Goal: Task Accomplishment & Management: Use online tool/utility

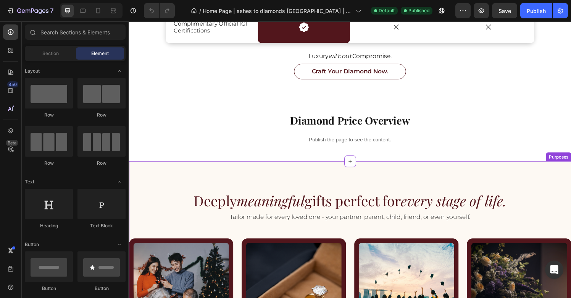
scroll to position [1028, 0]
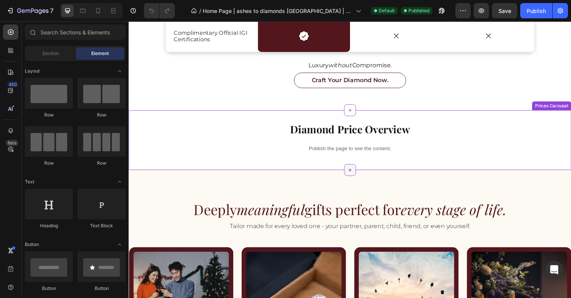
click at [358, 173] on icon at bounding box center [358, 175] width 6 height 6
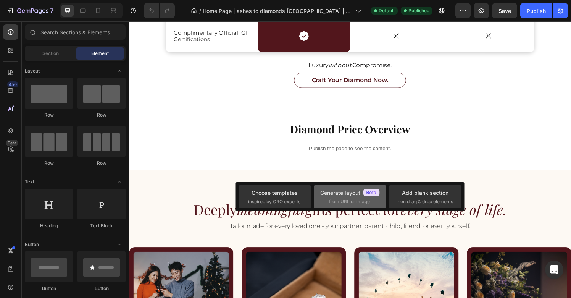
click at [332, 194] on div "Generate layout" at bounding box center [350, 193] width 60 height 8
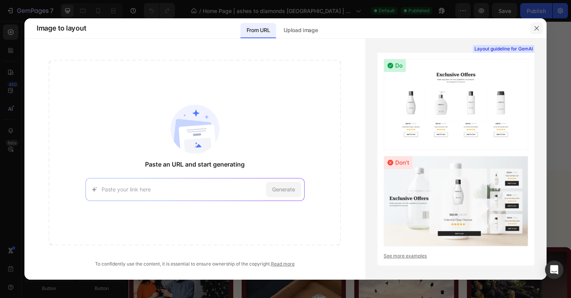
click at [538, 27] on icon "button" at bounding box center [537, 28] width 6 height 6
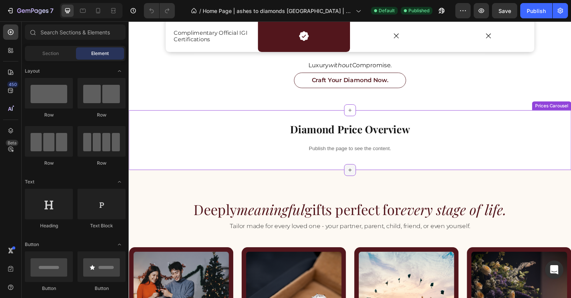
click at [359, 176] on icon at bounding box center [358, 175] width 6 height 6
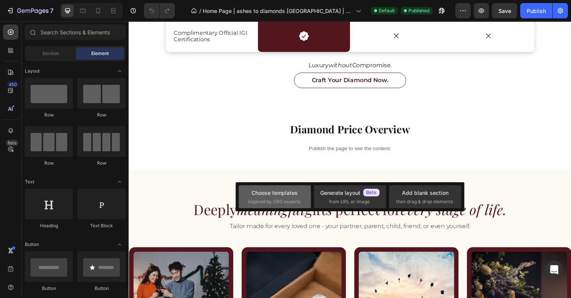
click at [289, 196] on div "Choose templates inspired by CRO experts" at bounding box center [274, 197] width 53 height 16
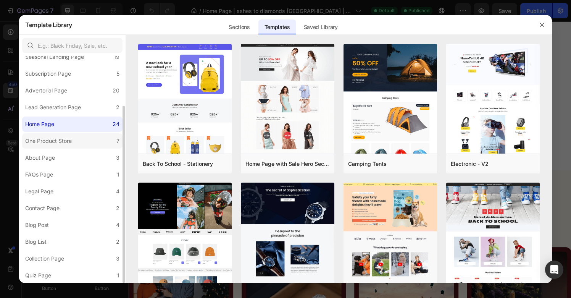
scroll to position [0, 0]
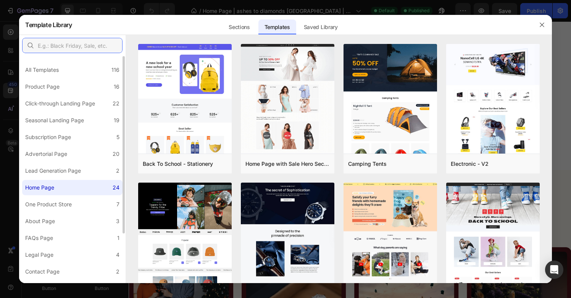
click at [59, 46] on input "text" at bounding box center [72, 45] width 100 height 15
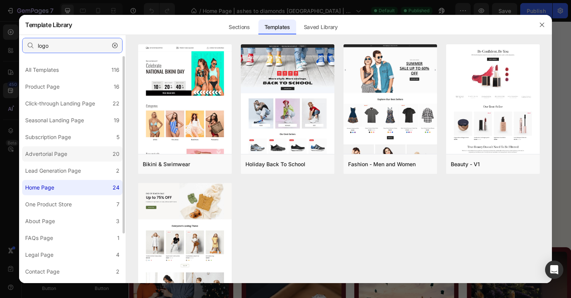
type input "logo"
click at [71, 154] on label "Advertorial Page 20" at bounding box center [72, 153] width 100 height 15
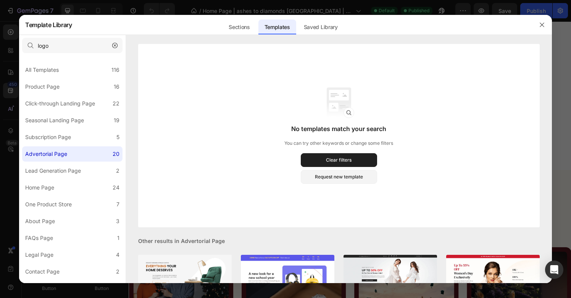
click at [113, 44] on icon "button" at bounding box center [114, 45] width 5 height 5
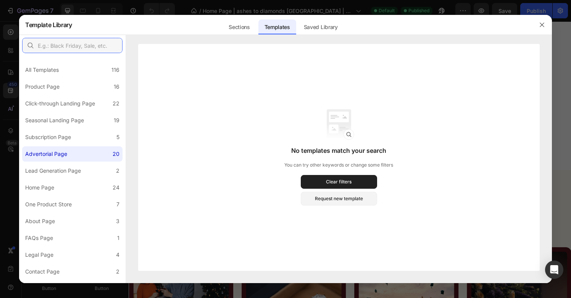
click at [74, 47] on input "text" at bounding box center [72, 45] width 100 height 15
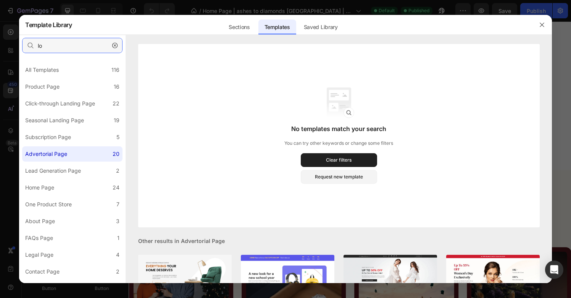
type input "l"
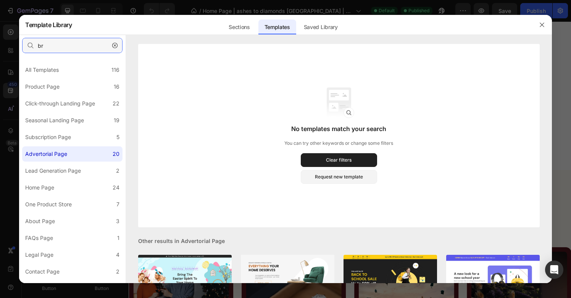
type input "b"
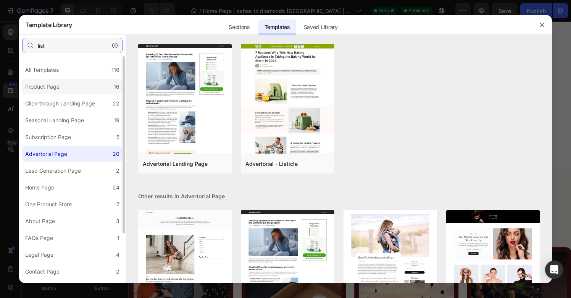
type input "list"
click at [65, 89] on label "Product Page 16" at bounding box center [72, 86] width 100 height 15
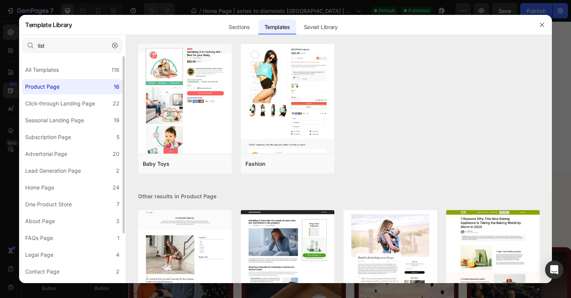
click at [115, 47] on icon "button" at bounding box center [114, 45] width 5 height 5
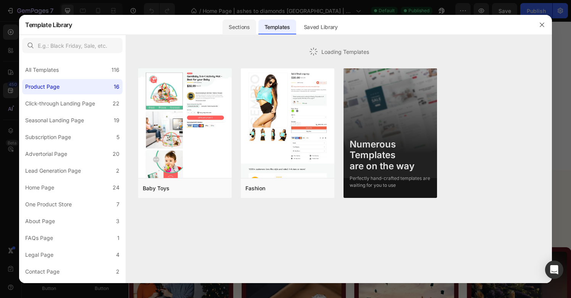
click at [233, 28] on div "Sections" at bounding box center [239, 26] width 33 height 15
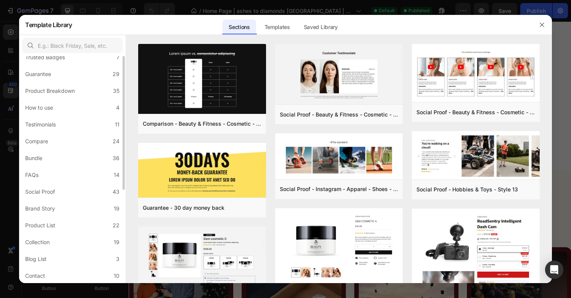
scroll to position [116, 0]
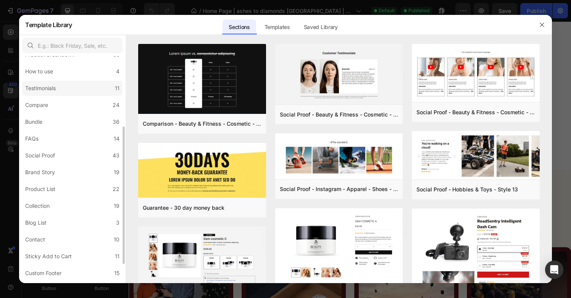
click at [79, 88] on label "Testimonials 11" at bounding box center [72, 88] width 100 height 15
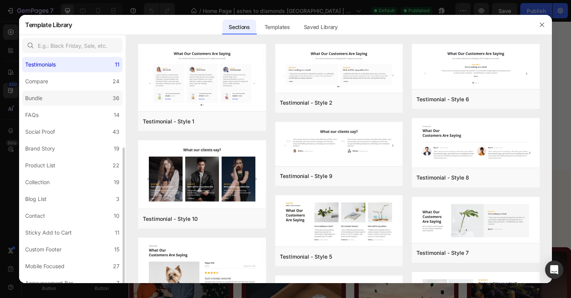
scroll to position [147, 0]
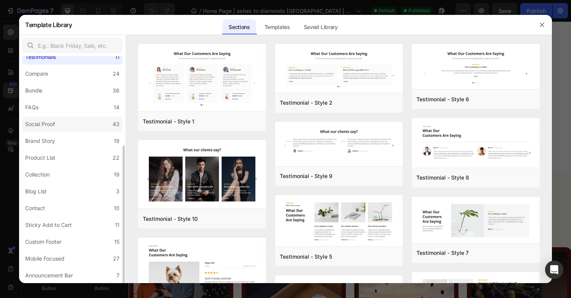
click at [74, 126] on label "Social Proof 43" at bounding box center [72, 123] width 100 height 15
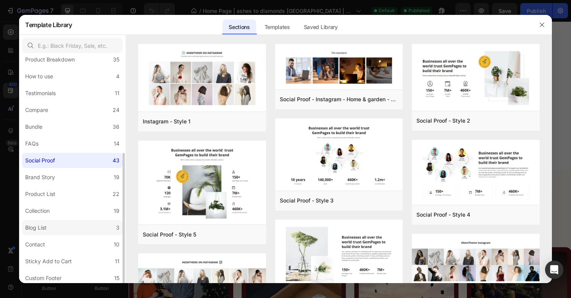
scroll to position [81, 0]
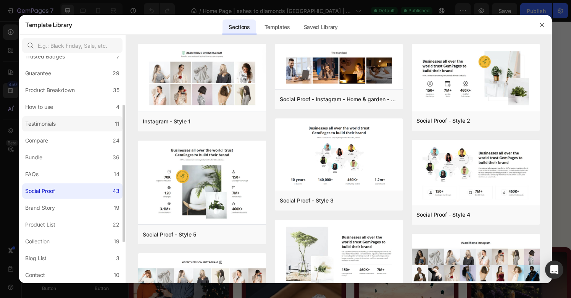
click at [72, 127] on label "Testimonials 11" at bounding box center [72, 123] width 100 height 15
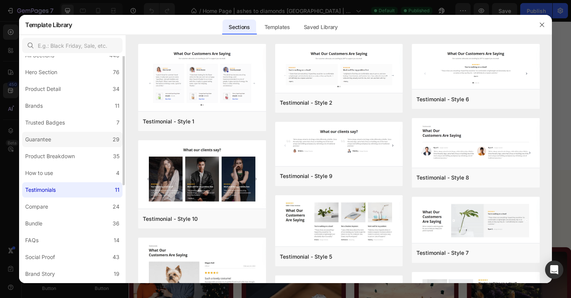
scroll to position [3, 0]
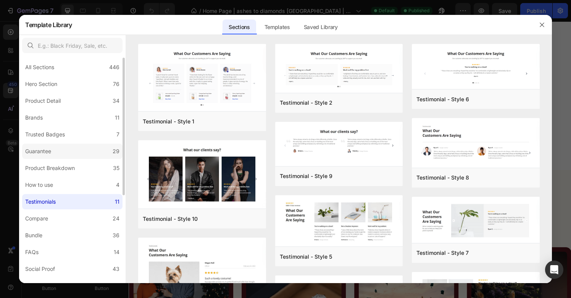
click at [69, 150] on label "Guarantee 29" at bounding box center [72, 151] width 100 height 15
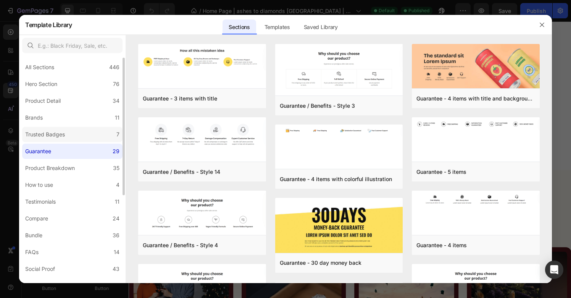
click at [76, 131] on label "Trusted Badges 7" at bounding box center [72, 134] width 100 height 15
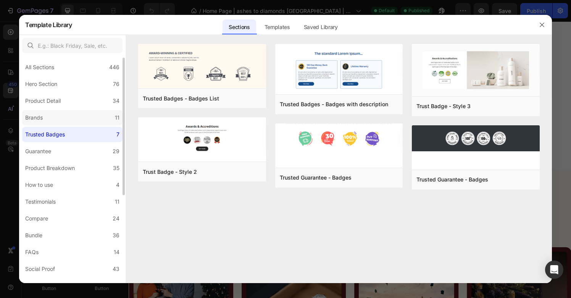
click at [79, 115] on label "Brands 11" at bounding box center [72, 117] width 100 height 15
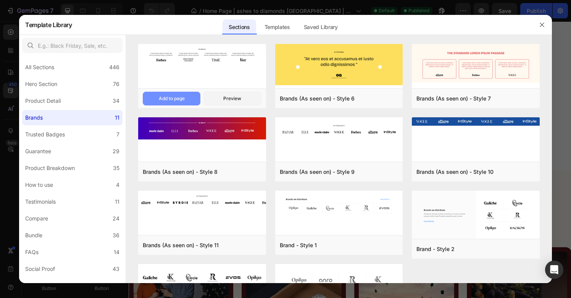
click at [178, 99] on div "Add to page" at bounding box center [172, 98] width 26 height 7
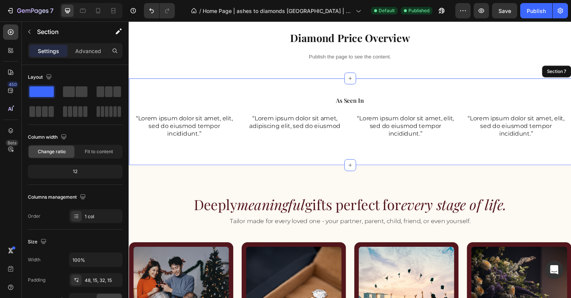
scroll to position [1091, 0]
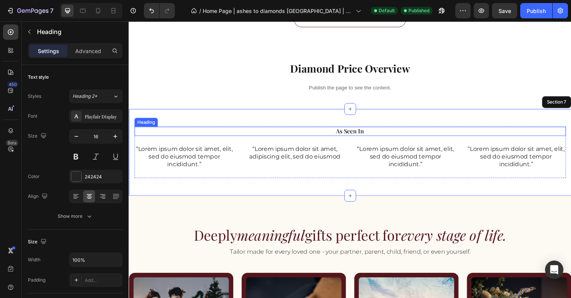
click at [361, 138] on h2 "As Seen In" at bounding box center [357, 136] width 447 height 10
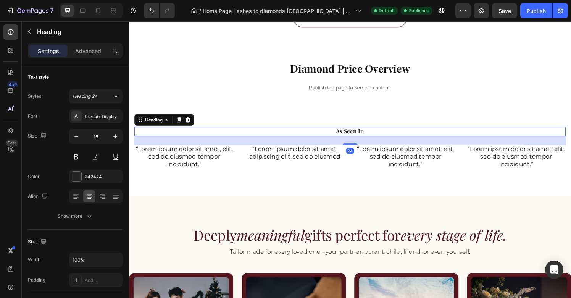
click at [361, 138] on h2 "As Seen In" at bounding box center [357, 136] width 447 height 10
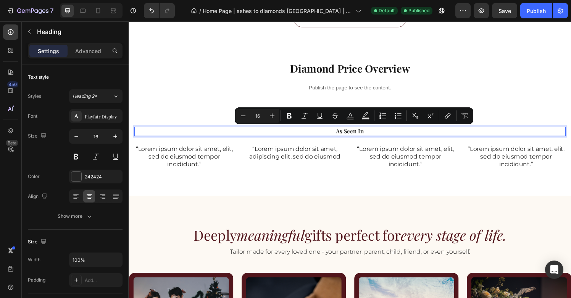
click at [369, 137] on p "As Seen In" at bounding box center [357, 135] width 445 height 8
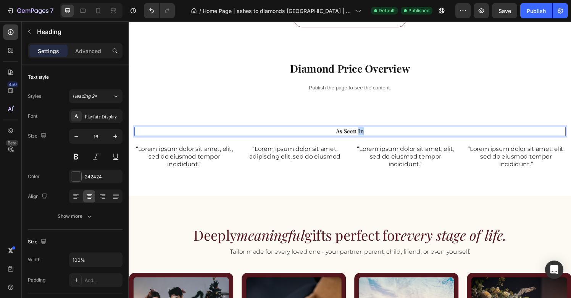
click at [369, 137] on p "As Seen In" at bounding box center [357, 135] width 445 height 8
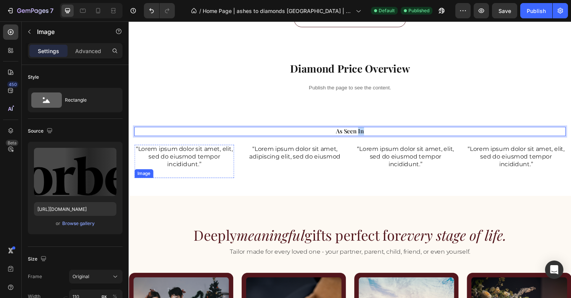
click at [189, 184] on img at bounding box center [186, 184] width 42 height 0
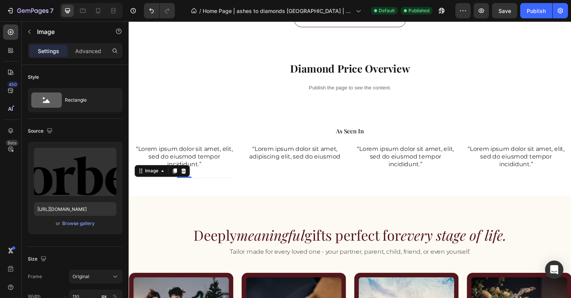
click at [205, 184] on img at bounding box center [186, 184] width 42 height 0
click at [78, 224] on div "Browse gallery" at bounding box center [78, 223] width 32 height 7
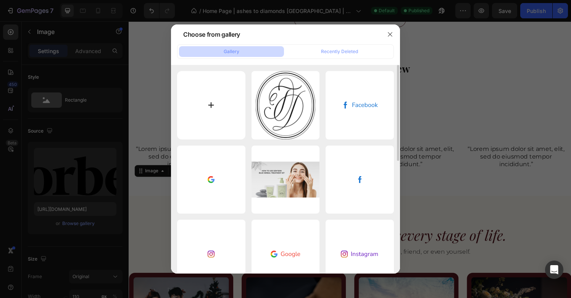
click at [229, 107] on input "file" at bounding box center [211, 105] width 68 height 68
type input "[URL][DOMAIN_NAME]"
click at [212, 113] on input "file" at bounding box center [211, 105] width 68 height 68
type input "C:\fakepath\CNA_new_logo.svg"
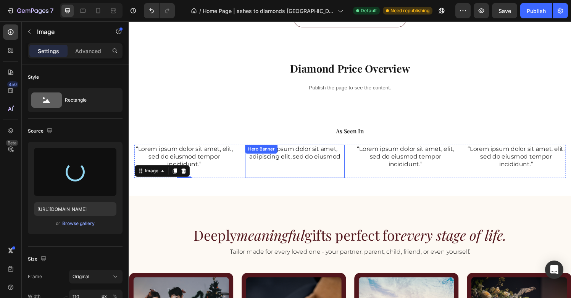
type input "[URL][DOMAIN_NAME]"
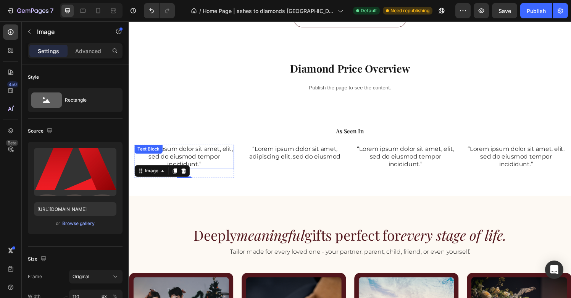
click at [208, 163] on p "“Lorem ipsum dolor sit amet, elit, sed do eiusmod tempor incididunt.”" at bounding box center [186, 162] width 102 height 24
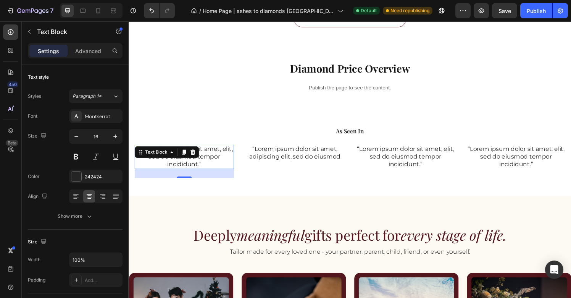
click at [208, 163] on p "“Lorem ipsum dolor sit amet, elit, sed do eiusmod tempor incididunt.”" at bounding box center [186, 162] width 102 height 24
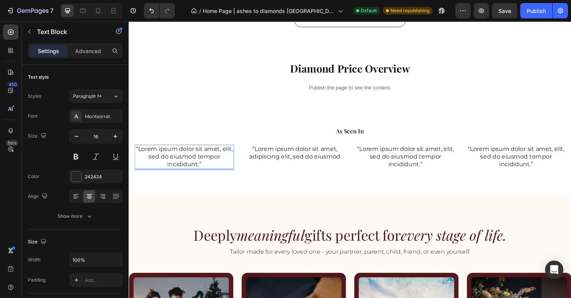
click at [208, 173] on p "“Lorem ipsum dolor sit amet, elit, sed do eiusmod tempor incididunt.”" at bounding box center [186, 162] width 102 height 24
click at [221, 155] on div "Rich Text Editor. Editing area: main" at bounding box center [185, 154] width 103 height 10
click at [234, 184] on div at bounding box center [185, 184] width 103 height 0
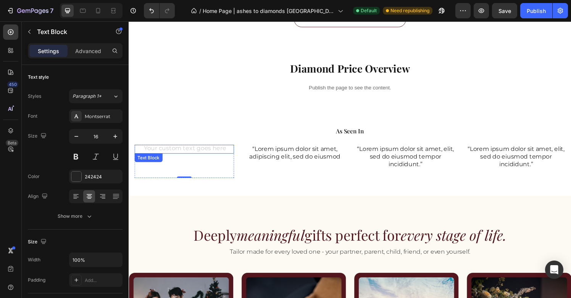
click at [230, 156] on div "Rich Text Editor. Editing area: main" at bounding box center [185, 154] width 103 height 10
click at [194, 167] on icon at bounding box center [194, 165] width 5 height 5
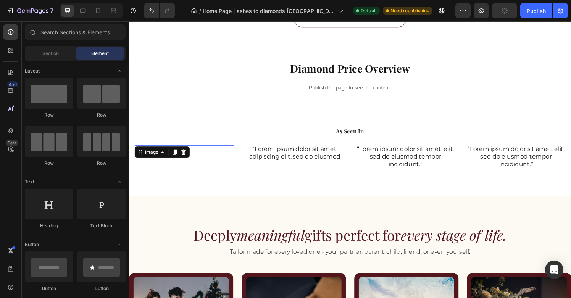
click at [193, 149] on img at bounding box center [186, 149] width 42 height 0
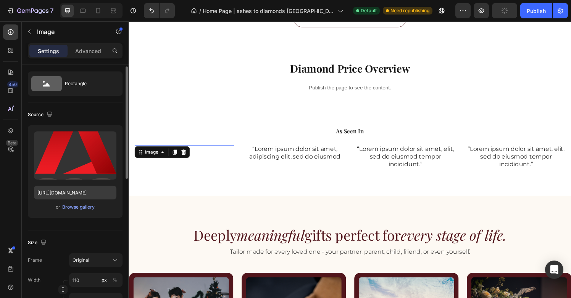
scroll to position [0, 0]
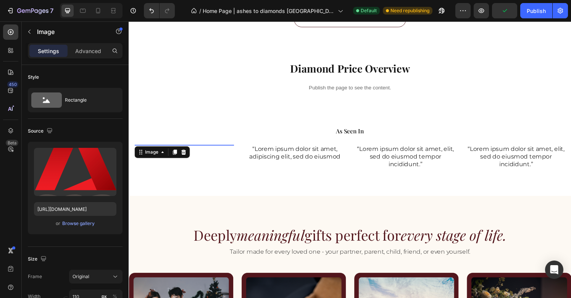
click at [86, 44] on div "Settings Advanced" at bounding box center [75, 50] width 95 height 15
click at [85, 52] on p "Advanced" at bounding box center [88, 51] width 26 height 8
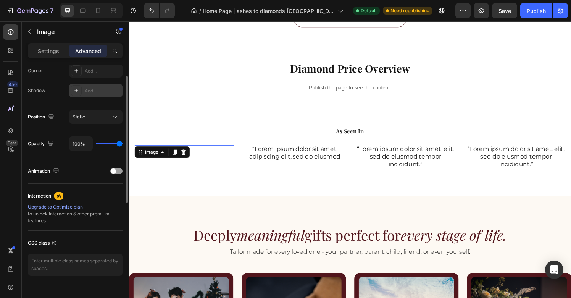
scroll to position [255, 0]
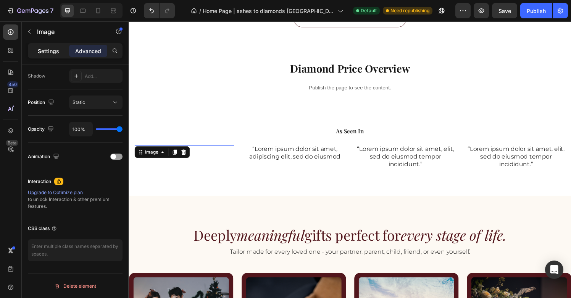
click at [54, 50] on p "Settings" at bounding box center [48, 51] width 21 height 8
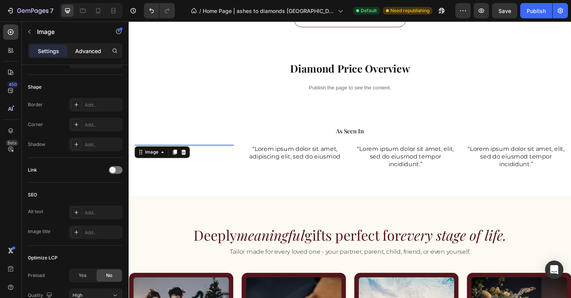
click at [79, 52] on p "Advanced" at bounding box center [88, 51] width 26 height 8
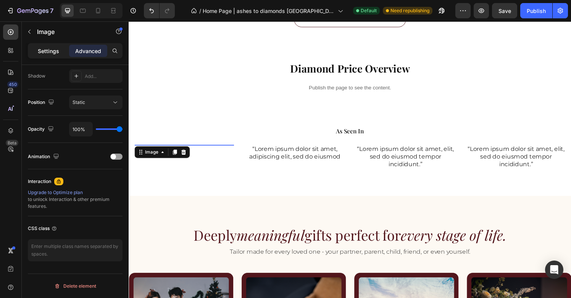
click at [48, 54] on p "Settings" at bounding box center [48, 51] width 21 height 8
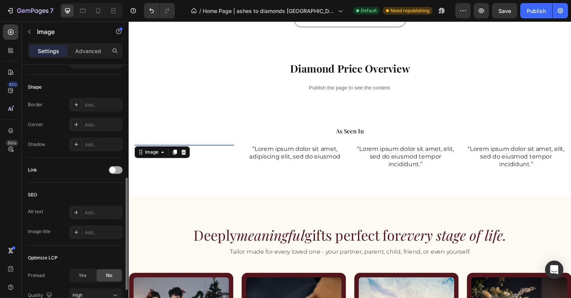
click at [116, 170] on div at bounding box center [116, 170] width 14 height 8
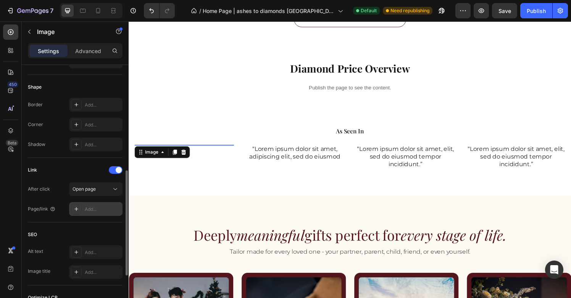
click at [93, 208] on div "Add..." at bounding box center [103, 209] width 36 height 7
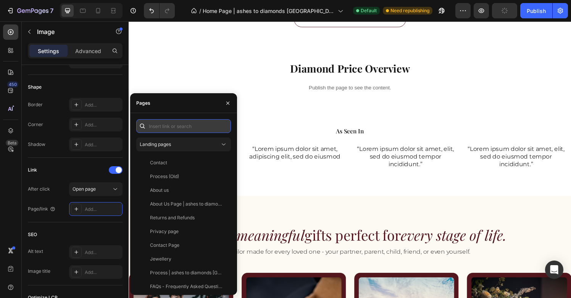
click at [183, 124] on input "text" at bounding box center [183, 126] width 95 height 14
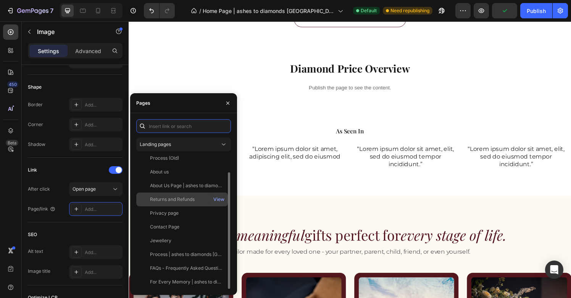
scroll to position [0, 0]
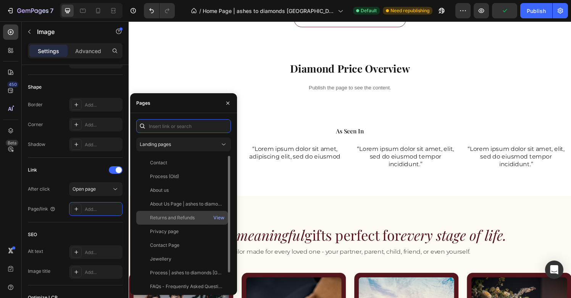
paste input "[URL][DOMAIN_NAME] show/mind-your-business-transforming-hair-into-diamond"
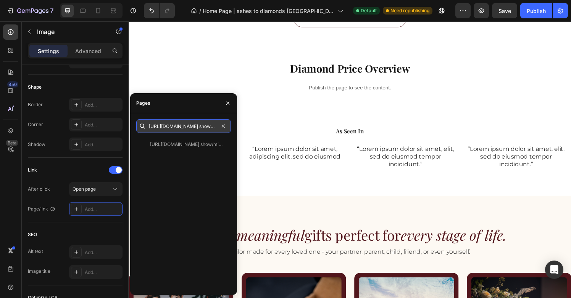
click at [203, 126] on input "[URL][DOMAIN_NAME] show/mind-your-business-transforming-hair-into-diamond" at bounding box center [183, 126] width 95 height 14
paste input "[DOMAIN_NAME][URL]"
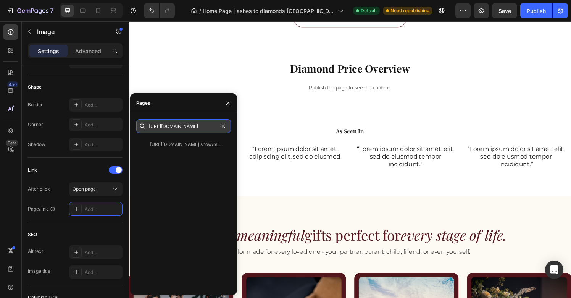
scroll to position [0, 244]
type input "[URL][DOMAIN_NAME]"
click at [210, 167] on div "[URL][DOMAIN_NAME] View" at bounding box center [183, 212] width 95 height 151
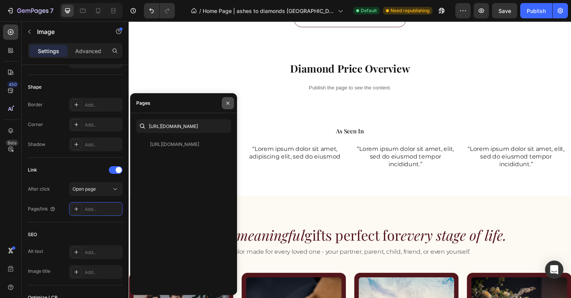
click at [226, 102] on icon "button" at bounding box center [228, 103] width 6 height 6
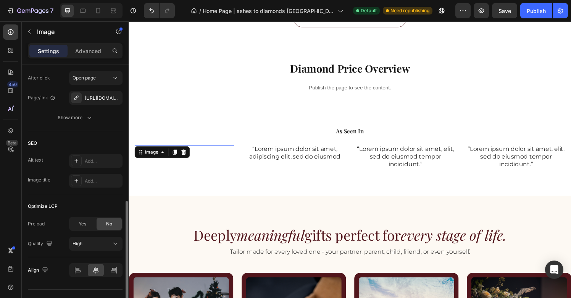
scroll to position [381, 0]
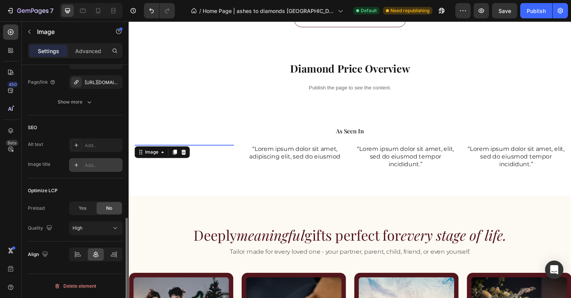
click at [93, 166] on div "Add..." at bounding box center [103, 165] width 36 height 7
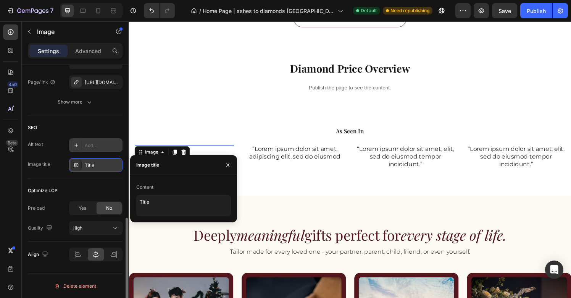
click at [95, 145] on div "Add..." at bounding box center [103, 145] width 36 height 7
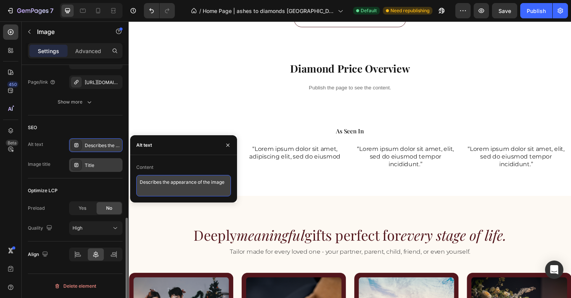
click at [162, 189] on textarea "Describes the appearance of the image" at bounding box center [183, 185] width 95 height 21
type textarea "Pet ashes to diamonds, Together Diamonds featured on CNA."
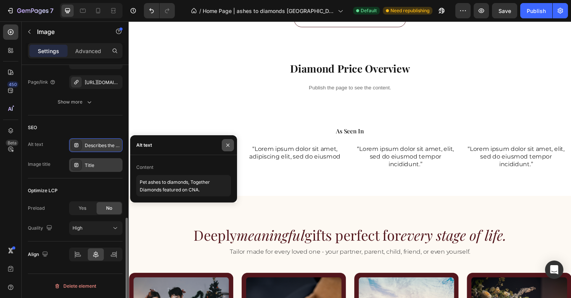
click at [227, 140] on button "button" at bounding box center [228, 145] width 12 height 12
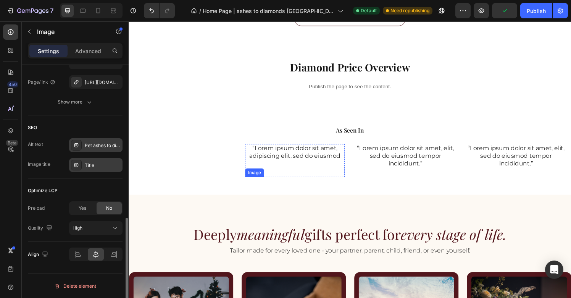
scroll to position [1086, 0]
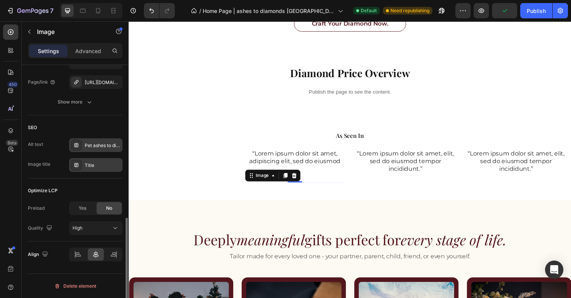
click at [297, 188] on img at bounding box center [301, 188] width 42 height 0
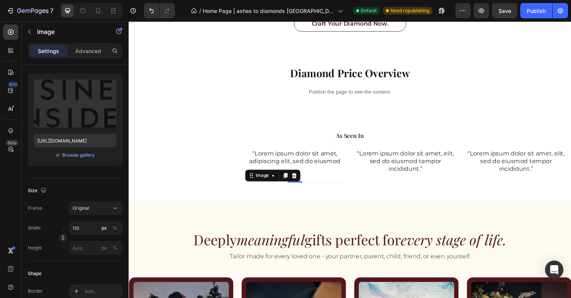
scroll to position [0, 0]
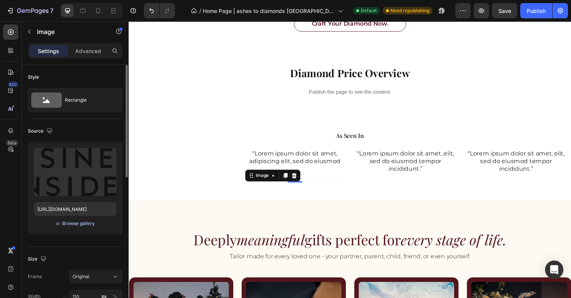
click at [76, 225] on div "Browse gallery" at bounding box center [78, 223] width 32 height 7
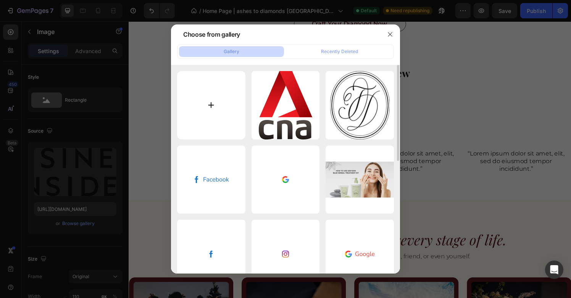
click at [213, 120] on input "file" at bounding box center [211, 105] width 68 height 68
type input "C:\fakepath\86JoHZ5w_400x400.jpg"
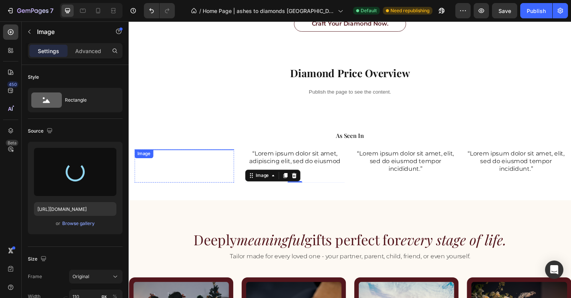
type input "[URL][DOMAIN_NAME]"
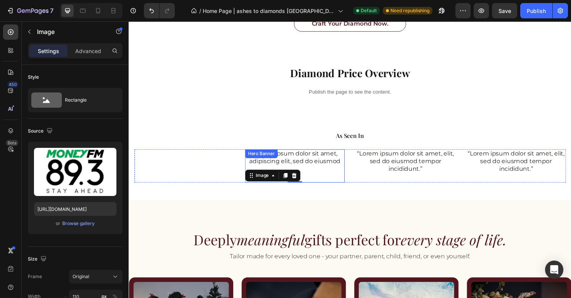
click at [322, 171] on div "“Lorem ipsum dolor sit amet, adipiscing elit, sed do eiusmod" at bounding box center [300, 163] width 103 height 18
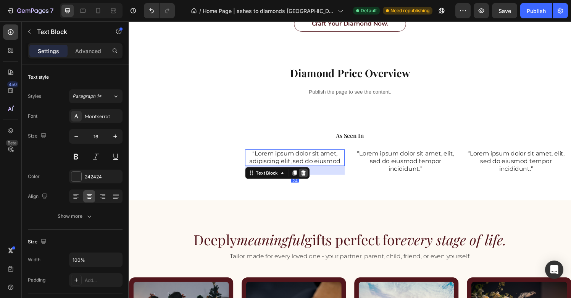
click at [309, 178] on icon at bounding box center [309, 178] width 6 height 6
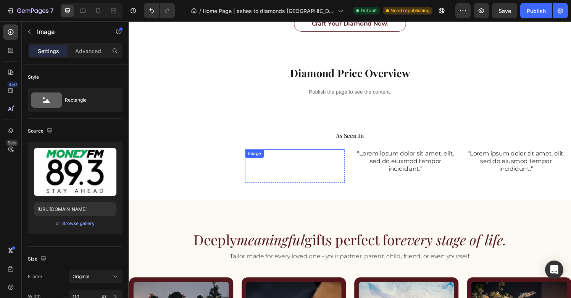
click at [309, 154] on img at bounding box center [301, 154] width 42 height 0
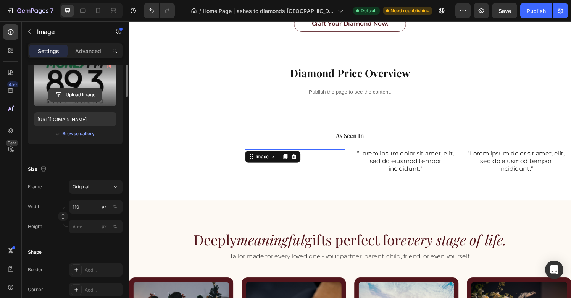
scroll to position [150, 0]
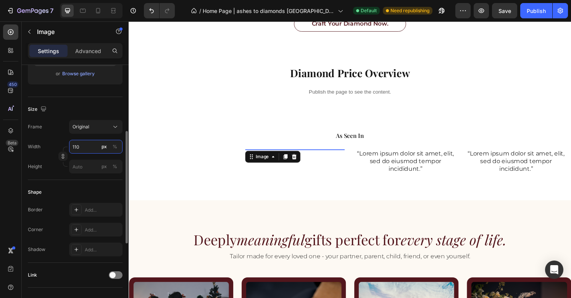
click at [82, 148] on input "110" at bounding box center [95, 147] width 53 height 14
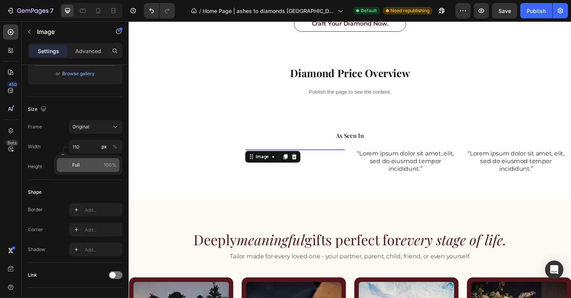
click at [81, 165] on p "Full 100%" at bounding box center [94, 165] width 44 height 7
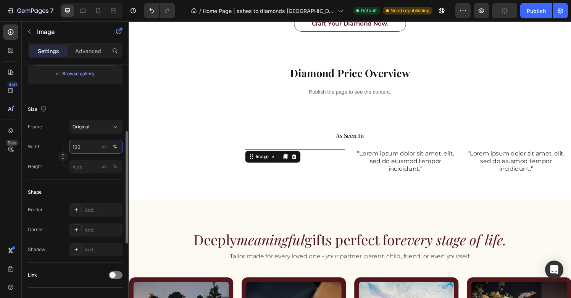
click at [84, 146] on input "100" at bounding box center [95, 147] width 53 height 14
type input "8"
type input "5"
type input "8"
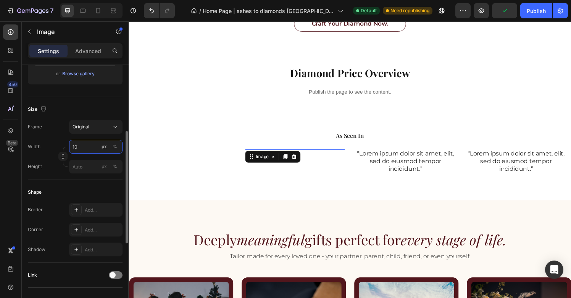
type input "100"
click at [72, 181] on div "Shape Border Add... Corner Add... Shadow Add..." at bounding box center [75, 221] width 95 height 83
click at [302, 154] on img at bounding box center [300, 154] width 38 height 0
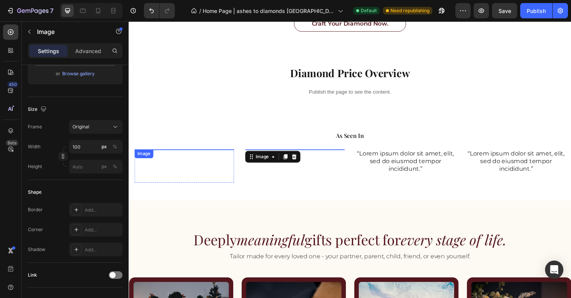
click at [203, 154] on img at bounding box center [186, 154] width 42 height 0
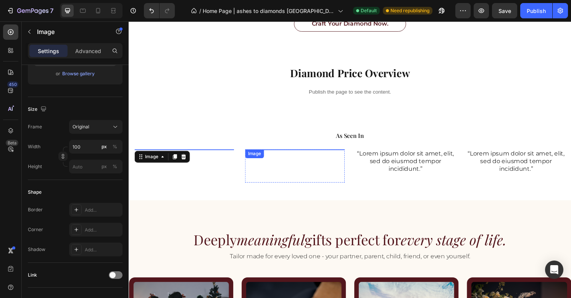
click at [296, 154] on img at bounding box center [300, 154] width 38 height 0
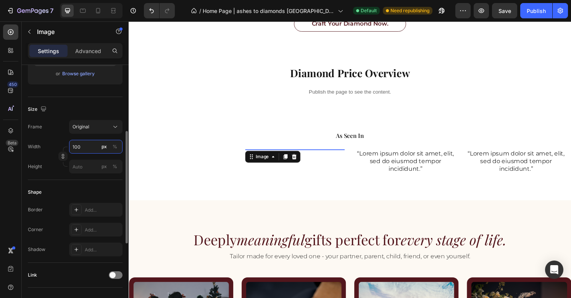
click at [96, 147] on input "100" at bounding box center [95, 147] width 53 height 14
click at [81, 145] on input "110" at bounding box center [95, 147] width 53 height 14
click at [90, 149] on input "130" at bounding box center [95, 147] width 53 height 14
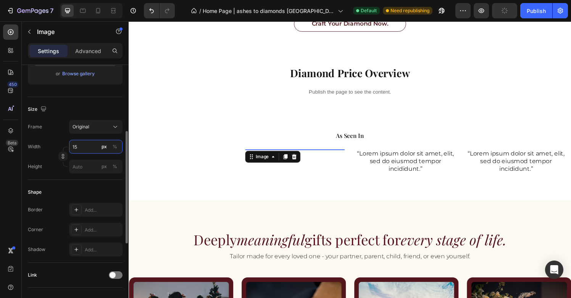
type input "150"
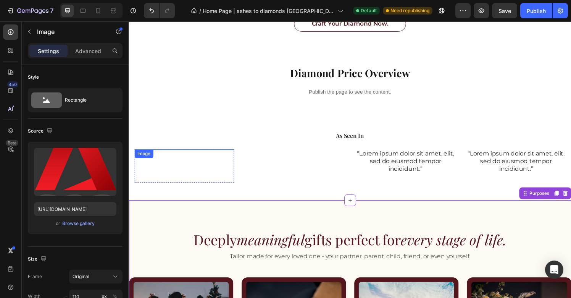
click at [200, 154] on img at bounding box center [186, 154] width 42 height 0
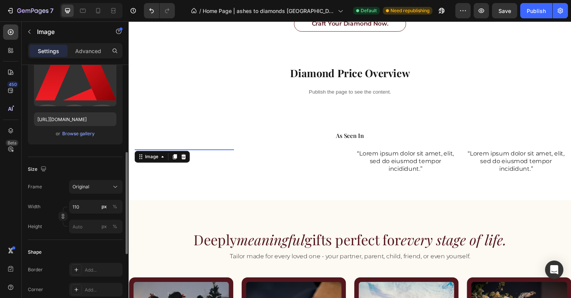
scroll to position [147, 0]
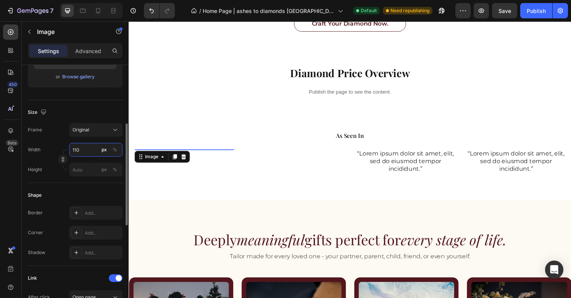
click at [82, 151] on input "110" at bounding box center [95, 150] width 53 height 14
type input "100"
click at [283, 154] on div "Image" at bounding box center [300, 154] width 103 height 0
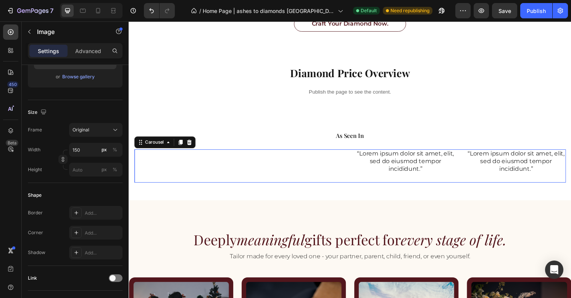
click at [362, 188] on div "Image Hero Banner Image Hero Banner “Lorem ipsum dolor sit amet, elit, sed do e…" at bounding box center [357, 171] width 447 height 34
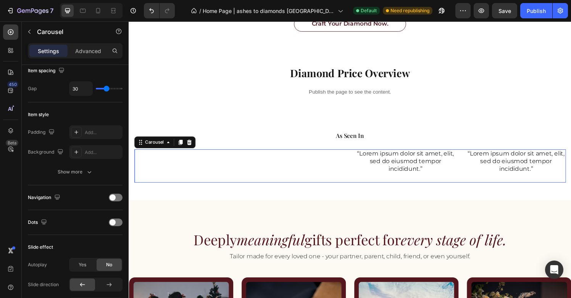
scroll to position [0, 0]
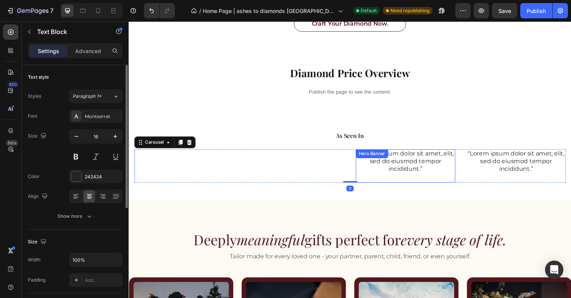
click at [408, 177] on p "“Lorem ipsum dolor sit amet, elit, sed do eiusmod tempor incididunt.”" at bounding box center [415, 167] width 102 height 24
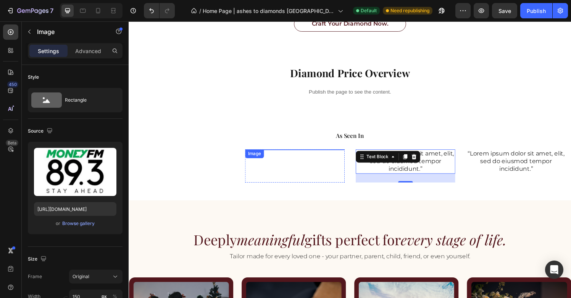
click at [302, 154] on img at bounding box center [300, 154] width 57 height 0
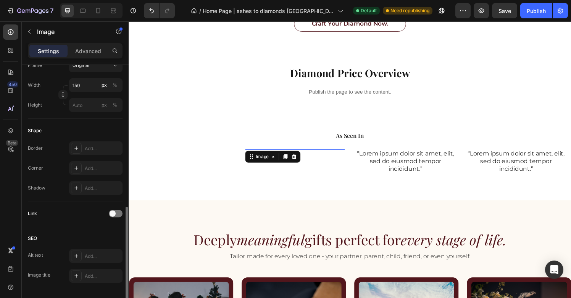
scroll to position [258, 0]
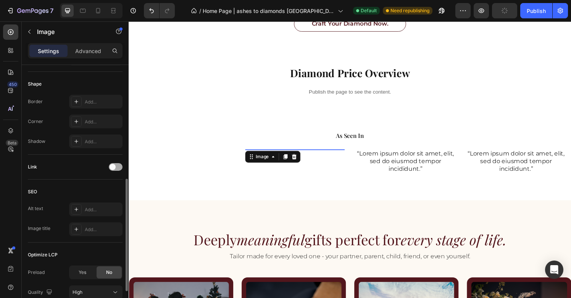
click at [120, 170] on div at bounding box center [116, 167] width 14 height 8
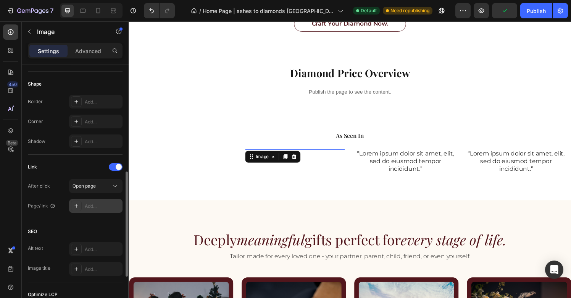
click at [100, 205] on div "Add..." at bounding box center [103, 206] width 36 height 7
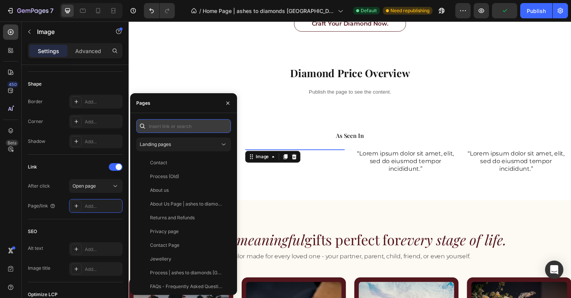
click at [181, 125] on input "text" at bounding box center [183, 126] width 95 height 14
paste input "[URL][DOMAIN_NAME]"
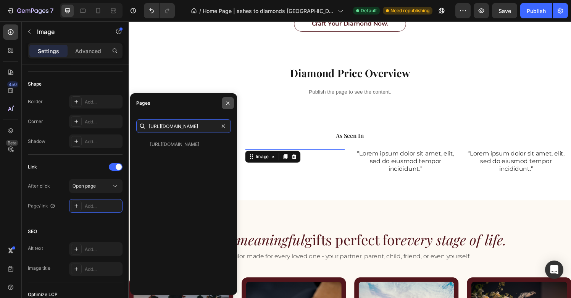
type input "[URL][DOMAIN_NAME]"
click at [228, 104] on icon "button" at bounding box center [228, 103] width 6 height 6
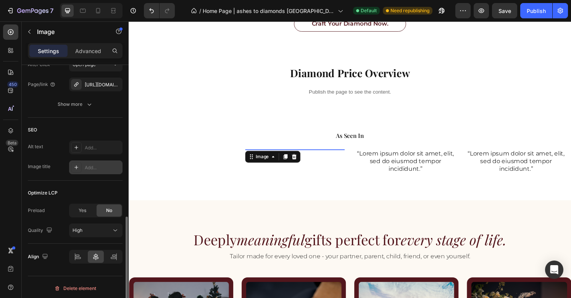
scroll to position [381, 0]
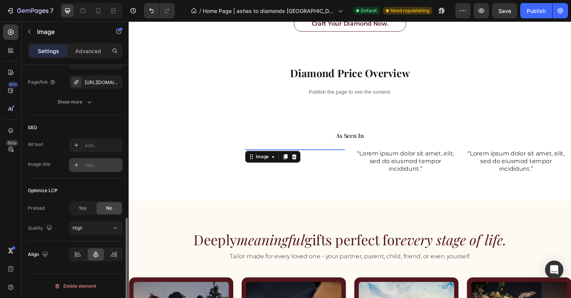
click at [93, 166] on div "Add..." at bounding box center [103, 165] width 36 height 7
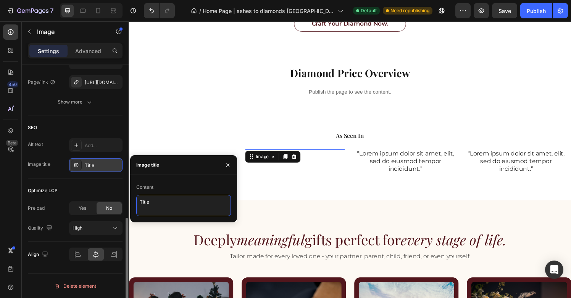
click at [160, 205] on textarea "Title" at bounding box center [183, 205] width 95 height 21
type textarea "T"
type textarea "Transforming hair to diamonds in [GEOGRAPHIC_DATA]."
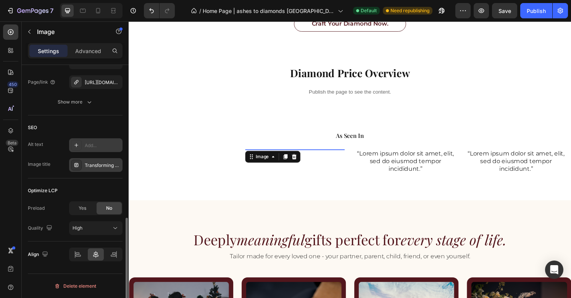
click at [100, 148] on div "Add..." at bounding box center [103, 145] width 36 height 7
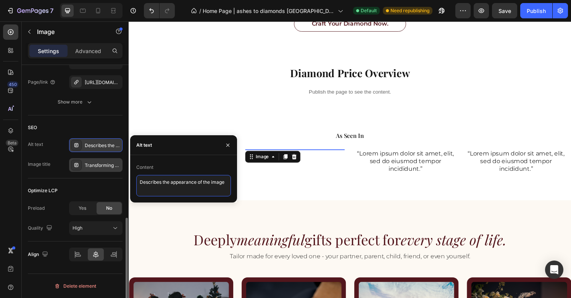
click at [178, 184] on textarea "Describes the appearance of the image" at bounding box center [183, 185] width 95 height 21
paste textarea "Transforming hair to diamonds in [GEOGRAPHIC_DATA]."
type textarea "Transforming hair to diamonds in [GEOGRAPHIC_DATA]."
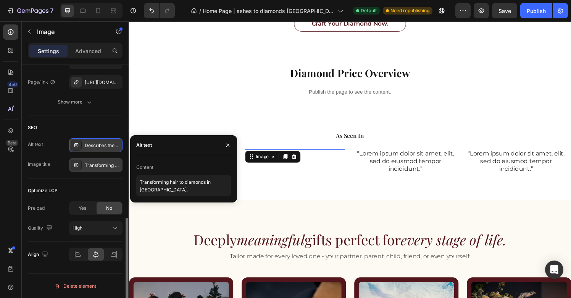
click at [201, 207] on div "As Seen In Heading Image Hero Banner Image 0 Hero Banner “Lorem ipsum dolor sit…" at bounding box center [358, 162] width 458 height 90
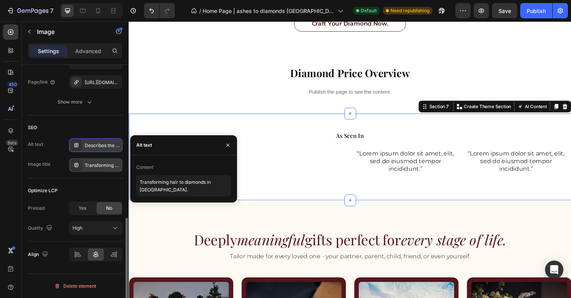
scroll to position [0, 0]
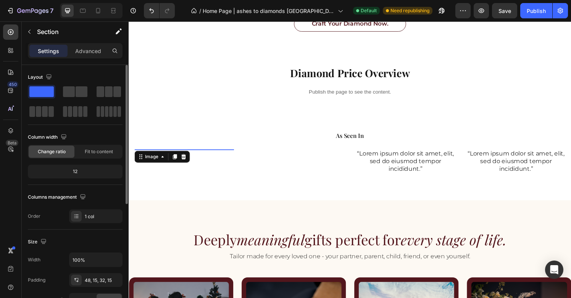
click at [189, 154] on img at bounding box center [186, 154] width 38 height 0
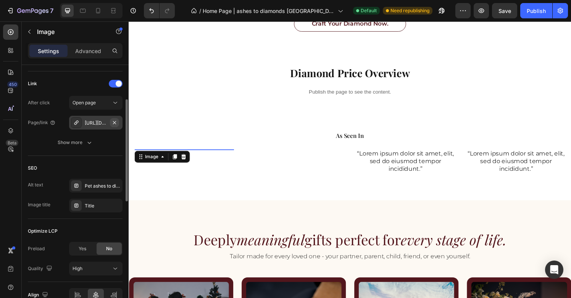
scroll to position [376, 0]
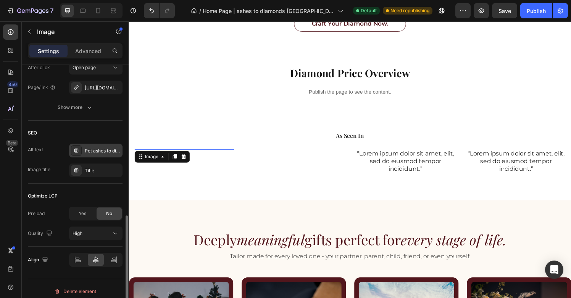
click at [98, 153] on div "Pet ashes to diamonds, Together Diamonds featured on CNA." at bounding box center [103, 150] width 36 height 7
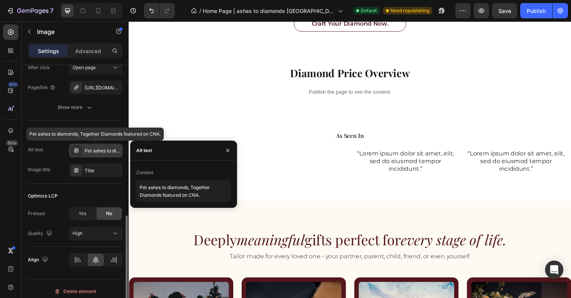
click at [98, 153] on div "Pet ashes to diamonds, Together Diamonds featured on CNA." at bounding box center [103, 150] width 36 height 7
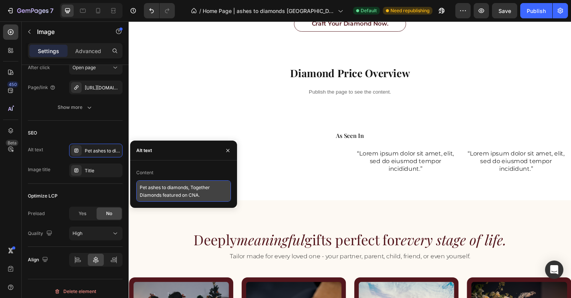
click at [170, 197] on textarea "Pet ashes to diamonds, Together Diamonds featured on CNA." at bounding box center [183, 190] width 95 height 21
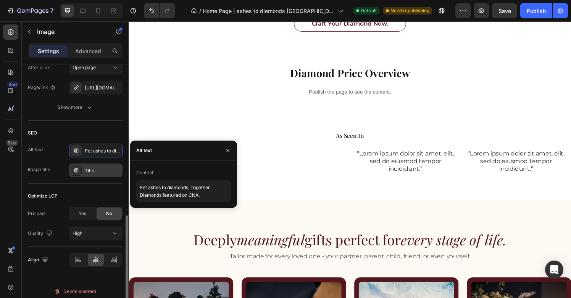
click at [105, 167] on div "Title" at bounding box center [103, 170] width 36 height 7
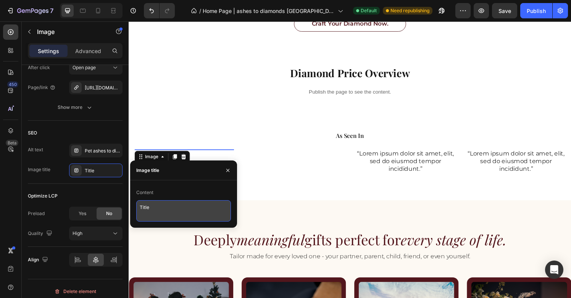
click at [172, 203] on textarea "Title" at bounding box center [183, 210] width 95 height 21
paste textarea "Pet ashes to diamonds, Together Diamonds featured on CNA."
type textarea "Pet ashes to diamonds, Together Diamonds featured on CNA."
click at [270, 207] on div "As Seen In Heading Image 0 Hero Banner Image Hero Banner “Lorem ipsum dolor sit…" at bounding box center [358, 162] width 458 height 90
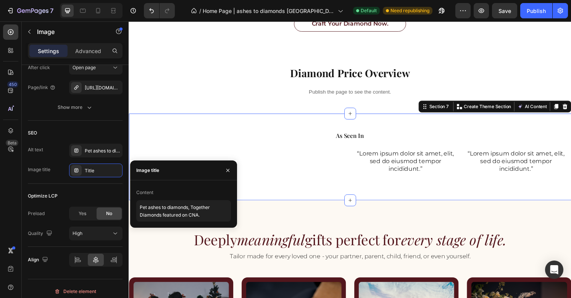
scroll to position [0, 0]
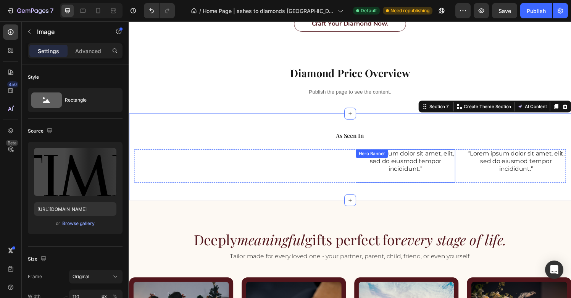
click at [416, 188] on img at bounding box center [415, 188] width 42 height 0
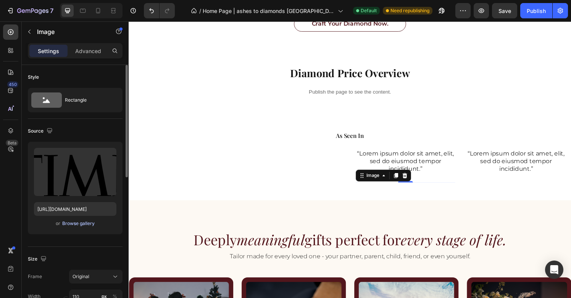
click at [86, 226] on div "Browse gallery" at bounding box center [78, 223] width 32 height 7
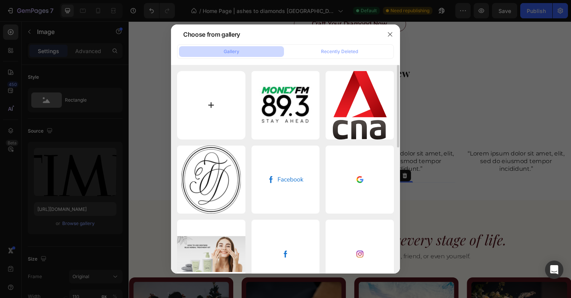
click at [225, 116] on input "file" at bounding box center [211, 105] width 68 height 68
click at [223, 107] on input "file" at bounding box center [211, 105] width 68 height 68
type input "C:\fakepath\header-logo.svg"
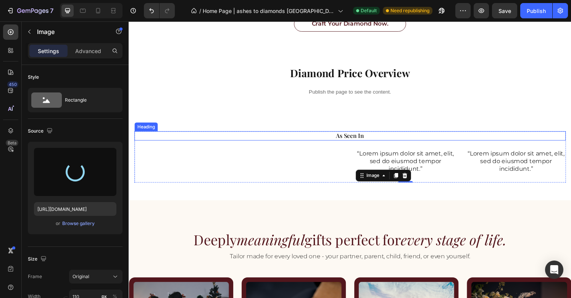
type input "[URL][DOMAIN_NAME]"
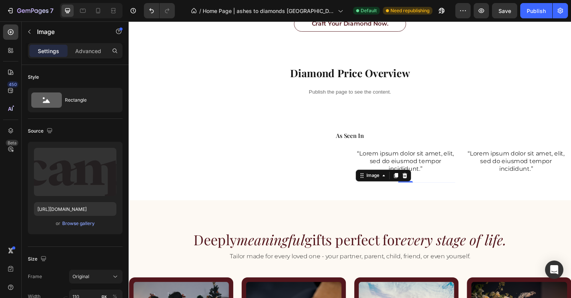
click at [398, 188] on img at bounding box center [415, 188] width 42 height 0
click at [413, 164] on div "“Lorem ipsum dolor sit amet, elit, sed do eiusmod tempor incididunt.” Text Block" at bounding box center [415, 166] width 103 height 25
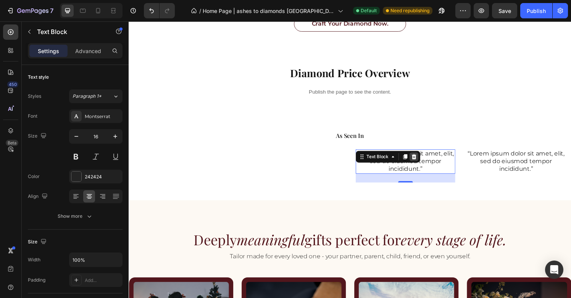
click at [422, 161] on icon at bounding box center [424, 161] width 5 height 5
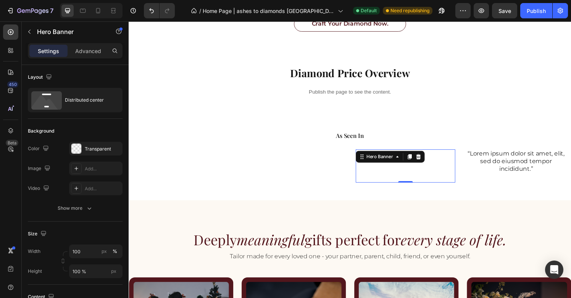
click at [414, 174] on div "Image" at bounding box center [415, 171] width 103 height 34
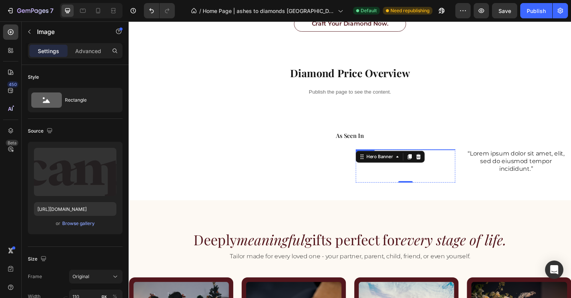
click at [443, 154] on div at bounding box center [415, 154] width 103 height 0
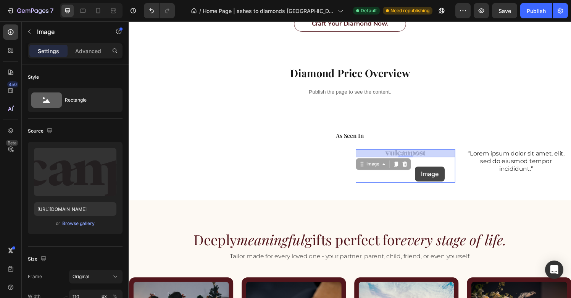
drag, startPoint x: 425, startPoint y: 158, endPoint x: 425, endPoint y: 174, distance: 16.0
click at [425, 174] on div "Header A Cut Above the Rest. Text Block Unmatched value, superior service, and …" at bounding box center [358, 47] width 458 height 2225
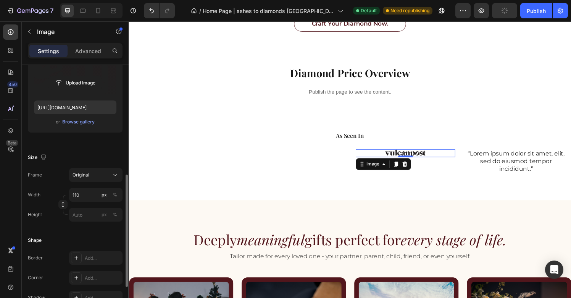
scroll to position [165, 0]
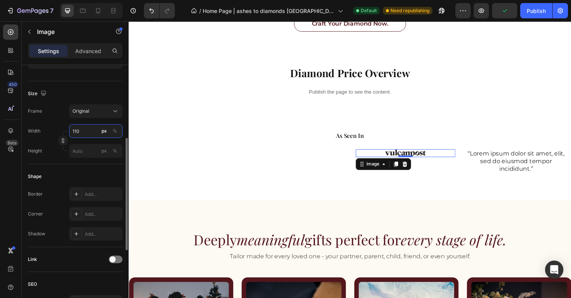
click at [80, 127] on input "110" at bounding box center [95, 131] width 53 height 14
type input "150"
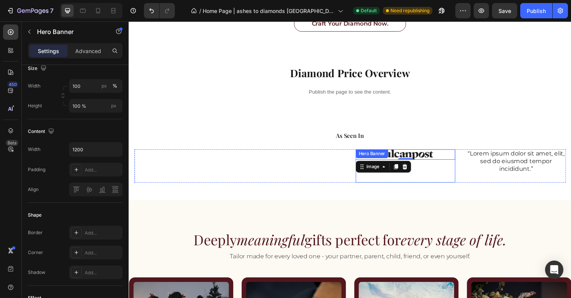
click at [409, 187] on div "Image 0" at bounding box center [415, 171] width 103 height 34
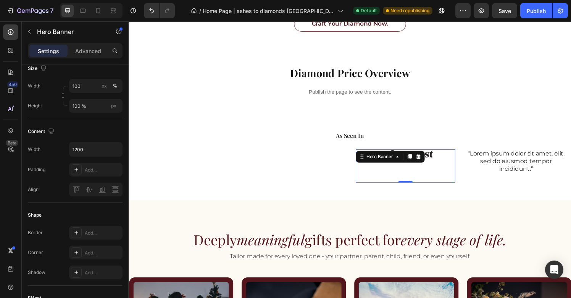
scroll to position [0, 0]
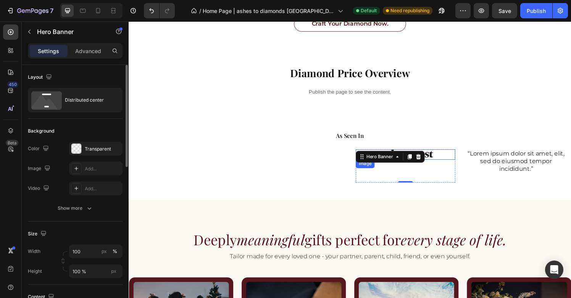
click at [451, 158] on div at bounding box center [415, 159] width 103 height 11
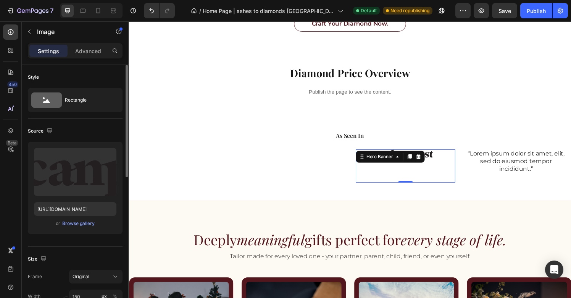
click at [446, 179] on div "Image" at bounding box center [415, 171] width 103 height 34
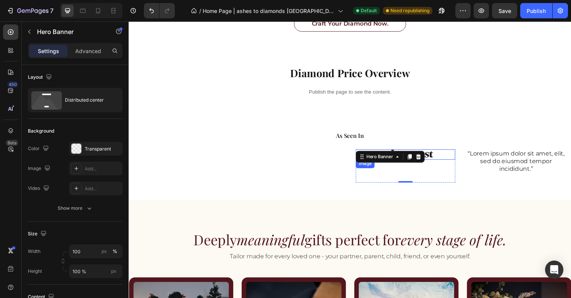
click at [445, 160] on div at bounding box center [415, 159] width 103 height 11
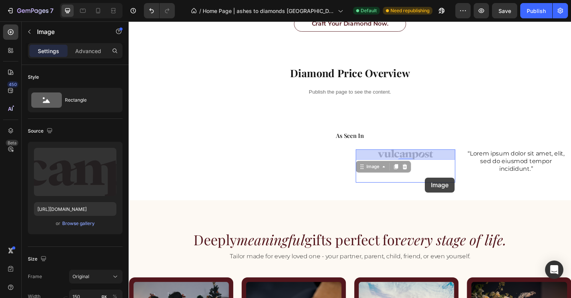
drag, startPoint x: 438, startPoint y: 160, endPoint x: 435, endPoint y: 183, distance: 23.2
click at [435, 183] on div "Header A Cut Above the Rest. Text Block Unmatched value, superior service, and …" at bounding box center [358, 47] width 458 height 2225
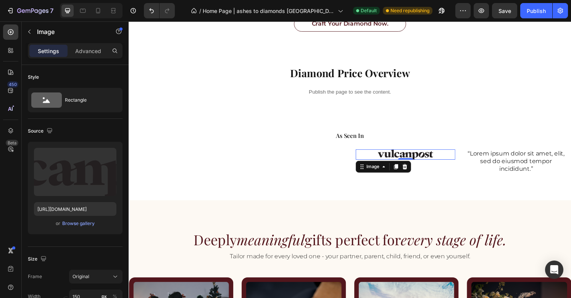
click at [434, 160] on img at bounding box center [414, 159] width 57 height 11
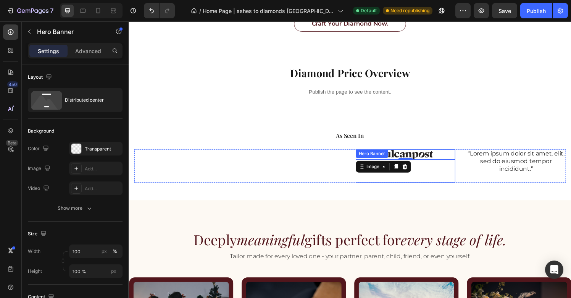
click at [433, 180] on div "Image 0" at bounding box center [415, 171] width 103 height 34
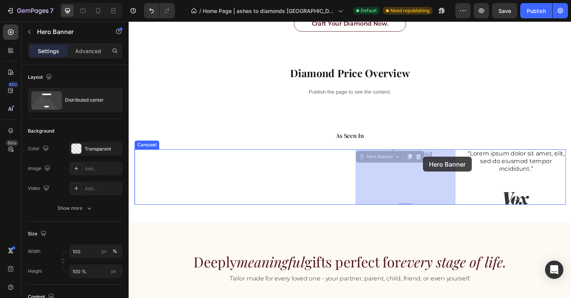
drag, startPoint x: 433, startPoint y: 180, endPoint x: 433, endPoint y: 173, distance: 6.5
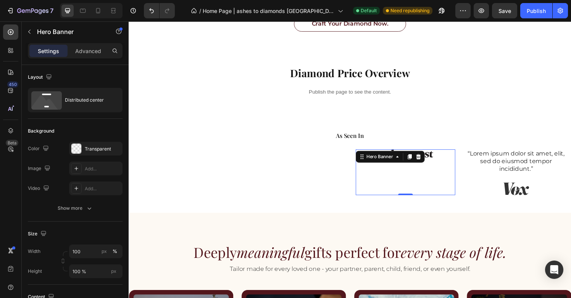
click at [439, 173] on div "Image" at bounding box center [415, 177] width 103 height 47
click at [446, 165] on div "Image" at bounding box center [415, 177] width 103 height 47
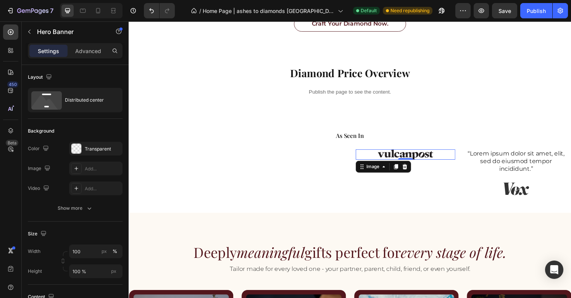
click at [444, 159] on div at bounding box center [415, 159] width 103 height 11
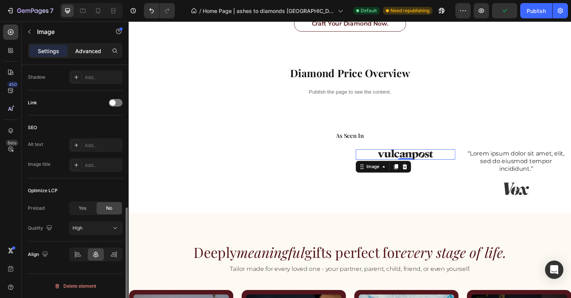
click at [81, 54] on p "Advanced" at bounding box center [88, 51] width 26 height 8
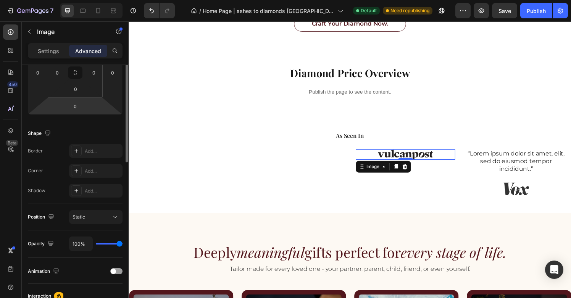
scroll to position [173, 0]
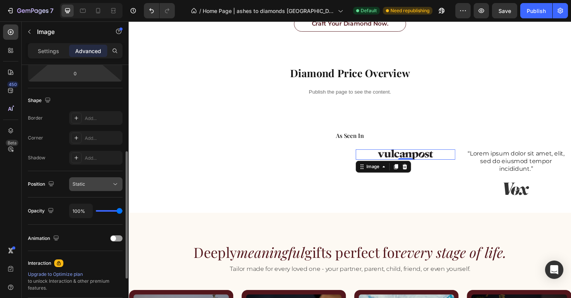
click at [93, 183] on div "Static" at bounding box center [92, 184] width 39 height 7
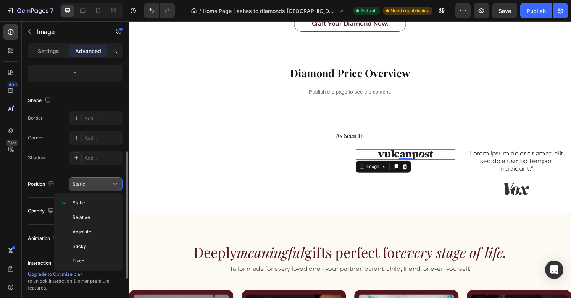
click at [104, 185] on div "Static" at bounding box center [92, 184] width 39 height 7
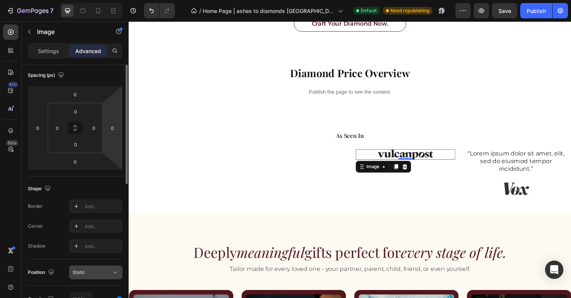
scroll to position [39, 0]
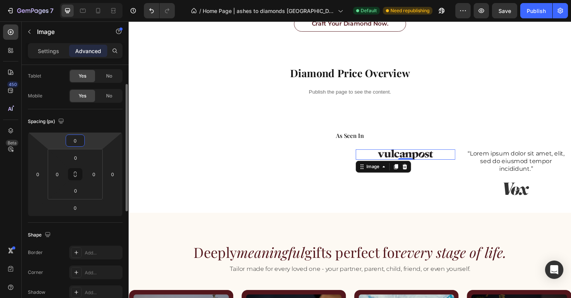
click at [77, 143] on input "0" at bounding box center [75, 140] width 15 height 11
type input "1"
type input "50"
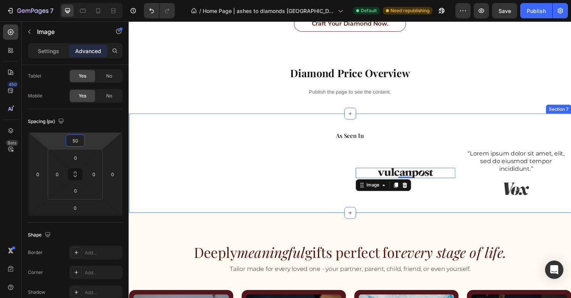
click at [254, 220] on div "As Seen In Heading Image Hero Banner Image Hero Banner Image 0 Hero Banner “Lor…" at bounding box center [358, 168] width 458 height 103
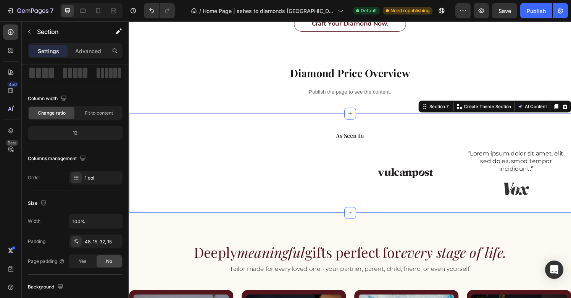
scroll to position [0, 0]
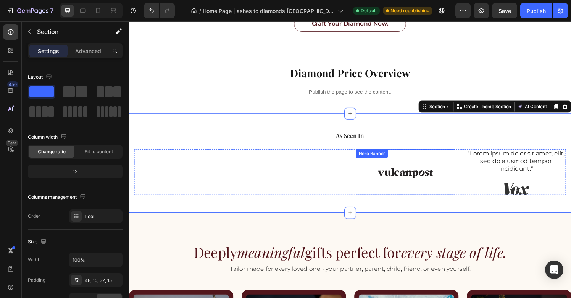
click at [418, 185] on div "Image" at bounding box center [415, 177] width 103 height 47
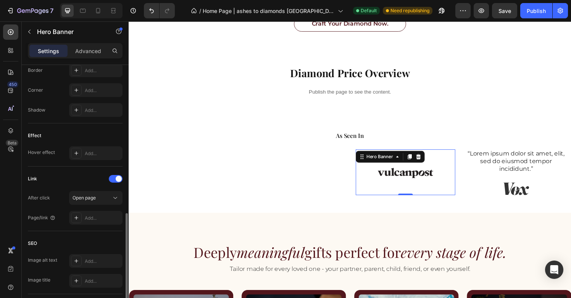
scroll to position [368, 0]
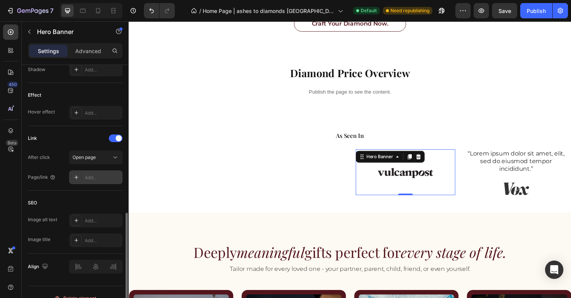
click at [96, 178] on div "Add..." at bounding box center [103, 177] width 36 height 7
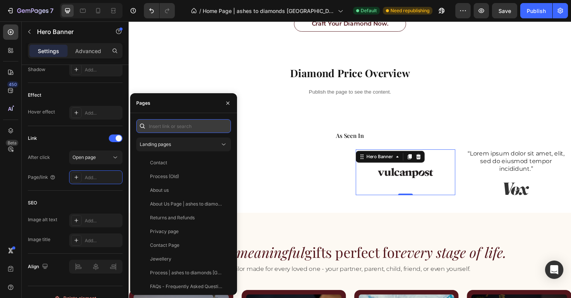
click at [171, 126] on input "text" at bounding box center [183, 126] width 95 height 14
paste input "[URL][DOMAIN_NAME]"
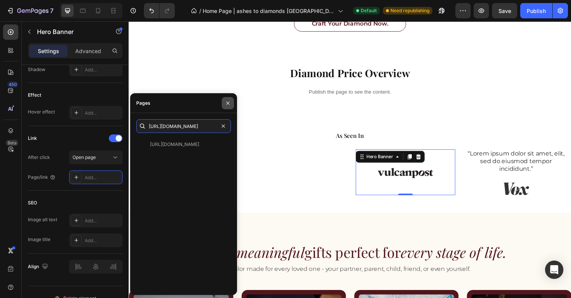
type input "[URL][DOMAIN_NAME]"
click at [225, 103] on icon "button" at bounding box center [228, 103] width 6 height 6
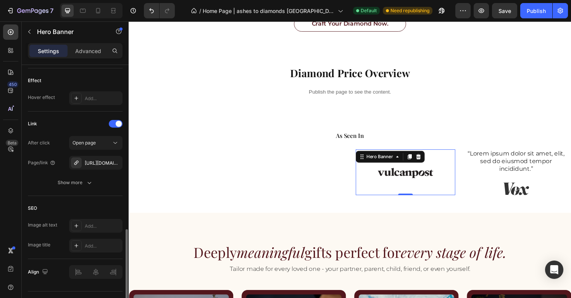
scroll to position [400, 0]
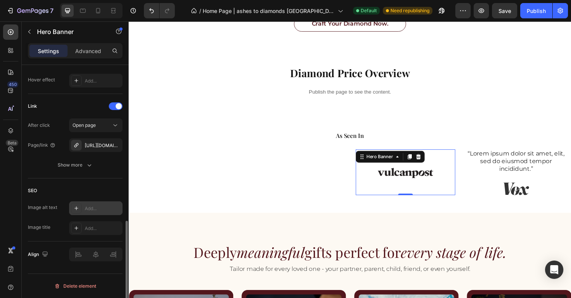
click at [93, 205] on div "Add..." at bounding box center [103, 208] width 36 height 7
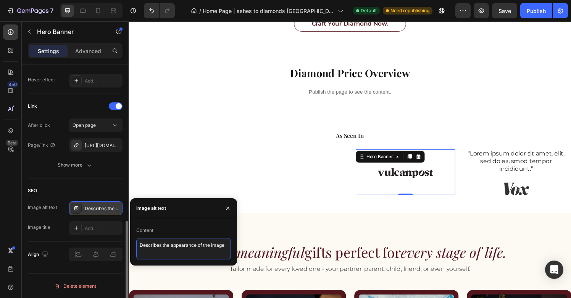
click at [169, 244] on textarea "Describes the appearance of the image" at bounding box center [183, 248] width 95 height 21
type textarea "ashes to diamonds [GEOGRAPHIC_DATA]- Together Diamonds"
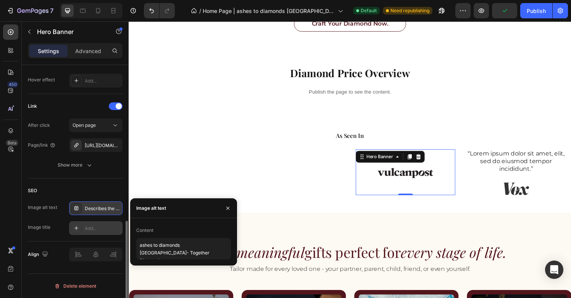
click at [100, 229] on div "Add..." at bounding box center [103, 228] width 36 height 7
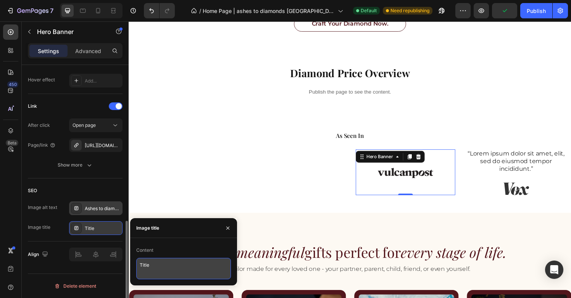
click at [160, 264] on textarea "Title" at bounding box center [183, 268] width 95 height 21
paste textarea "ashes to diamonds [GEOGRAPHIC_DATA]- Together Diamonds"
click at [155, 267] on textarea "Titleashes to diamonds Singapore- Together Diamonds" at bounding box center [183, 268] width 95 height 21
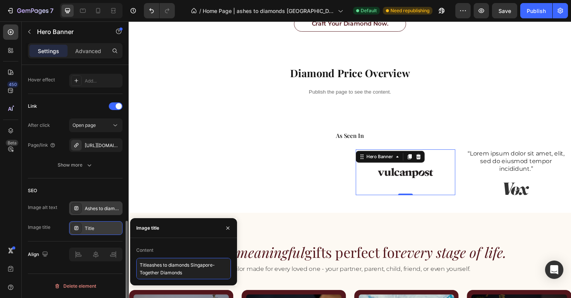
paste textarea
type textarea "ashes to diamonds [GEOGRAPHIC_DATA]- Together Diamonds"
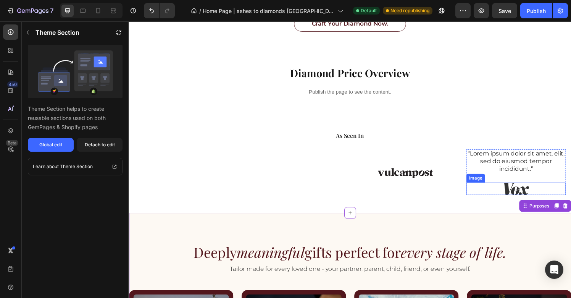
click at [535, 201] on img at bounding box center [530, 194] width 42 height 13
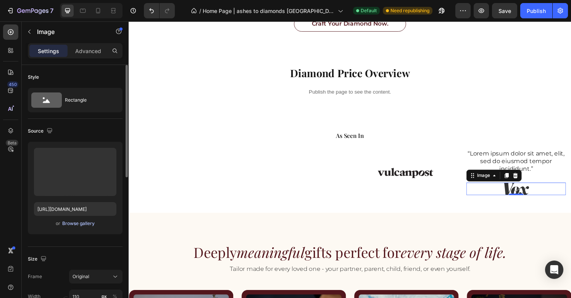
click at [72, 223] on div "Browse gallery" at bounding box center [78, 223] width 32 height 7
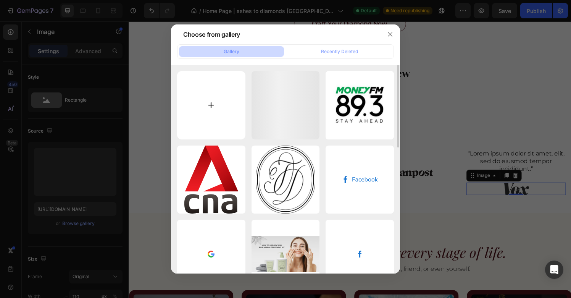
click at [235, 104] on input "file" at bounding box center [211, 105] width 68 height 68
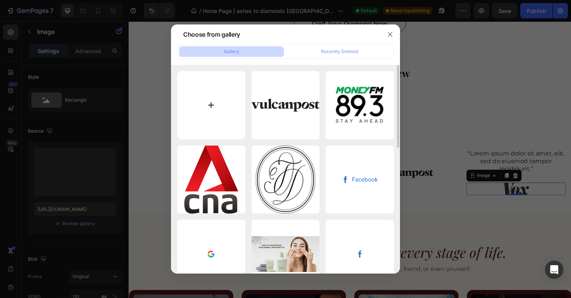
type input "C:\fakepath\images.png"
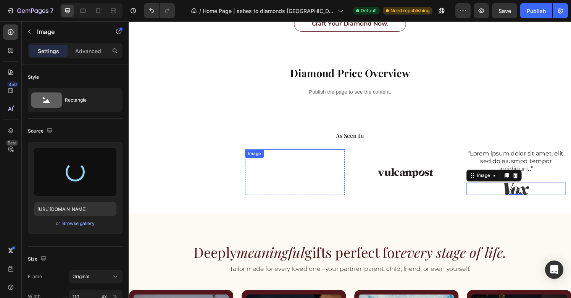
type input "[URL][DOMAIN_NAME]"
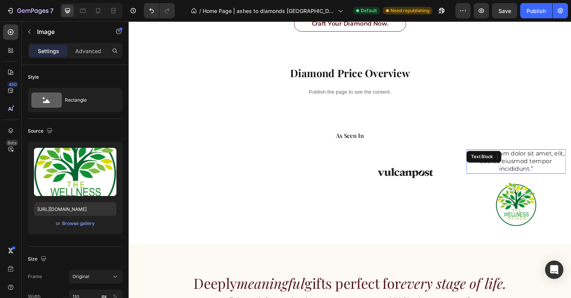
click at [531, 166] on div "“Lorem ipsum dolor sit amet, elit, sed do eiusmod tempor incididunt.” Text Block" at bounding box center [529, 166] width 103 height 25
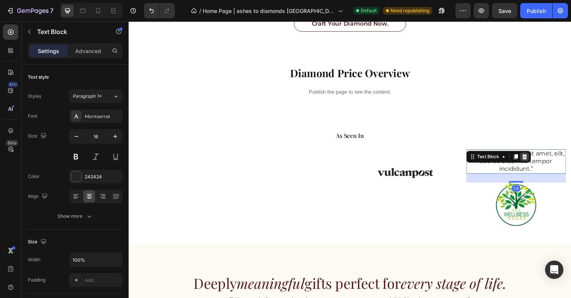
click at [538, 163] on icon at bounding box center [538, 161] width 5 height 5
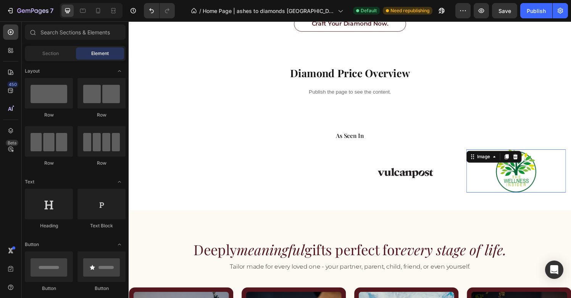
click at [531, 183] on img at bounding box center [530, 176] width 42 height 45
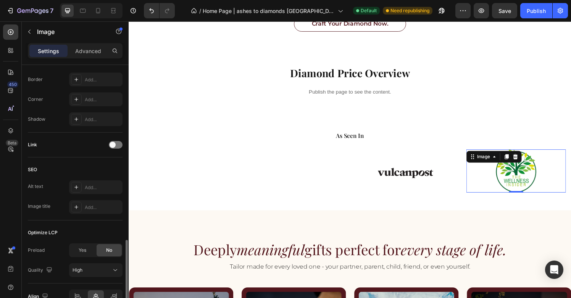
scroll to position [322, 0]
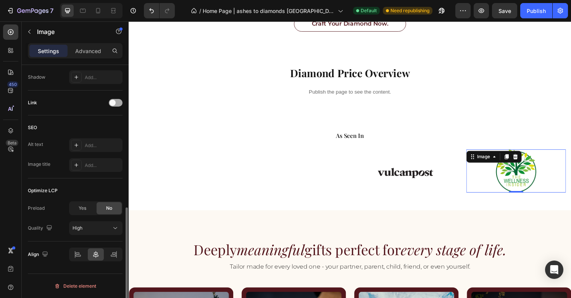
click at [113, 102] on span at bounding box center [113, 103] width 6 height 6
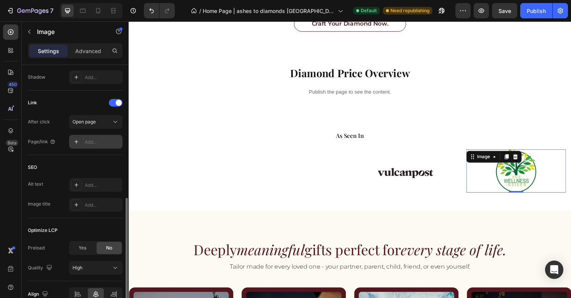
click at [96, 142] on div "Add..." at bounding box center [103, 142] width 36 height 7
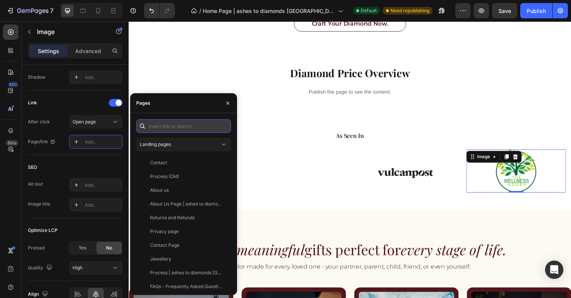
click at [181, 127] on input "text" at bounding box center [183, 126] width 95 height 14
paste input "[URL][DOMAIN_NAME]"
type input "[URL][DOMAIN_NAME]"
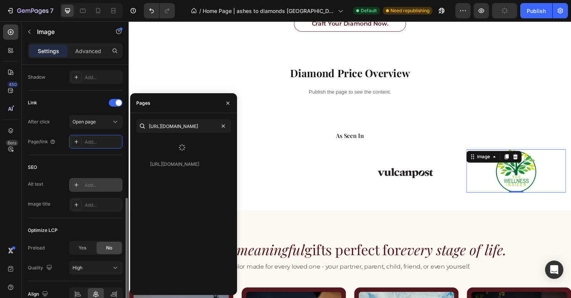
click at [101, 188] on div "Add..." at bounding box center [103, 185] width 36 height 7
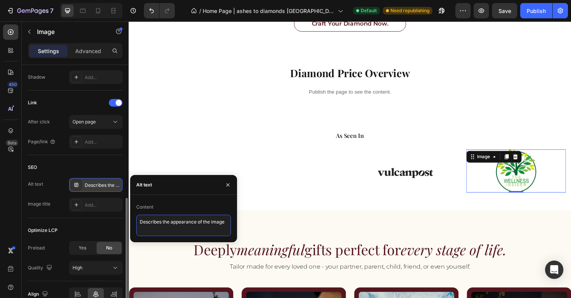
click at [167, 220] on textarea "Describes the appearance of the image" at bounding box center [183, 225] width 95 height 21
type textarea "turn hair and ashes into diamonds [GEOGRAPHIC_DATA]"
click at [94, 208] on div "Add..." at bounding box center [103, 205] width 36 height 7
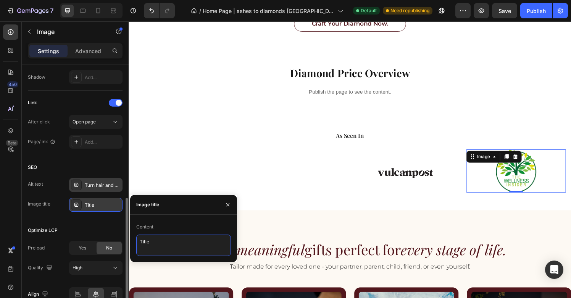
click at [166, 242] on textarea "Title" at bounding box center [183, 244] width 95 height 21
paste textarea "turn hair and ashes into diamonds Singapor"
type textarea "turn hair and ashes into diamonds [GEOGRAPHIC_DATA]"
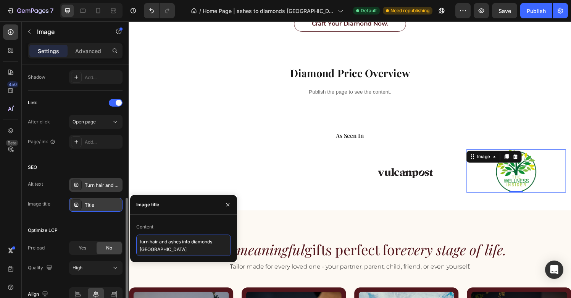
click at [210, 245] on textarea "turn hair and ashes into diamonds [GEOGRAPHIC_DATA]" at bounding box center [183, 244] width 95 height 21
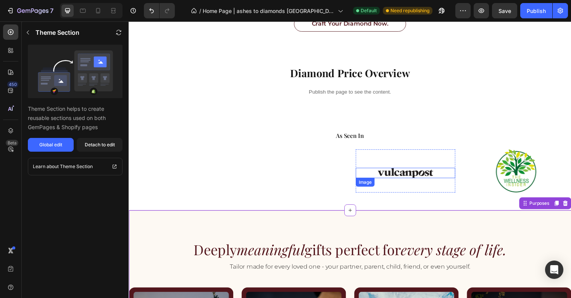
click at [430, 181] on img at bounding box center [414, 178] width 57 height 11
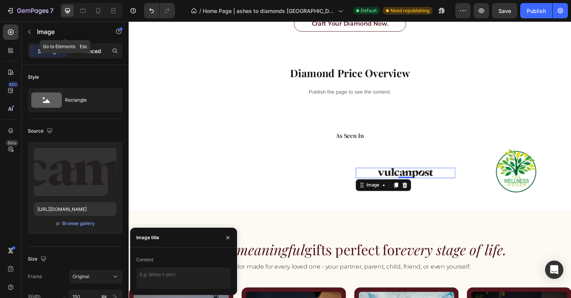
click at [86, 50] on p "Advanced" at bounding box center [88, 51] width 26 height 8
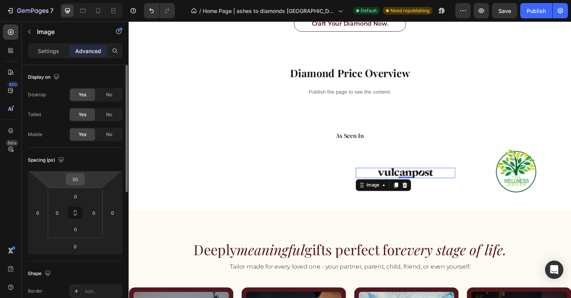
click at [78, 184] on input "50" at bounding box center [75, 178] width 15 height 11
type input "60"
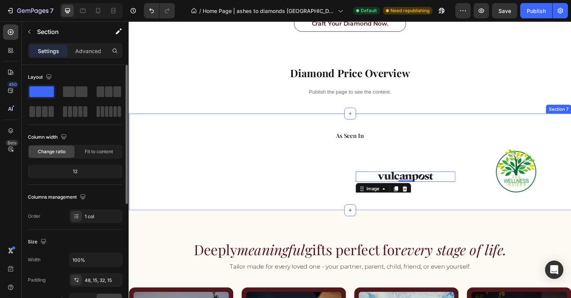
click at [220, 217] on div "As Seen In Heading Image Hero Banner Image Hero Banner Image 0 Hero Banner Imag…" at bounding box center [358, 167] width 458 height 100
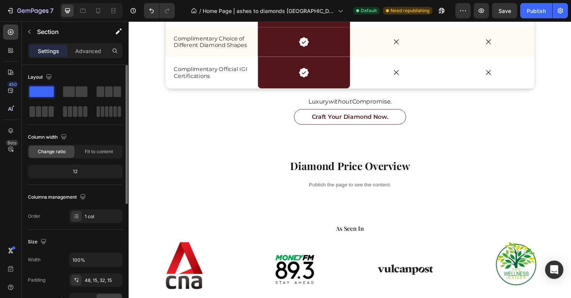
scroll to position [1049, 0]
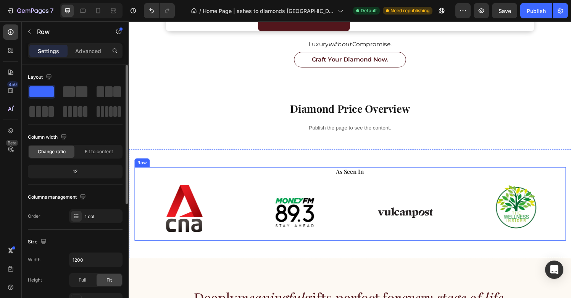
click at [242, 183] on div "As Seen In Heading Image Hero Banner Image Hero Banner Image Hero Banner Image …" at bounding box center [357, 210] width 447 height 76
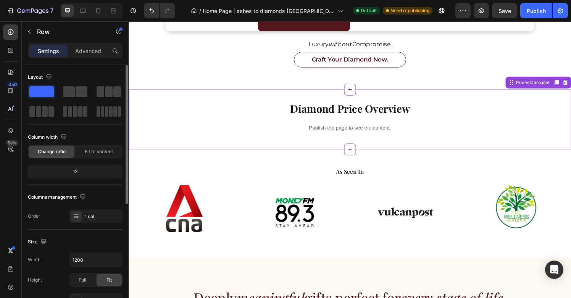
click at [241, 152] on div "Diamond Price Overview Heading Row Publish the page to see the content. DESKTOP…" at bounding box center [358, 122] width 458 height 61
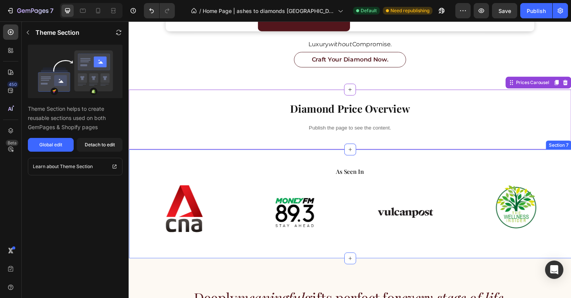
click at [225, 162] on div "As Seen In Heading Image Hero Banner Image Hero Banner Image Hero Banner Image …" at bounding box center [358, 210] width 458 height 113
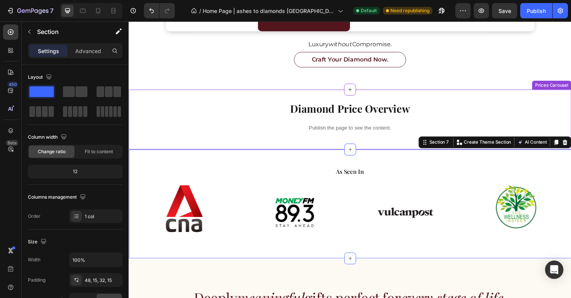
click at [210, 149] on div "Diamond Price Overview Heading Row Publish the page to see the content. DESKTOP…" at bounding box center [358, 122] width 458 height 61
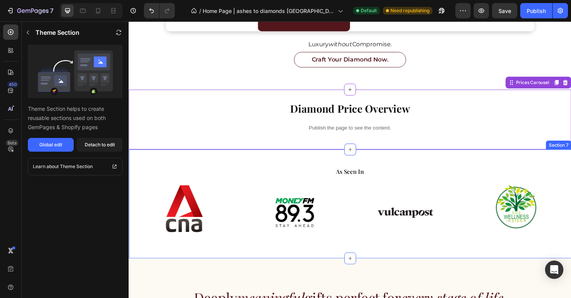
click at [200, 189] on div "As Seen In Heading Image Hero Banner Image Hero Banner Image Hero Banner Image …" at bounding box center [357, 210] width 447 height 76
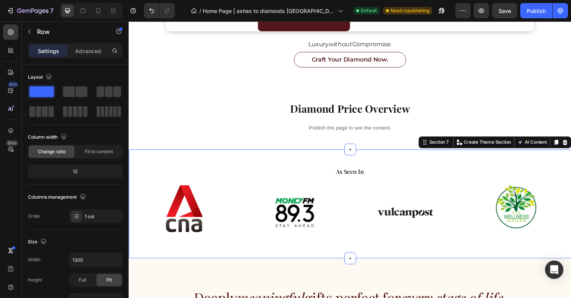
click at [205, 165] on div "As Seen In Heading Image Hero Banner Image Hero Banner Image Hero Banner Image …" at bounding box center [358, 210] width 458 height 113
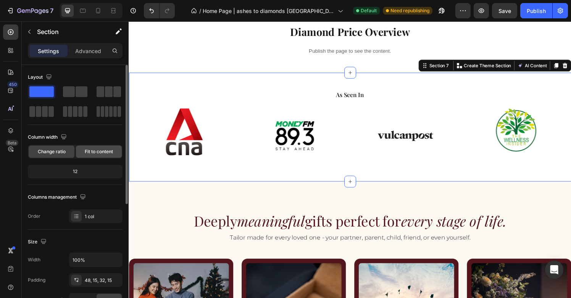
scroll to position [211, 0]
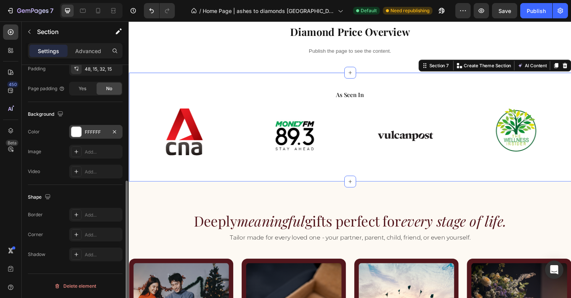
click at [75, 134] on div at bounding box center [76, 132] width 10 height 10
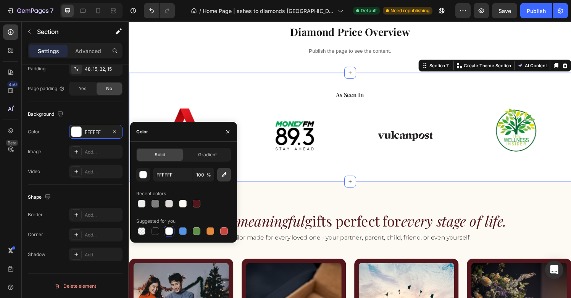
click at [226, 175] on icon "button" at bounding box center [224, 175] width 8 height 8
type input "FDF9F3"
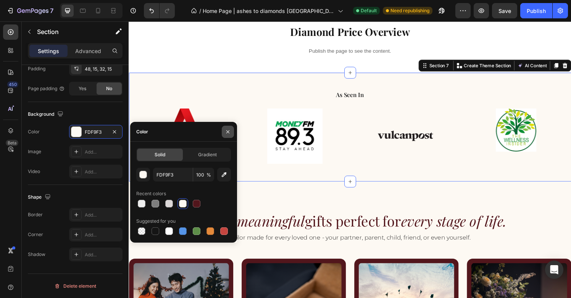
click at [226, 132] on icon "button" at bounding box center [228, 132] width 6 height 6
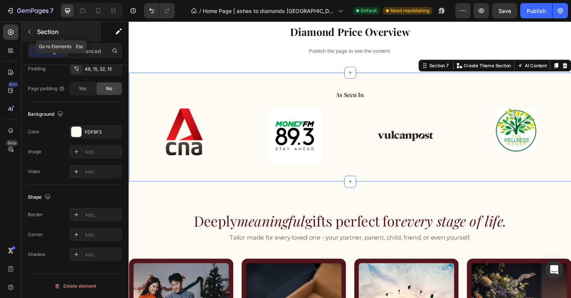
click at [27, 36] on button "button" at bounding box center [29, 32] width 12 height 12
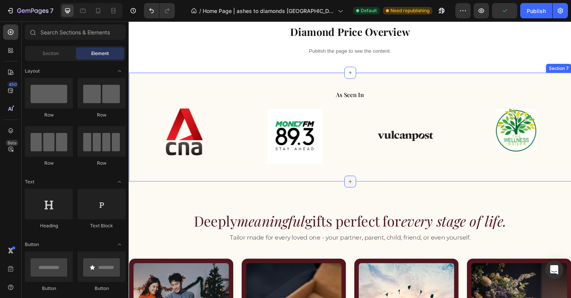
click at [357, 184] on icon at bounding box center [358, 187] width 6 height 6
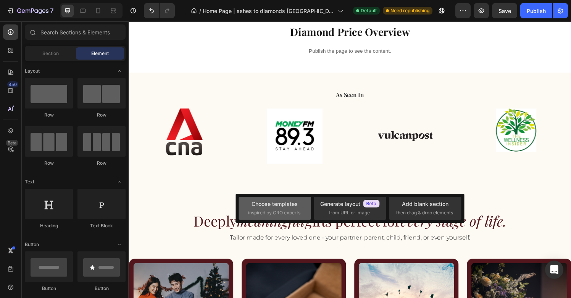
click at [295, 208] on div "Choose templates inspired by CRO experts" at bounding box center [274, 208] width 53 height 16
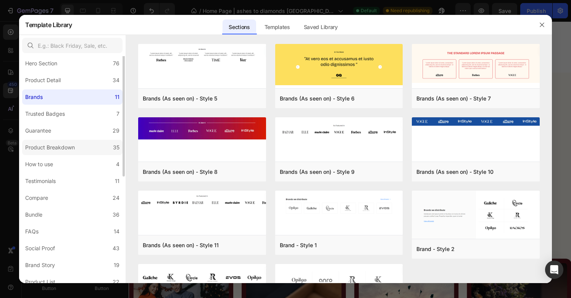
scroll to position [26, 0]
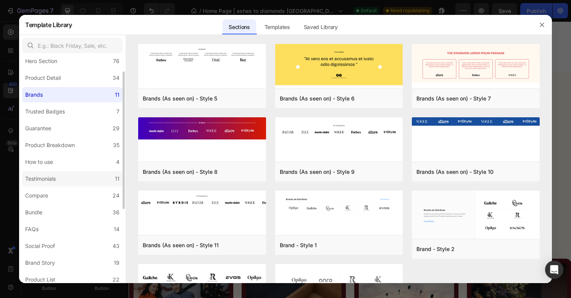
click at [79, 176] on label "Testimonials 11" at bounding box center [72, 178] width 100 height 15
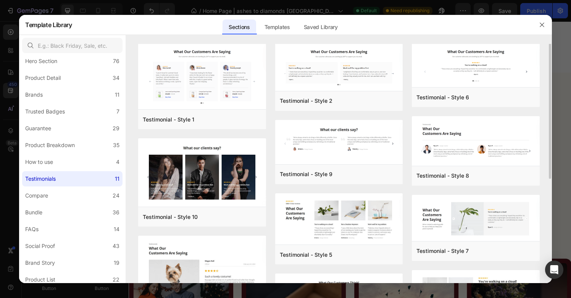
scroll to position [0, 0]
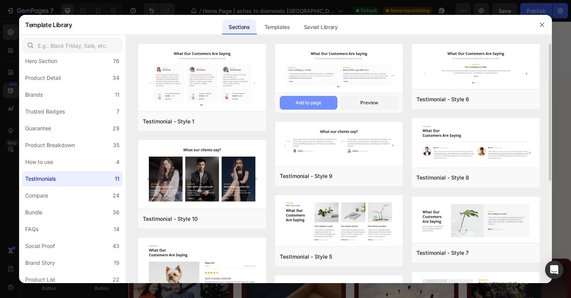
click at [315, 103] on div "Add to page" at bounding box center [309, 102] width 26 height 7
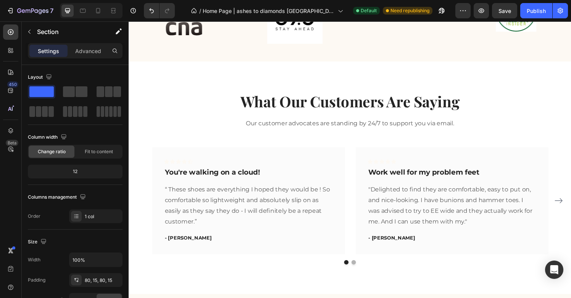
scroll to position [1260, 0]
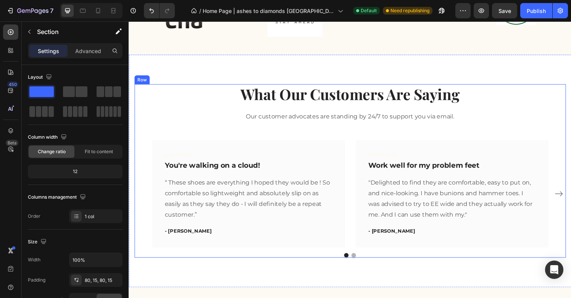
click at [334, 136] on div "What Our Customers Are Saying Heading Our customer advocates are standing by 24…" at bounding box center [357, 175] width 447 height 179
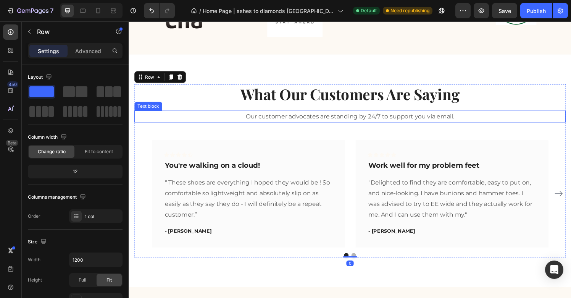
click at [335, 119] on p "Our customer advocates are standing by 24/7 to support you via email." at bounding box center [357, 120] width 445 height 11
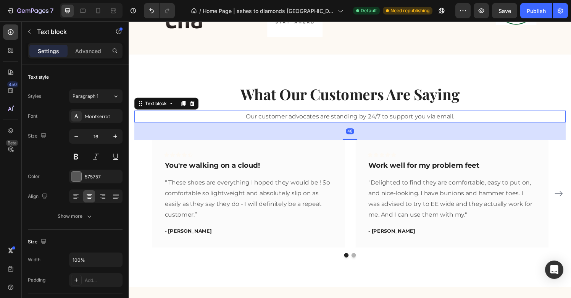
click at [337, 120] on p "Our customer advocates are standing by 24/7 to support you via email." at bounding box center [357, 120] width 445 height 11
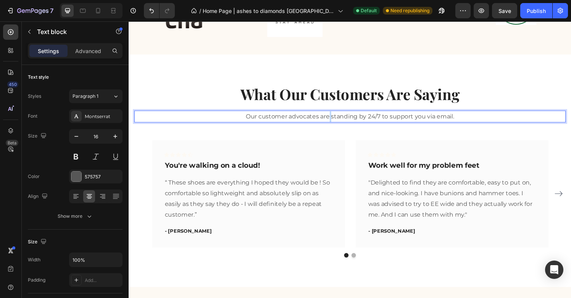
click at [337, 120] on p "Our customer advocates are standing by 24/7 to support you via email." at bounding box center [357, 120] width 445 height 11
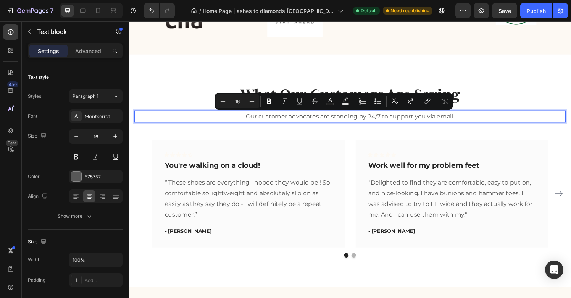
click at [344, 122] on p "Our customer advocates are standing by 24/7 to support you via email." at bounding box center [357, 120] width 445 height 11
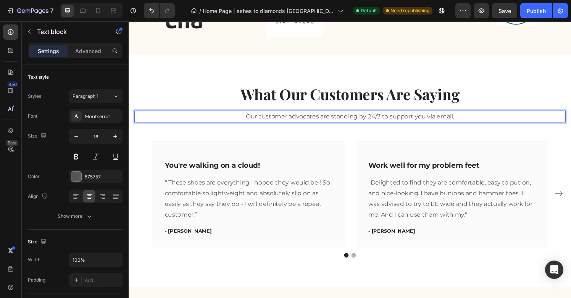
click at [375, 120] on p "Our customer advocates are standing by 24/7 to support you via email." at bounding box center [357, 120] width 445 height 11
click at [381, 121] on p "Our customer advocates are standing by 24/7 to support you via email." at bounding box center [357, 120] width 445 height 11
click at [394, 120] on p "Our customer advocates are standing by 24/7 to support you via email." at bounding box center [357, 120] width 445 height 11
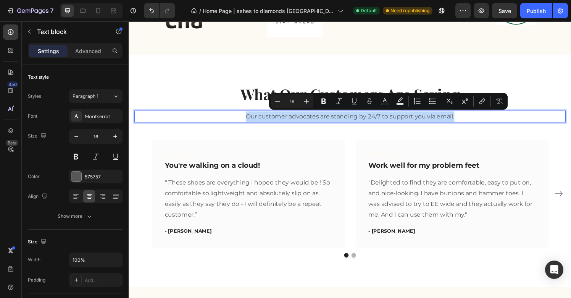
click at [394, 120] on p "Our customer advocates are standing by 24/7 to support you via email." at bounding box center [357, 120] width 445 height 11
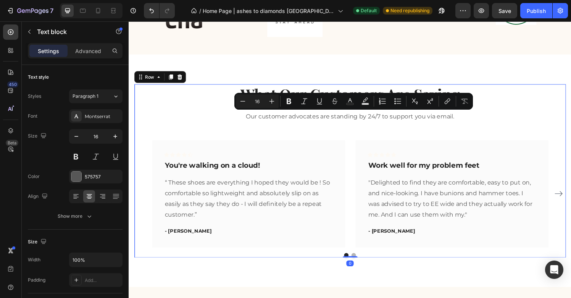
click at [363, 136] on div "What Our Customers Are Saying Heading Our customer advocates are standing by 24…" at bounding box center [357, 175] width 447 height 179
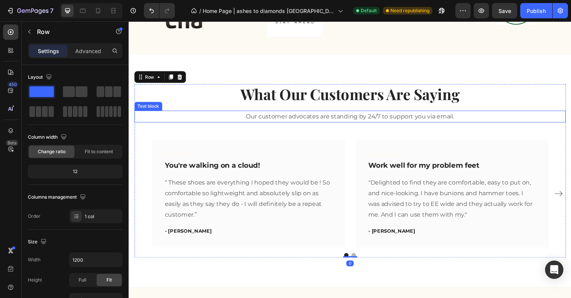
click at [366, 116] on p "Our customer advocates are standing by 24/7 to support you via email." at bounding box center [357, 120] width 445 height 11
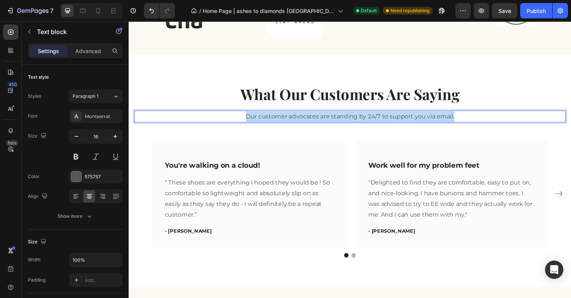
click at [366, 116] on p "Our customer advocates are standing by 24/7 to support you via email." at bounding box center [357, 120] width 445 height 11
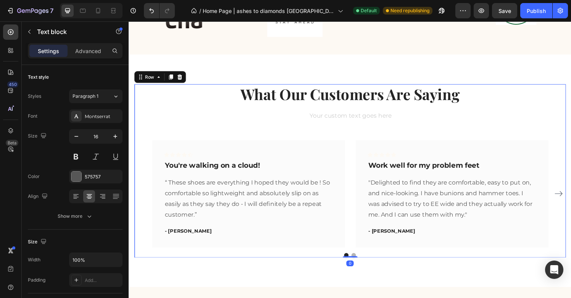
click at [302, 131] on div "What Our Customers Are Saying Heading Text block Icon Icon Icon Icon Icon Row Y…" at bounding box center [357, 175] width 447 height 179
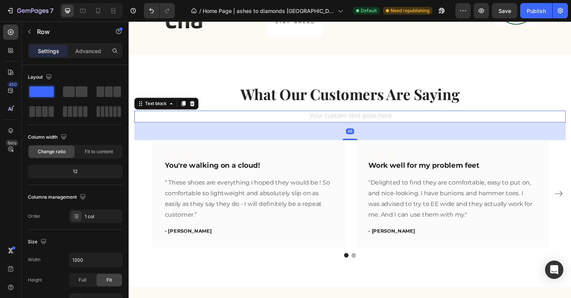
click at [305, 119] on div "Rich Text Editor. Editing area: main" at bounding box center [357, 120] width 447 height 13
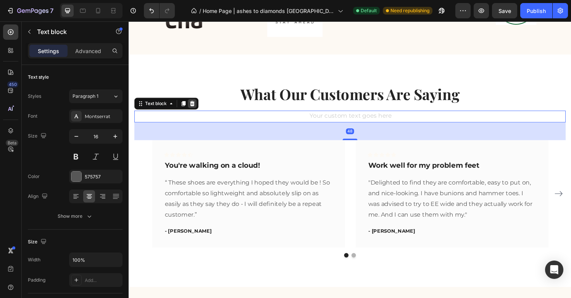
click at [194, 104] on icon at bounding box center [194, 106] width 5 height 5
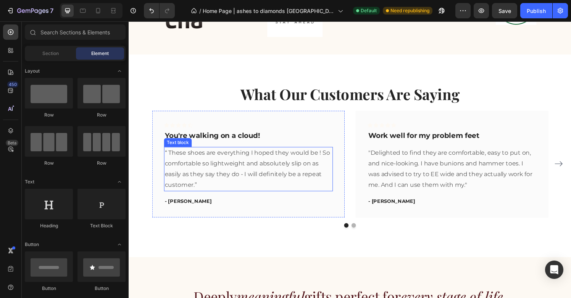
click at [250, 167] on p "“ These shoes are everything I hoped they would be ! So comfortable so lightwei…" at bounding box center [252, 174] width 173 height 44
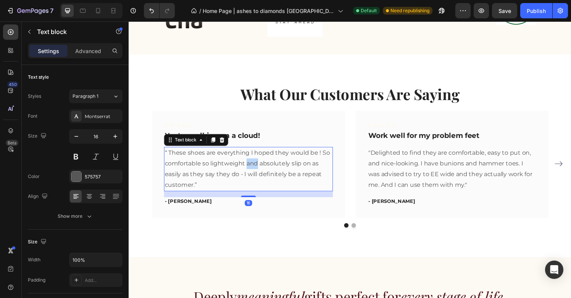
click at [250, 167] on p "“ These shoes are everything I hoped they would be ! So comfortable so lightwei…" at bounding box center [252, 174] width 173 height 44
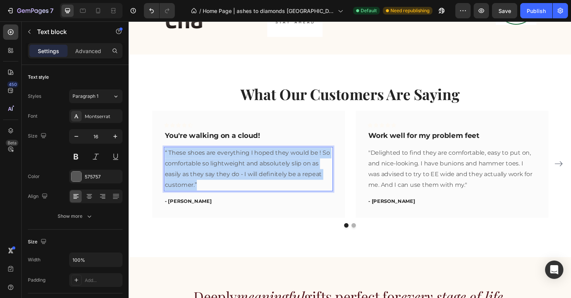
click at [250, 167] on p "“ These shoes are everything I hoped they would be ! So comfortable so lightwei…" at bounding box center [252, 174] width 173 height 44
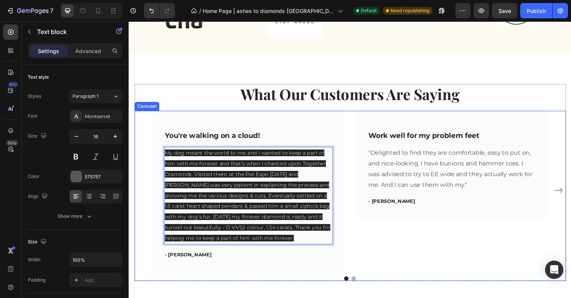
click at [352, 233] on div "Icon Icon Icon Icon Icon Row You're walking on a cloud! Text block My dog meant…" at bounding box center [358, 196] width 410 height 165
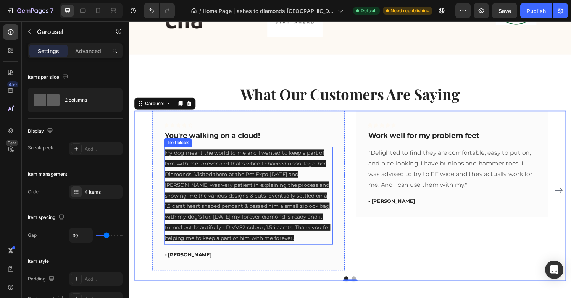
click at [301, 248] on p "My dog meant the world to me and I wanted to keep a part of him with me forever…" at bounding box center [252, 201] width 173 height 99
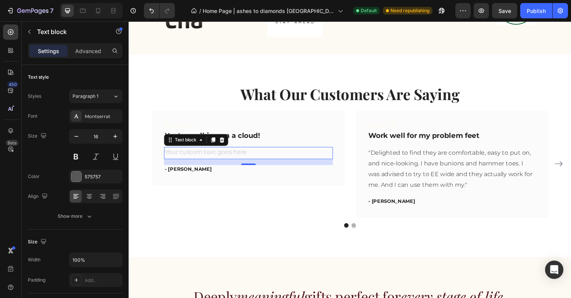
click at [199, 160] on div "Rich Text Editor. Editing area: main" at bounding box center [252, 157] width 175 height 13
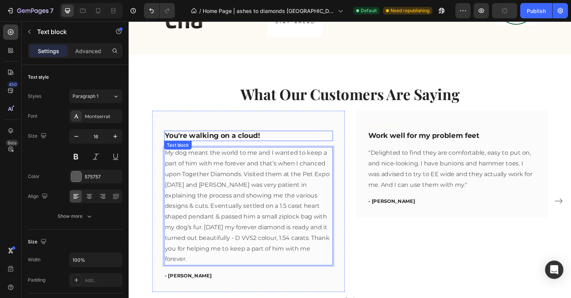
click at [229, 137] on p "You're walking on a cloud!" at bounding box center [252, 140] width 173 height 10
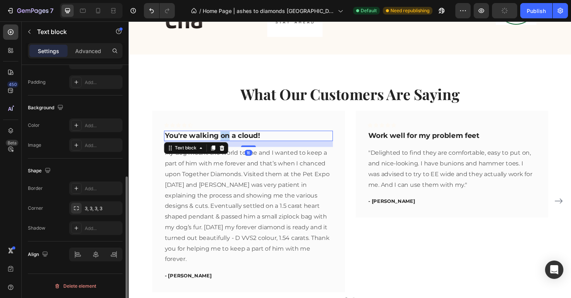
click at [229, 137] on p "You're walking on a cloud!" at bounding box center [252, 140] width 173 height 10
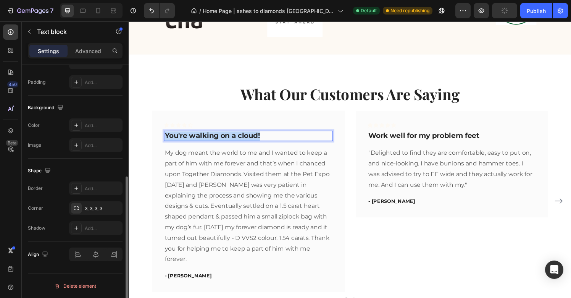
click at [229, 137] on p "You're walking on a cloud!" at bounding box center [252, 140] width 173 height 10
click at [266, 157] on p "My dog meant the world to me and I wanted to keep a part of him with me forever…" at bounding box center [252, 212] width 173 height 121
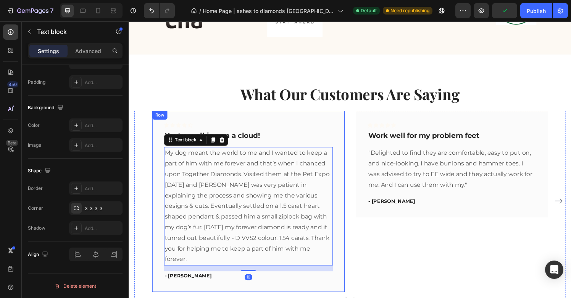
click at [276, 143] on p "You're walking on a cloud!" at bounding box center [252, 140] width 173 height 10
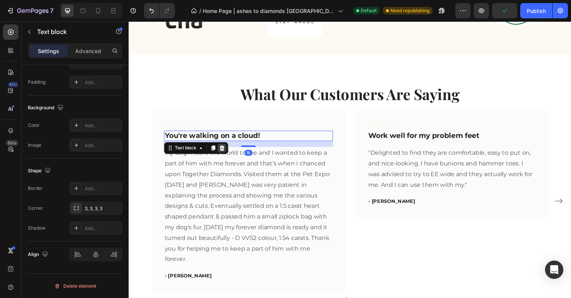
click at [224, 149] on icon at bounding box center [225, 152] width 6 height 6
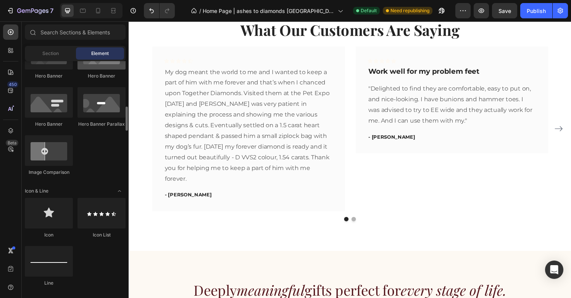
scroll to position [378, 0]
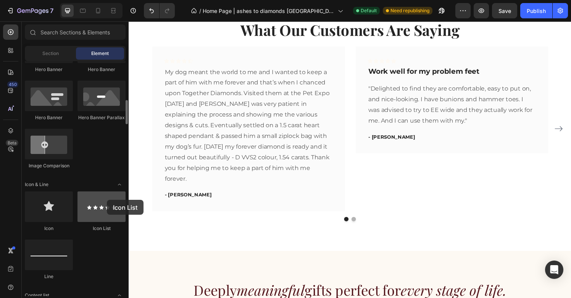
click at [107, 200] on div at bounding box center [102, 206] width 48 height 31
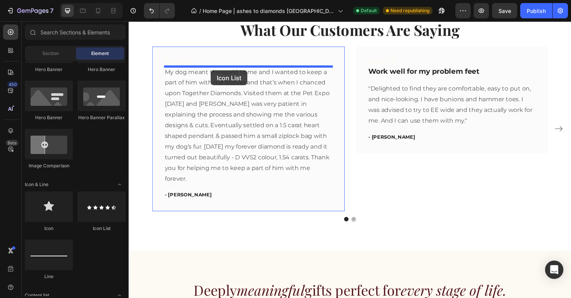
drag, startPoint x: 233, startPoint y: 221, endPoint x: 214, endPoint y: 72, distance: 150.5
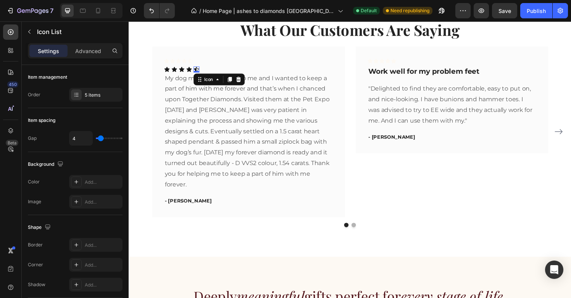
click at [200, 71] on div "Icon 0" at bounding box center [199, 71] width 6 height 6
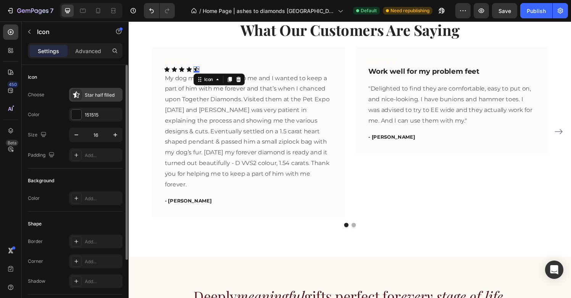
click at [87, 98] on div "Star half filled" at bounding box center [103, 95] width 36 height 7
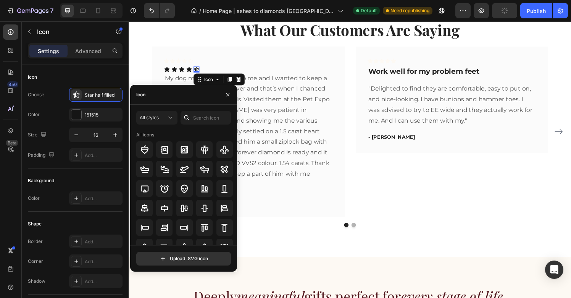
scroll to position [0, 0]
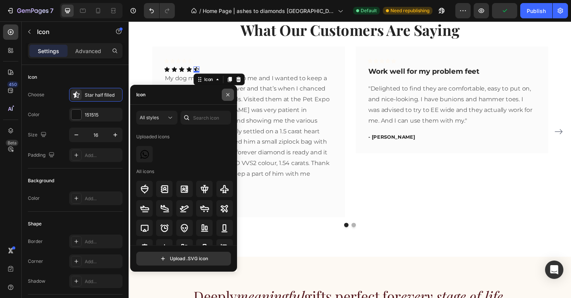
click at [226, 95] on icon "button" at bounding box center [228, 95] width 6 height 6
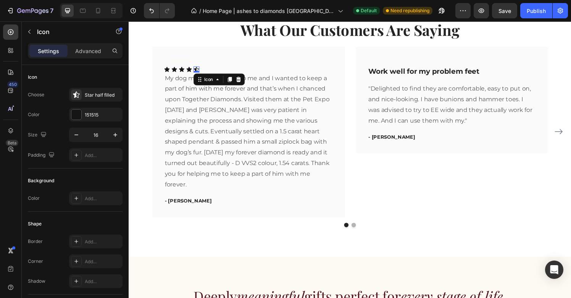
click at [199, 69] on icon at bounding box center [199, 71] width 6 height 6
click at [239, 81] on icon at bounding box center [242, 81] width 6 height 6
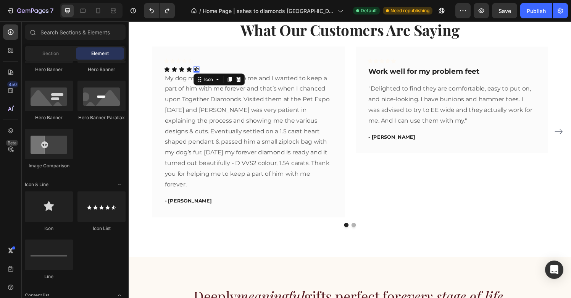
click at [200, 71] on div "Icon 0" at bounding box center [199, 71] width 6 height 6
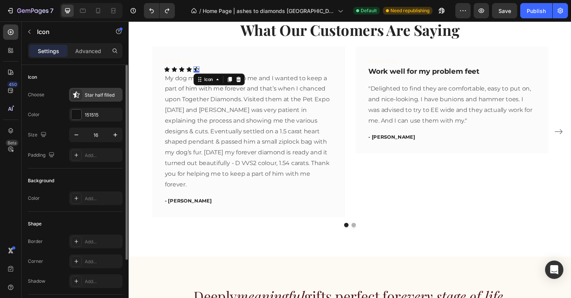
click at [78, 96] on icon at bounding box center [76, 94] width 6 height 6
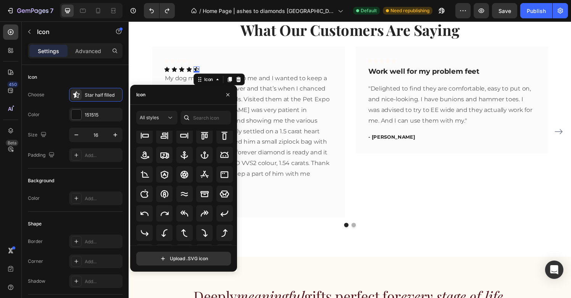
scroll to position [37, 0]
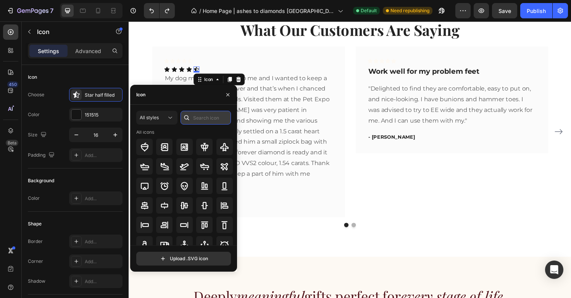
click at [202, 117] on input "text" at bounding box center [206, 118] width 50 height 14
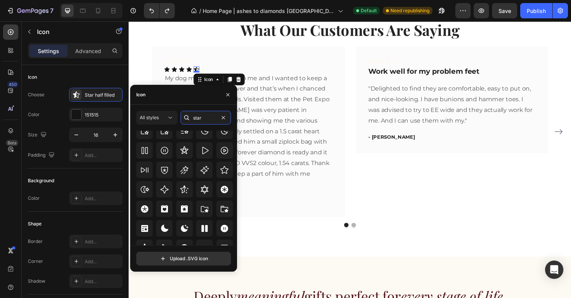
scroll to position [232, 0]
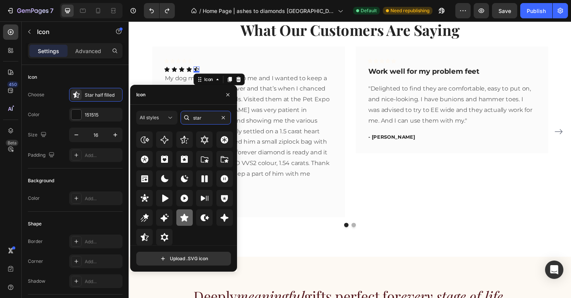
type input "star"
click at [185, 217] on icon at bounding box center [185, 217] width 8 height 8
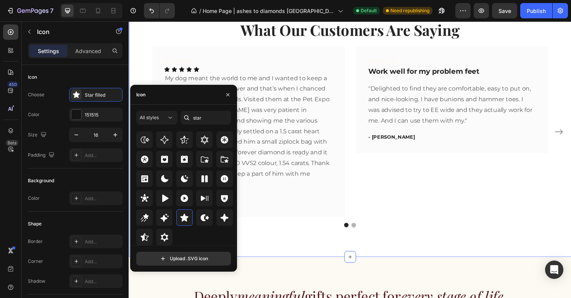
click at [290, 238] on div "What Our Customers Are Saying Heading Icon Icon Icon Icon Icon Row Icon Icon Ic…" at bounding box center [358, 127] width 458 height 276
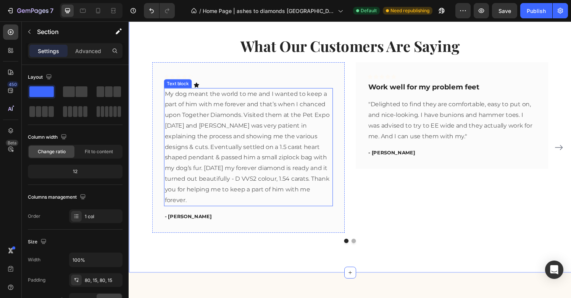
scroll to position [1301, 0]
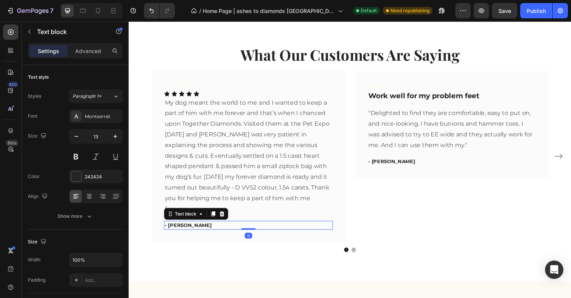
click at [179, 236] on div "- [PERSON_NAME]" at bounding box center [252, 232] width 175 height 9
click at [182, 231] on p "- [PERSON_NAME]" at bounding box center [252, 233] width 173 height 8
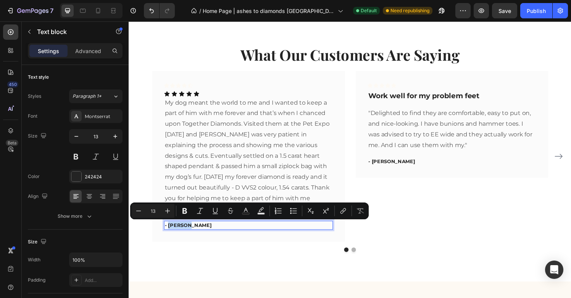
drag, startPoint x: 189, startPoint y: 231, endPoint x: 170, endPoint y: 232, distance: 19.5
click at [170, 232] on p "- [PERSON_NAME]" at bounding box center [252, 233] width 173 height 8
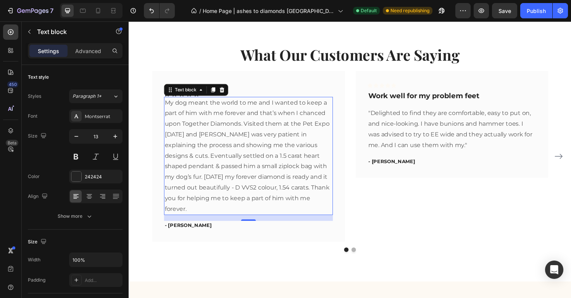
scroll to position [198, 0]
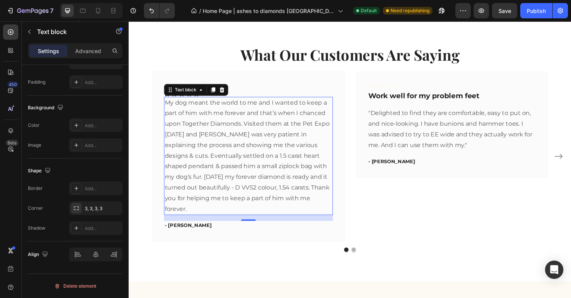
click at [254, 201] on p "My dog meant the world to me and I wanted to keep a part of him with me forever…" at bounding box center [252, 160] width 173 height 121
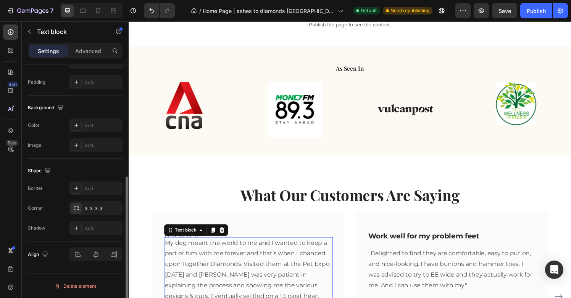
scroll to position [1152, 0]
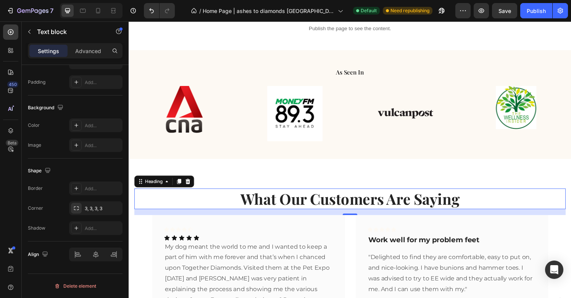
click at [322, 209] on p "What Our Customers Are Saying" at bounding box center [357, 205] width 445 height 20
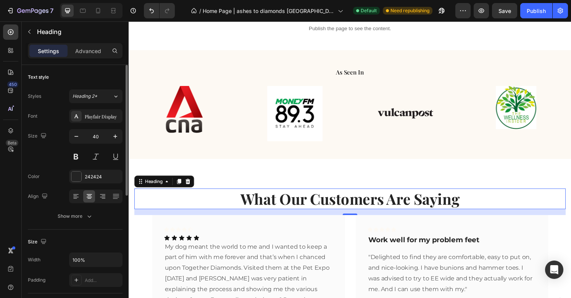
click at [322, 209] on p "What Our Customers Are Saying" at bounding box center [357, 205] width 445 height 20
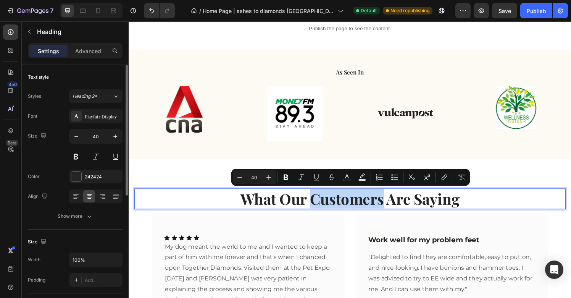
click at [393, 209] on p "What Our Customers Are Saying" at bounding box center [357, 205] width 445 height 20
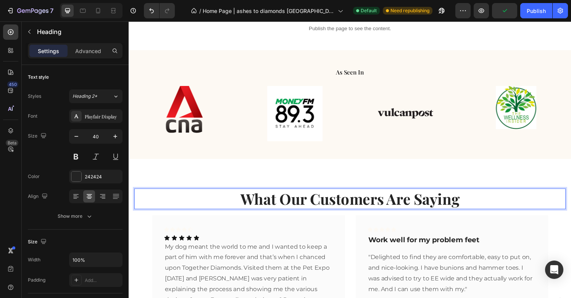
click at [469, 204] on p "What Our Customers Are Saying" at bounding box center [357, 205] width 445 height 20
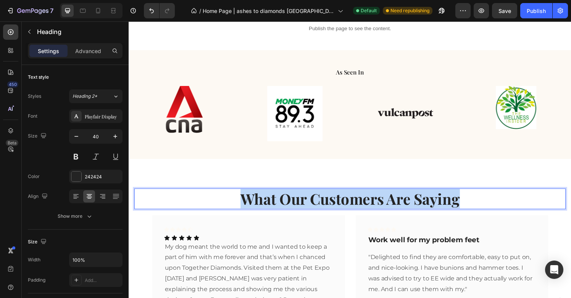
drag, startPoint x: 471, startPoint y: 205, endPoint x: 249, endPoint y: 201, distance: 222.7
click at [249, 201] on p "What Our Customers Are Saying" at bounding box center [357, 205] width 445 height 20
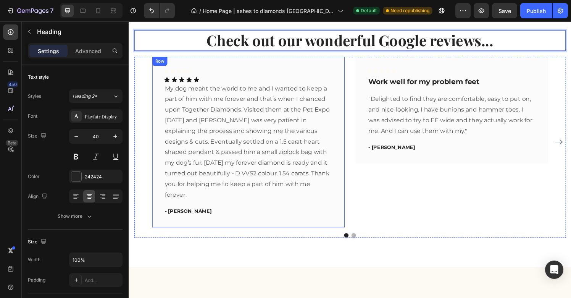
scroll to position [1311, 0]
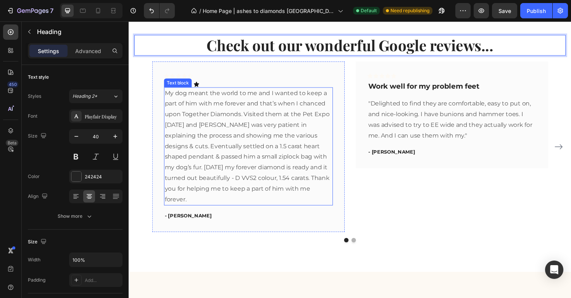
click at [313, 153] on p "My dog meant the world to me and I wanted to keep a part of him with me forever…" at bounding box center [252, 150] width 173 height 121
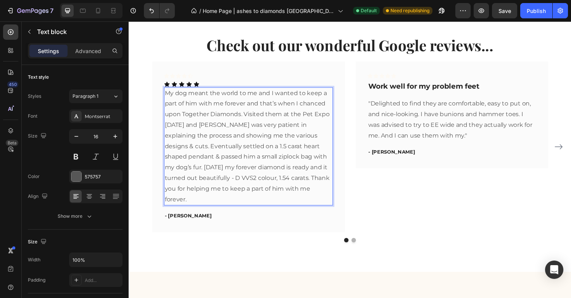
click at [245, 158] on p "My dog meant the world to me and I wanted to keep a part of him with me forever…" at bounding box center [252, 150] width 173 height 121
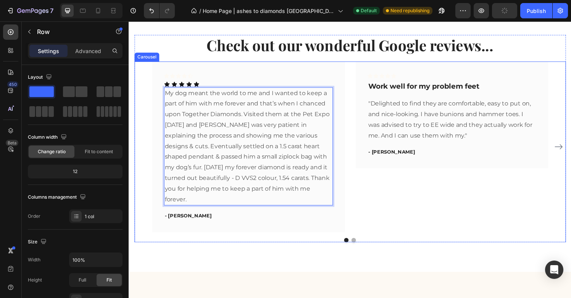
click at [351, 200] on div "Icon Icon Icon Icon Icon Row Icon Icon Icon Icon Icon Icon List My dog meant th…" at bounding box center [252, 151] width 199 height 176
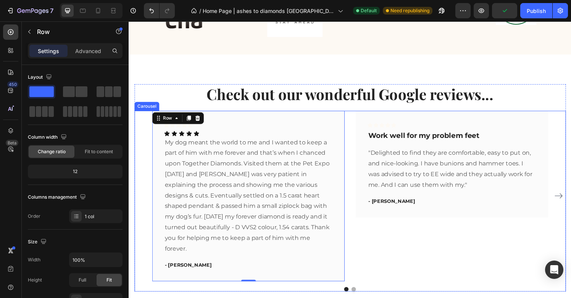
scroll to position [1300, 0]
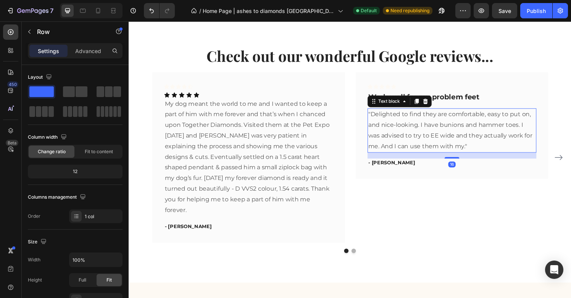
click at [395, 142] on p ""Delighted to find they are comfortable, easy to put on, and nice-looking. I ha…" at bounding box center [463, 134] width 173 height 44
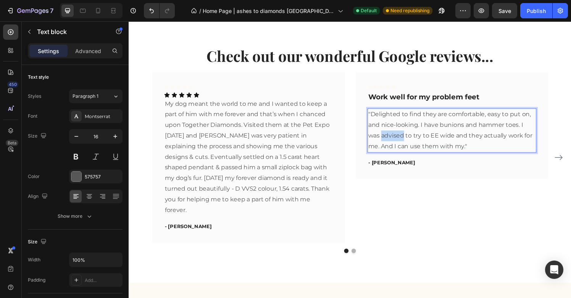
click at [395, 142] on p ""Delighted to find they are comfortable, easy to put on, and nice-looking. I ha…" at bounding box center [463, 134] width 173 height 44
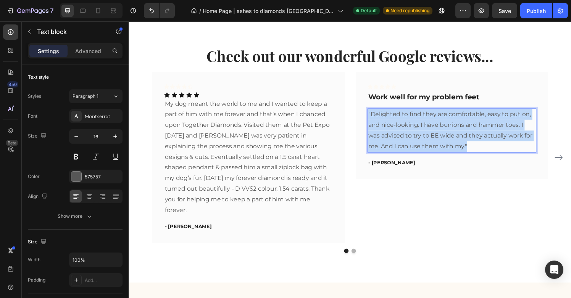
click at [395, 142] on p ""Delighted to find they are comfortable, easy to put on, and nice-looking. I ha…" at bounding box center [463, 134] width 173 height 44
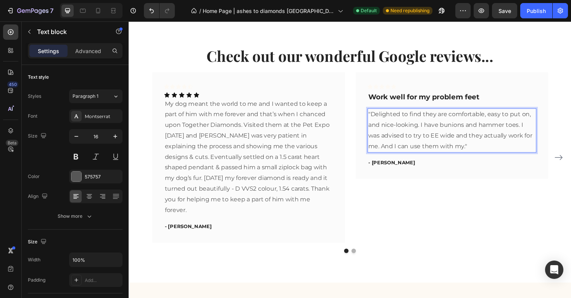
click at [424, 135] on p ""Delighted to find they are comfortable, easy to put on, and nice-looking. I ha…" at bounding box center [463, 134] width 173 height 44
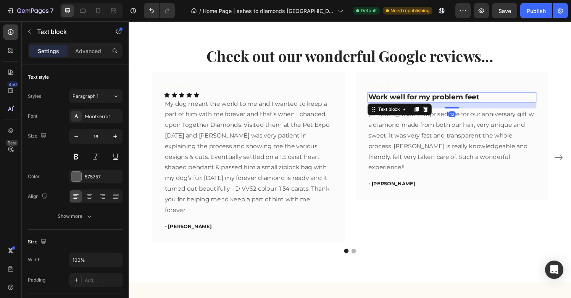
click at [404, 100] on p "Work well for my problem feet" at bounding box center [463, 100] width 173 height 10
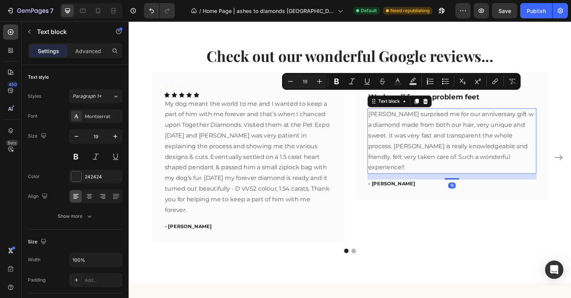
click at [450, 112] on p "[PERSON_NAME] surprised me for our anniversary gift w a diamond made from both …" at bounding box center [463, 145] width 173 height 66
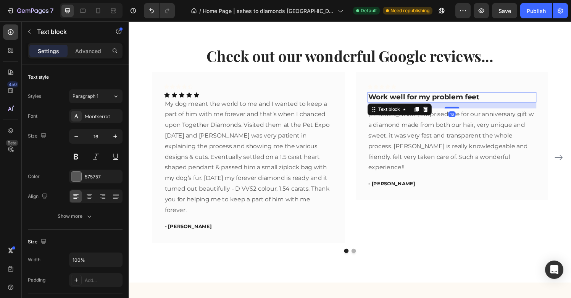
click at [507, 100] on p "Work well for my problem feet" at bounding box center [463, 100] width 173 height 10
click at [437, 116] on div at bounding box center [435, 112] width 9 height 9
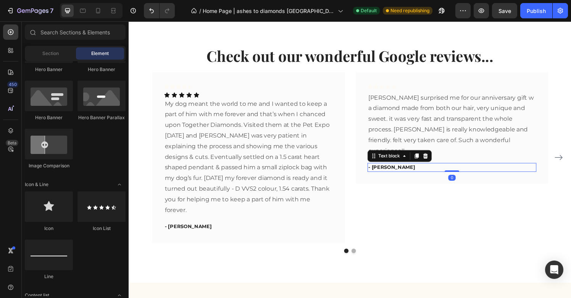
click at [388, 169] on p "- [PERSON_NAME]" at bounding box center [463, 173] width 173 height 8
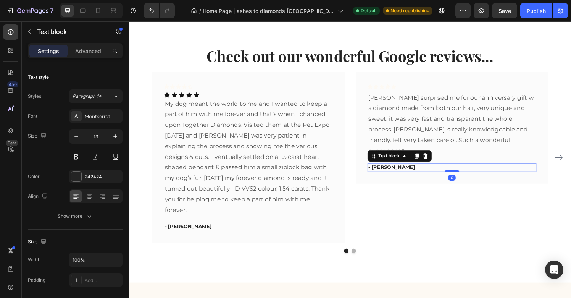
click at [388, 169] on p "- [PERSON_NAME]" at bounding box center [463, 173] width 173 height 8
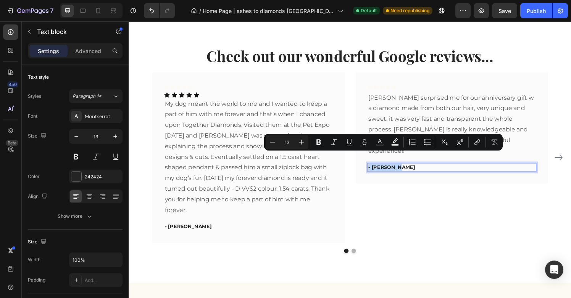
click at [394, 169] on p "- [PERSON_NAME]" at bounding box center [463, 173] width 173 height 8
drag, startPoint x: 402, startPoint y: 160, endPoint x: 381, endPoint y: 161, distance: 20.2
click at [381, 169] on p "- [PERSON_NAME]" at bounding box center [463, 173] width 173 height 8
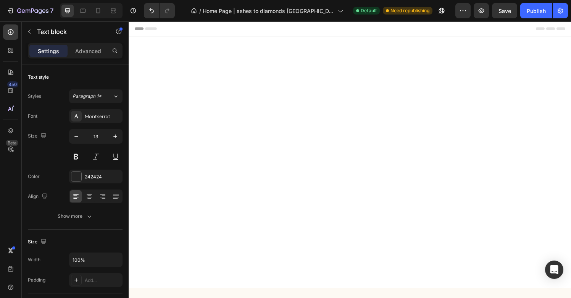
scroll to position [1300, 0]
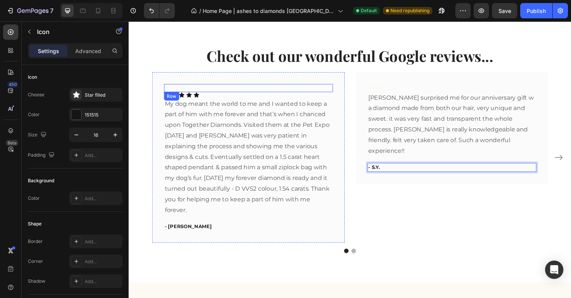
click at [199, 95] on icon at bounding box center [198, 97] width 5 height 5
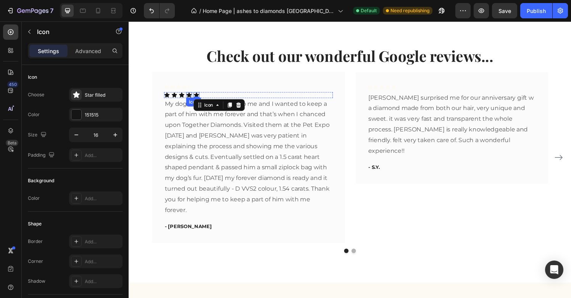
click at [188, 96] on icon at bounding box center [191, 98] width 6 height 6
click at [215, 97] on div "Icon Icon Icon Icon 0 Icon" at bounding box center [252, 98] width 175 height 6
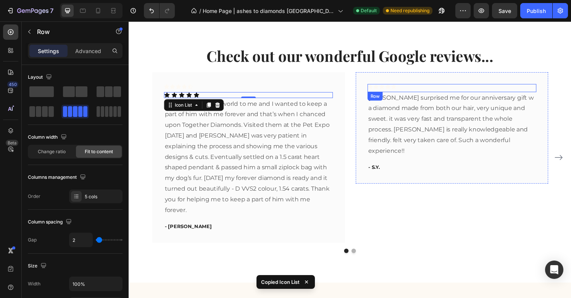
click at [387, 92] on div "Icon Icon Icon Icon Icon Row" at bounding box center [463, 90] width 175 height 8
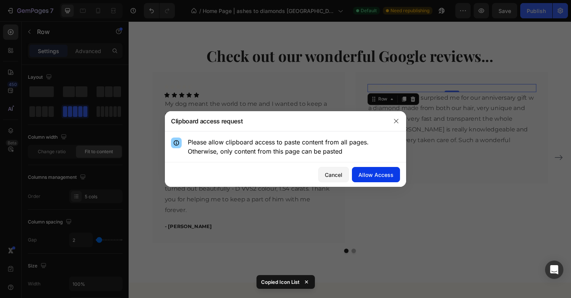
click at [365, 178] on div "Allow Access" at bounding box center [376, 175] width 35 height 8
click at [379, 176] on div "Allow Access" at bounding box center [376, 175] width 35 height 8
click at [397, 121] on icon "button" at bounding box center [396, 121] width 4 height 4
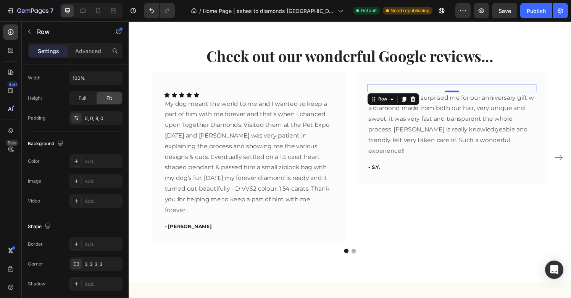
scroll to position [298, 0]
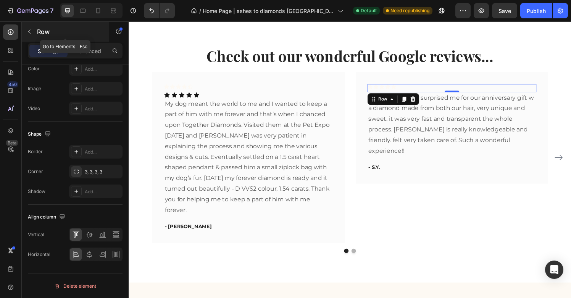
click at [31, 34] on icon "button" at bounding box center [29, 32] width 6 height 6
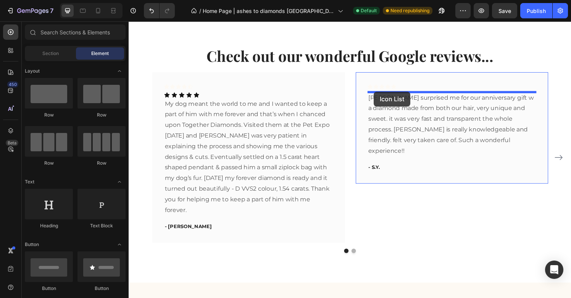
drag, startPoint x: 224, startPoint y: 236, endPoint x: 383, endPoint y: 94, distance: 213.1
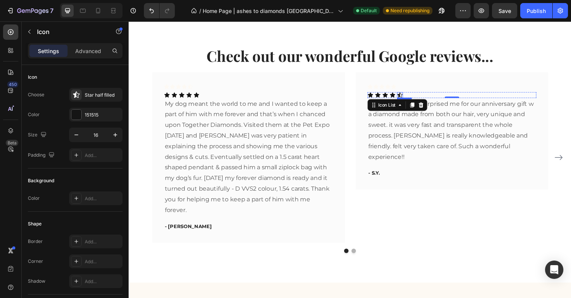
click at [410, 97] on div "Icon" at bounding box center [409, 98] width 6 height 6
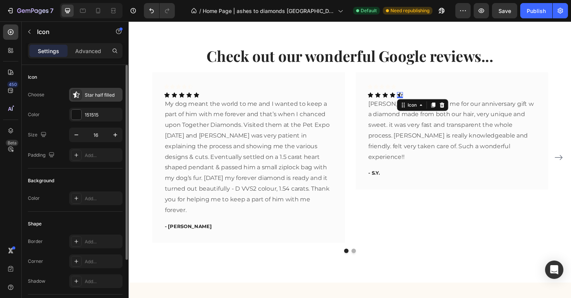
click at [74, 94] on icon at bounding box center [76, 94] width 6 height 6
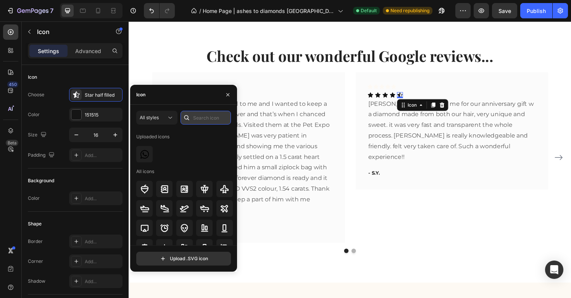
click at [198, 117] on input "text" at bounding box center [206, 118] width 50 height 14
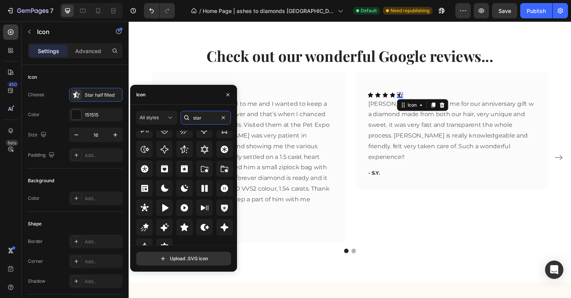
scroll to position [232, 0]
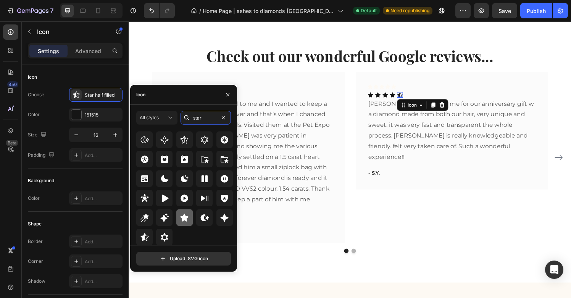
type input "star"
click at [184, 218] on icon at bounding box center [185, 217] width 8 height 8
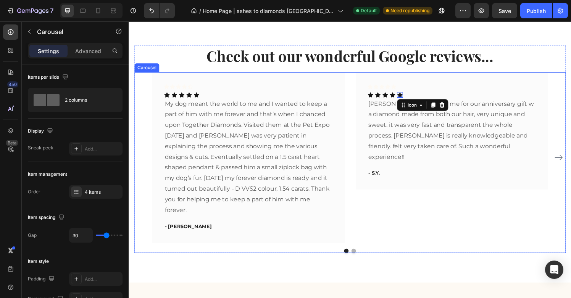
click at [446, 217] on div "Icon Icon Icon Icon Icon Row Icon Icon Icon Icon Icon 0 Icon List hubby surpris…" at bounding box center [463, 162] width 199 height 176
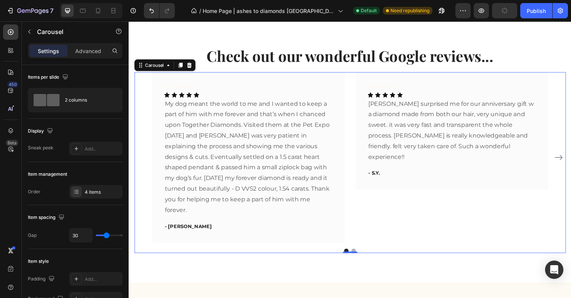
click at [571, 161] on icon "Carousel Next Arrow" at bounding box center [573, 162] width 9 height 9
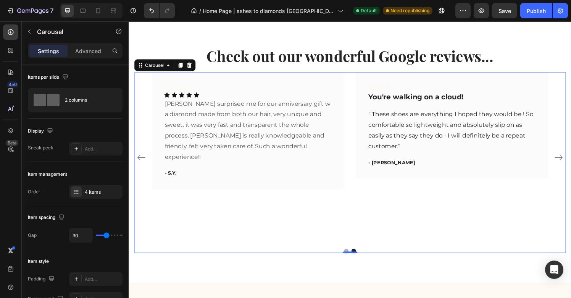
click at [141, 159] on icon "Carousel Back Arrow" at bounding box center [141, 162] width 9 height 9
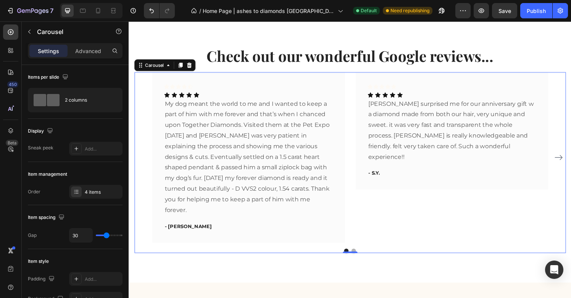
click at [571, 161] on icon "Carousel Next Arrow" at bounding box center [573, 162] width 9 height 9
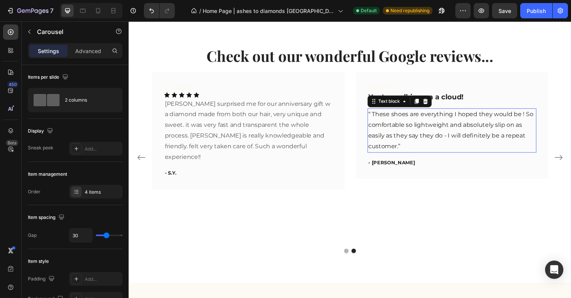
click at [429, 129] on p "“ These shoes are everything I hoped they would be ! So comfortable so lightwei…" at bounding box center [463, 134] width 173 height 44
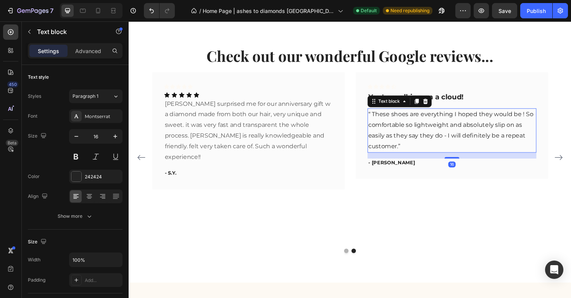
click at [429, 129] on p "“ These shoes are everything I hoped they would be ! So comfortable so lightwei…" at bounding box center [463, 134] width 173 height 44
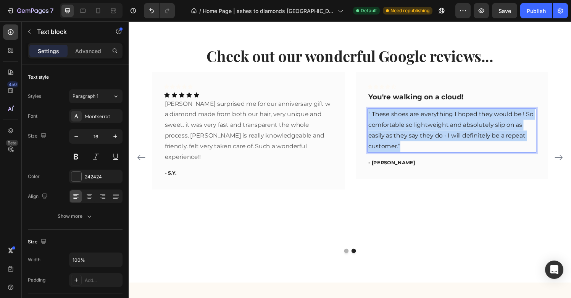
click at [429, 129] on p "“ These shoes are everything I hoped they would be ! So comfortable so lightwei…" at bounding box center [463, 134] width 173 height 44
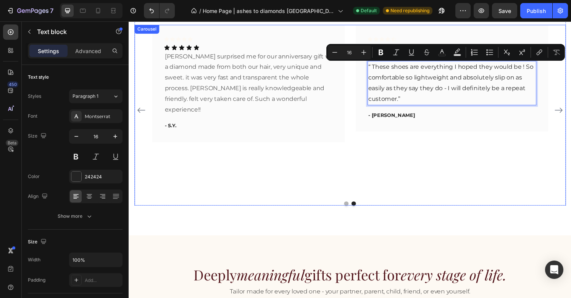
scroll to position [1262, 0]
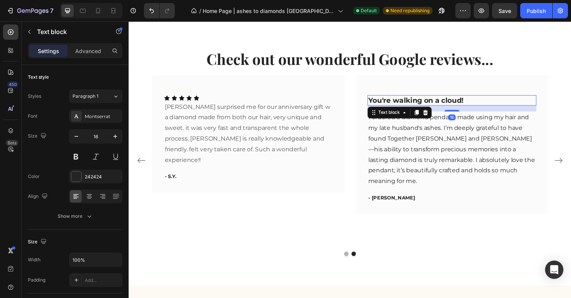
click at [419, 108] on p "You're walking on a cloud!" at bounding box center [463, 104] width 173 height 10
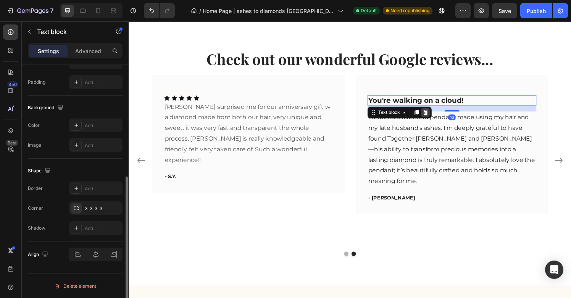
click at [436, 119] on icon at bounding box center [436, 116] width 6 height 6
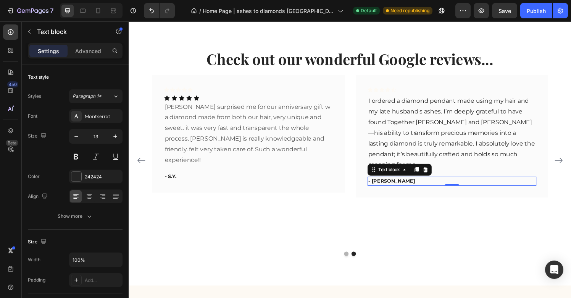
click at [398, 191] on p "- [PERSON_NAME]" at bounding box center [463, 187] width 173 height 8
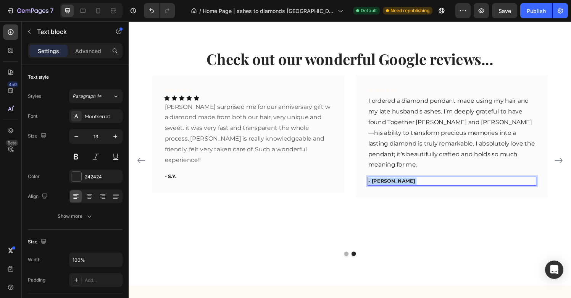
drag, startPoint x: 402, startPoint y: 210, endPoint x: 397, endPoint y: 210, distance: 5.3
click at [397, 191] on p "- [PERSON_NAME]" at bounding box center [463, 187] width 173 height 8
drag, startPoint x: 401, startPoint y: 210, endPoint x: 381, endPoint y: 212, distance: 20.7
click at [381, 191] on p "- [PERSON_NAME]" at bounding box center [463, 187] width 173 height 8
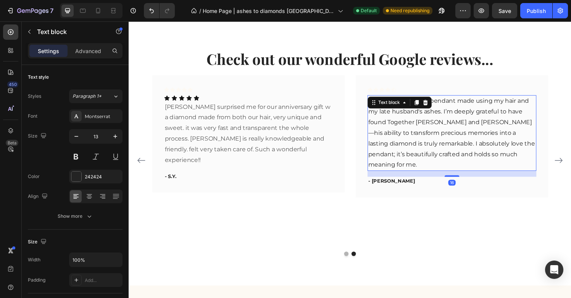
click at [409, 173] on p "I ordered a diamond pendant made using my hair and my late husband's ashes. I’m…" at bounding box center [463, 137] width 173 height 77
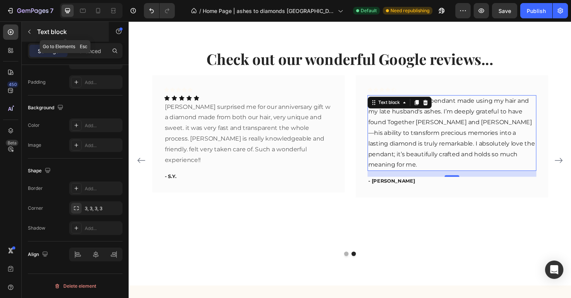
click at [29, 34] on icon "button" at bounding box center [29, 32] width 6 height 6
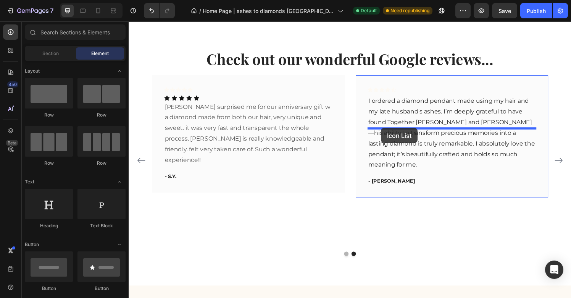
drag, startPoint x: 226, startPoint y: 224, endPoint x: 390, endPoint y: 132, distance: 187.9
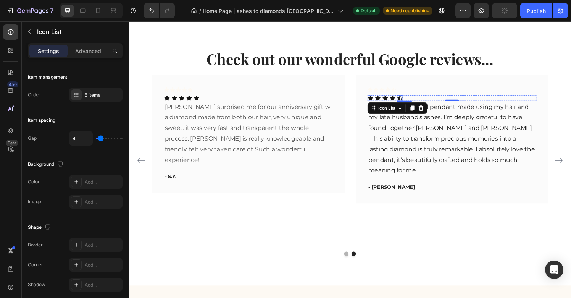
click at [415, 104] on div "Icon Icon Icon Icon Icon" at bounding box center [463, 101] width 175 height 6
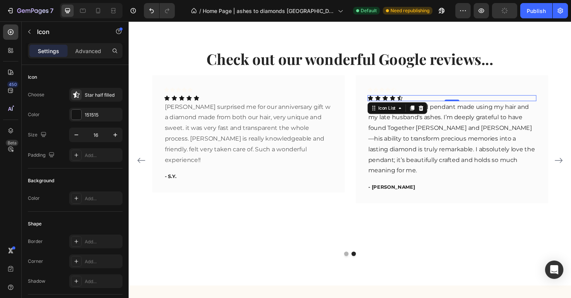
click at [408, 104] on div "Icon" at bounding box center [409, 101] width 6 height 6
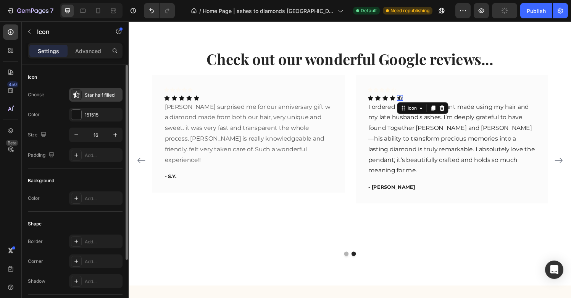
click at [76, 94] on icon at bounding box center [76, 94] width 6 height 6
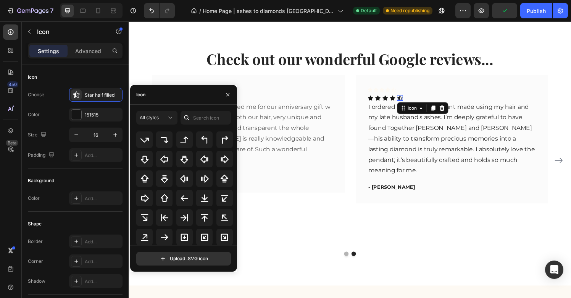
scroll to position [277, 0]
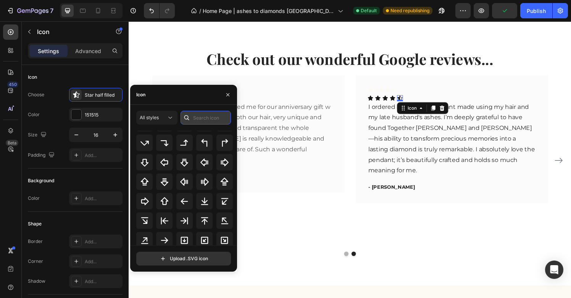
click at [197, 117] on input "text" at bounding box center [206, 118] width 50 height 14
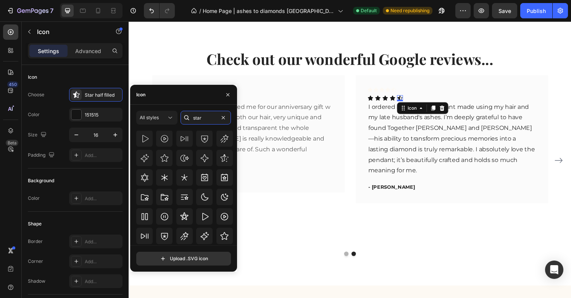
scroll to position [232, 0]
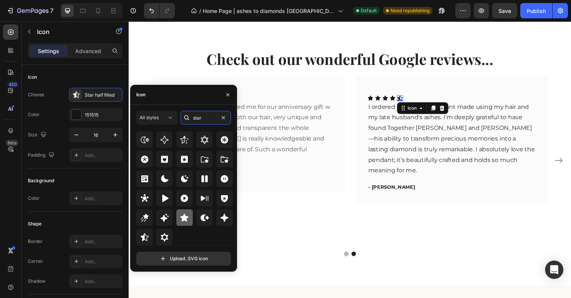
type input "star"
click at [186, 218] on icon at bounding box center [185, 217] width 8 height 8
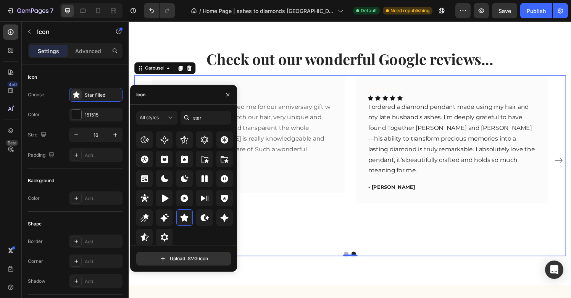
click at [380, 244] on div "Icon Icon Icon Icon Icon Row Icon Icon Icon Icon Icon Icon List I ordered a dia…" at bounding box center [463, 165] width 199 height 176
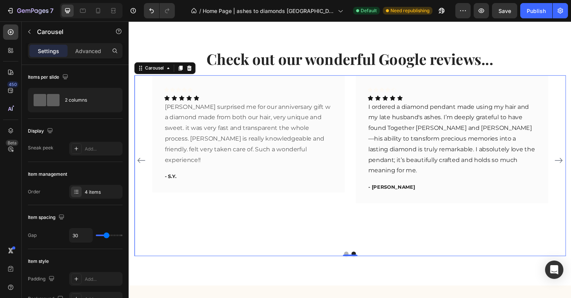
click at [139, 170] on icon "Carousel Back Arrow" at bounding box center [141, 165] width 9 height 9
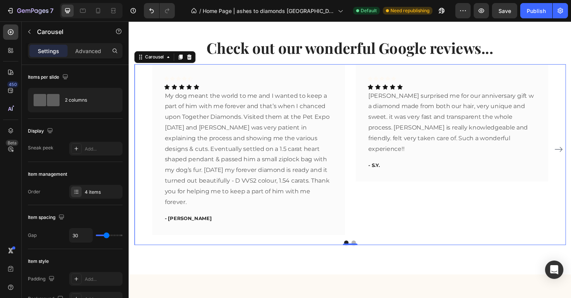
scroll to position [1254, 0]
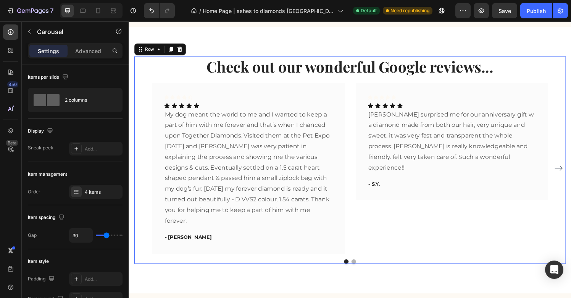
click at [343, 116] on div "Check out our wonderful Google reviews... Heading Icon Icon Icon Icon Icon Row …" at bounding box center [357, 165] width 447 height 215
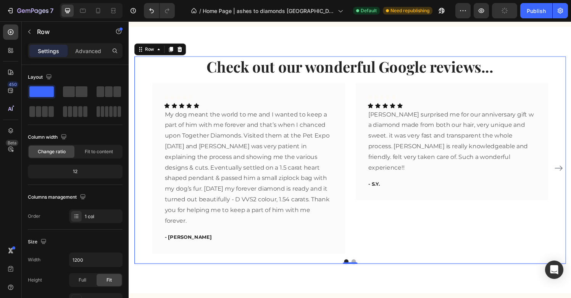
drag, startPoint x: 166, startPoint y: 115, endPoint x: 313, endPoint y: 115, distance: 146.6
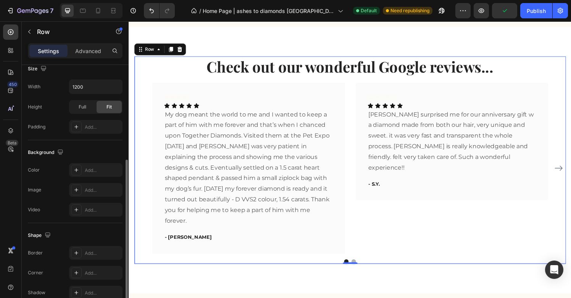
scroll to position [211, 0]
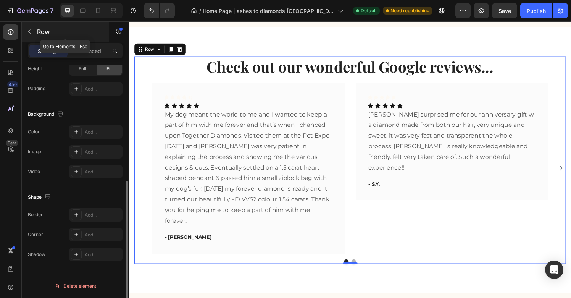
click at [32, 31] on icon "button" at bounding box center [29, 32] width 6 height 6
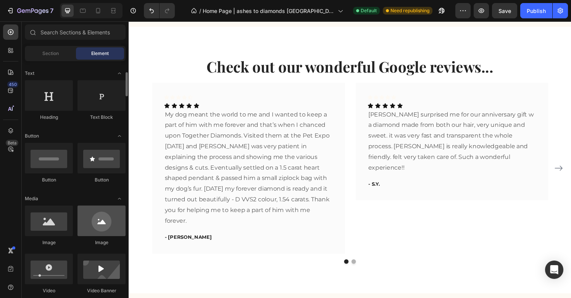
scroll to position [102, 0]
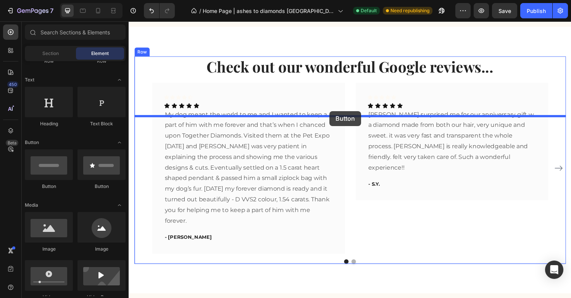
drag, startPoint x: 225, startPoint y: 190, endPoint x: 337, endPoint y: 114, distance: 134.9
drag, startPoint x: 181, startPoint y: 192, endPoint x: 355, endPoint y: 116, distance: 190.1
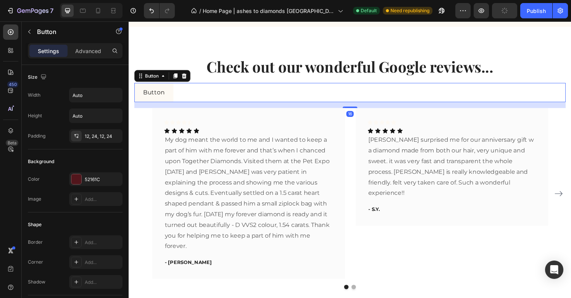
click at [168, 105] on button "Button" at bounding box center [154, 95] width 40 height 20
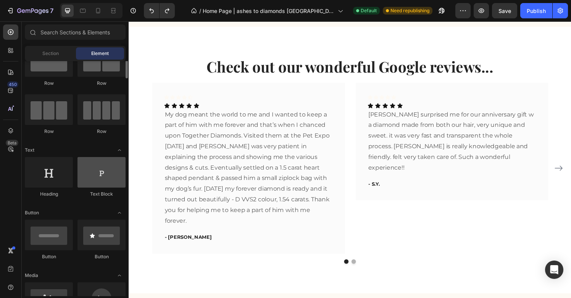
scroll to position [23, 0]
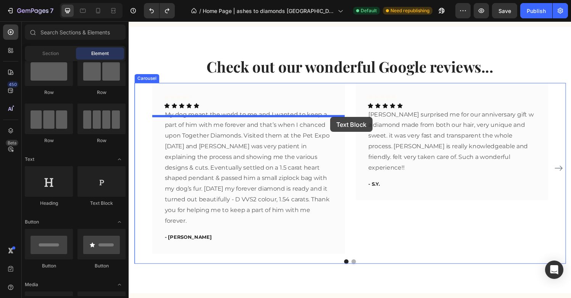
drag, startPoint x: 226, startPoint y: 207, endPoint x: 337, endPoint y: 119, distance: 141.6
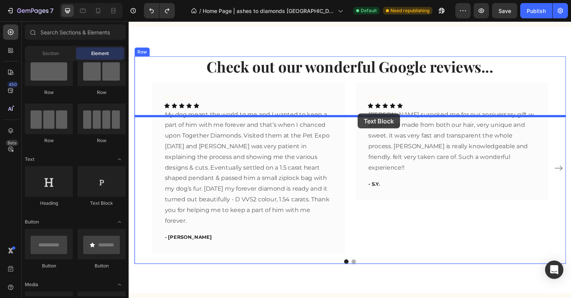
drag, startPoint x: 228, startPoint y: 207, endPoint x: 365, endPoint y: 117, distance: 163.5
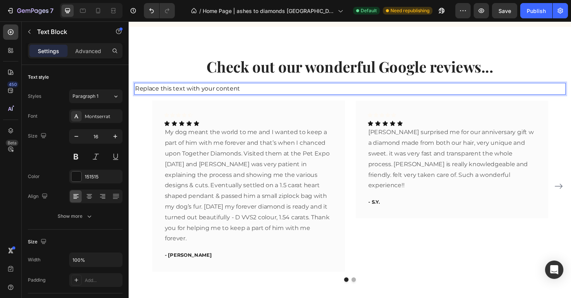
click at [319, 98] on div "Replace this text with your content" at bounding box center [357, 91] width 447 height 13
click at [319, 97] on p "Replace this text with your content" at bounding box center [357, 91] width 445 height 11
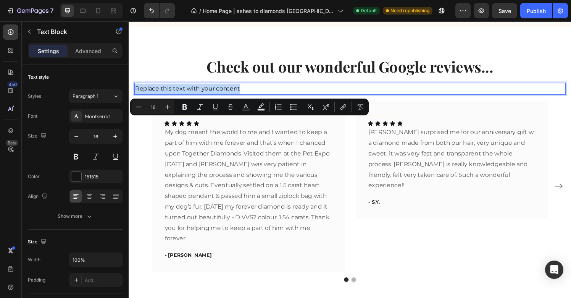
click at [258, 97] on p "Replace this text with your content" at bounding box center [357, 91] width 445 height 11
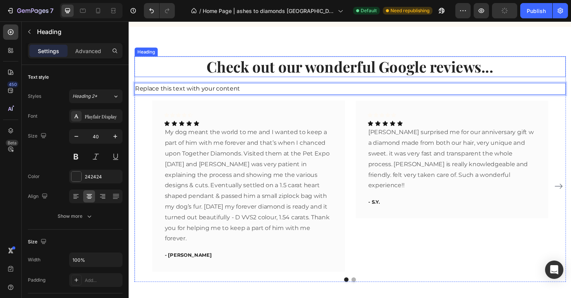
click at [284, 78] on p "Check out our wonderful Google reviews..." at bounding box center [357, 68] width 445 height 20
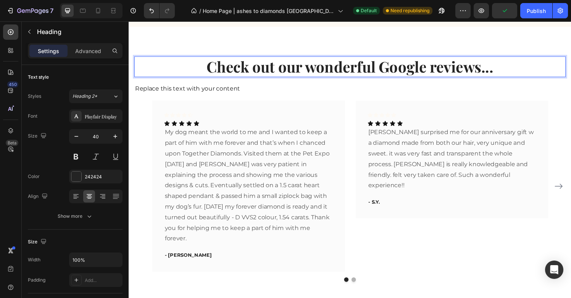
click at [284, 78] on p "Check out our wonderful Google reviews..." at bounding box center [357, 68] width 445 height 20
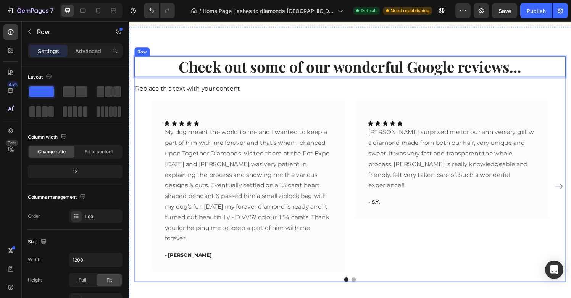
click at [275, 132] on div "Check out some of our wonderful Google reviews... Heading 16 Replace this text …" at bounding box center [357, 174] width 447 height 233
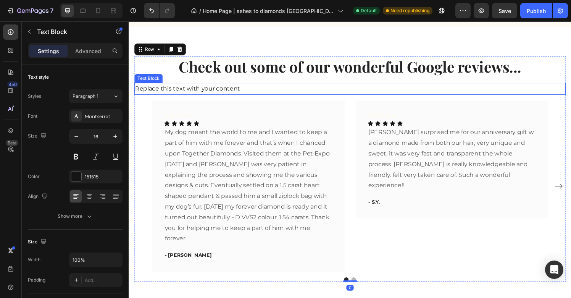
click at [300, 97] on p "Replace this text with your content" at bounding box center [357, 91] width 445 height 11
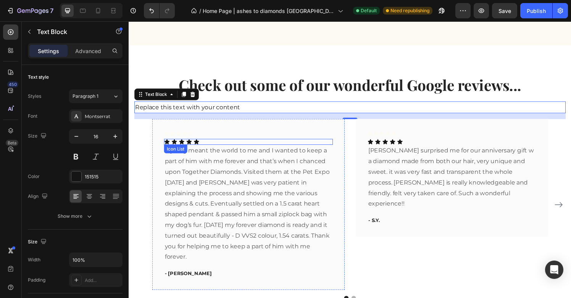
scroll to position [1232, 0]
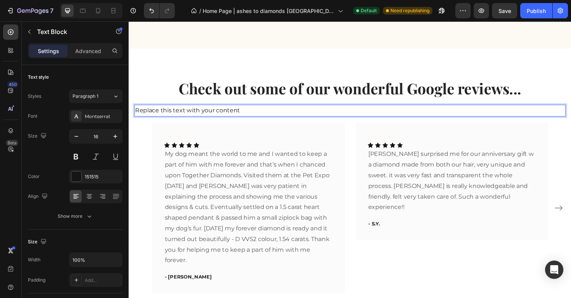
click at [268, 120] on p "Replace this text with your content" at bounding box center [357, 113] width 445 height 11
click at [201, 120] on div "Rich Text Editor. Editing area: main" at bounding box center [357, 114] width 447 height 13
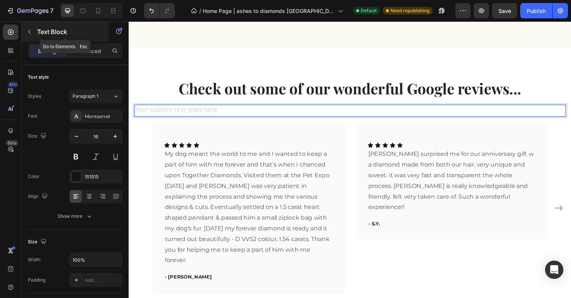
click at [27, 33] on icon "button" at bounding box center [29, 32] width 6 height 6
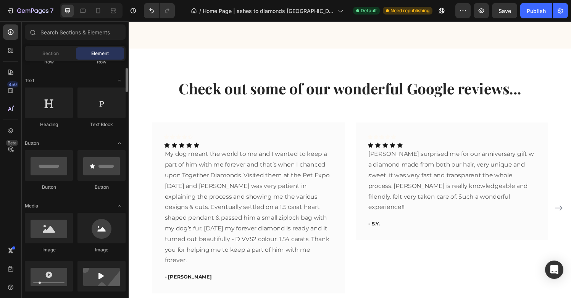
scroll to position [98, 0]
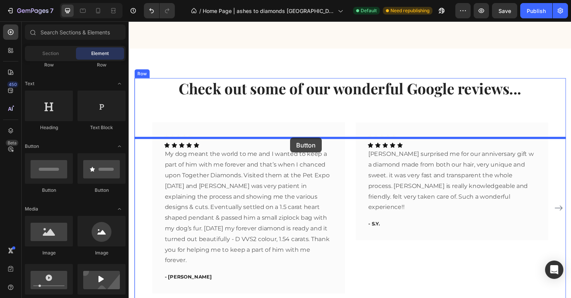
drag, startPoint x: 221, startPoint y: 196, endPoint x: 296, endPoint y: 142, distance: 92.6
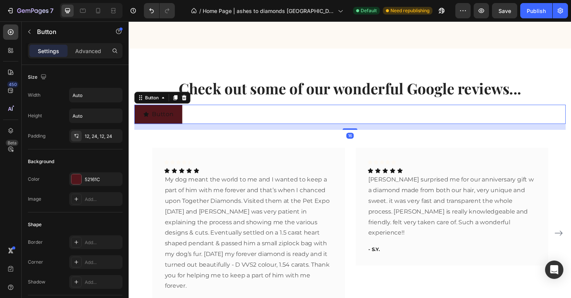
click at [238, 128] on div "Button Button 16" at bounding box center [357, 118] width 447 height 20
click at [155, 128] on button "Button" at bounding box center [159, 118] width 50 height 20
click at [145, 120] on icon "<p>Button</p>" at bounding box center [146, 117] width 5 height 5
click at [146, 120] on icon "<p>Button</p>" at bounding box center [146, 117] width 5 height 5
click at [160, 123] on p "Button" at bounding box center [164, 117] width 22 height 11
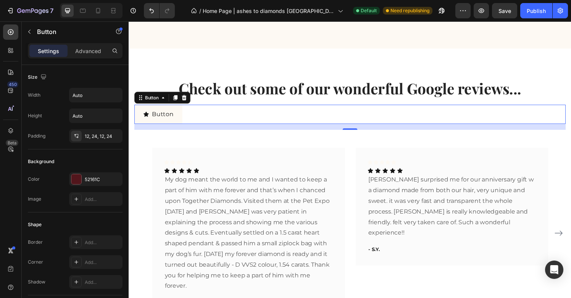
click at [143, 128] on button "Button" at bounding box center [159, 118] width 50 height 20
click at [146, 120] on icon "<p>Button</p>" at bounding box center [146, 117] width 5 height 5
click at [152, 128] on button "Button" at bounding box center [159, 118] width 50 height 20
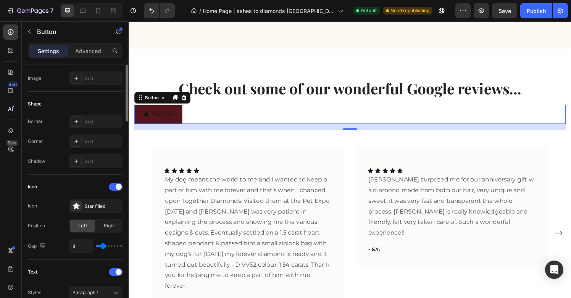
scroll to position [0, 0]
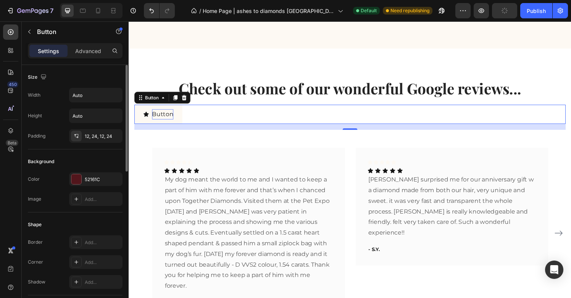
click at [171, 123] on p "Button" at bounding box center [164, 117] width 22 height 11
click at [181, 128] on button "Button" at bounding box center [159, 118] width 50 height 20
click at [186, 103] on icon at bounding box center [186, 100] width 5 height 5
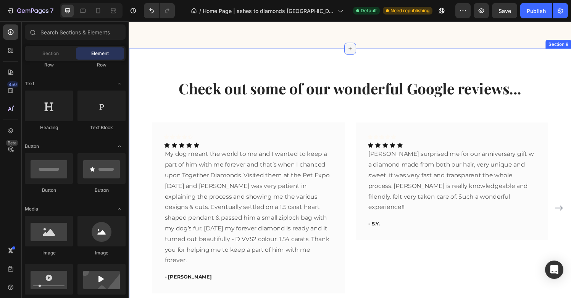
click at [357, 53] on icon at bounding box center [358, 50] width 6 height 6
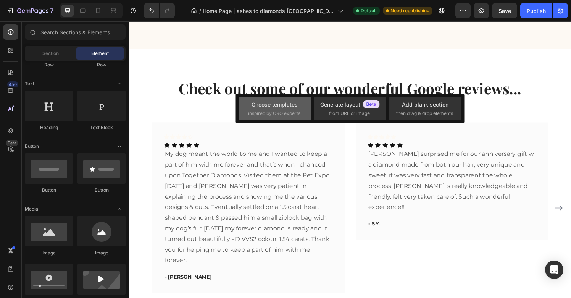
click at [284, 113] on span "inspired by CRO experts" at bounding box center [274, 113] width 52 height 7
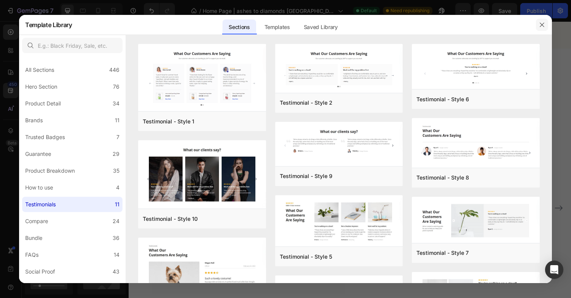
click at [541, 26] on icon "button" at bounding box center [542, 25] width 4 height 4
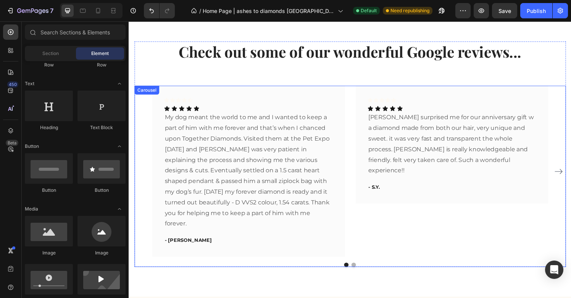
scroll to position [1217, 0]
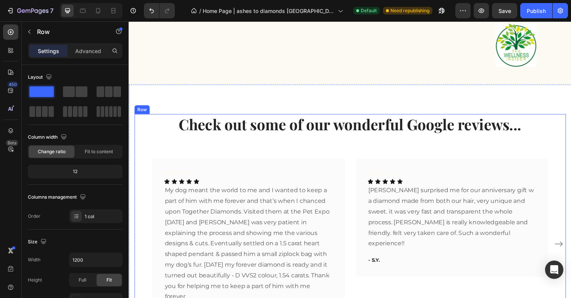
click at [351, 170] on div "Check out some of our wonderful Google reviews... Heading Text Block Icon Icon …" at bounding box center [357, 246] width 447 height 233
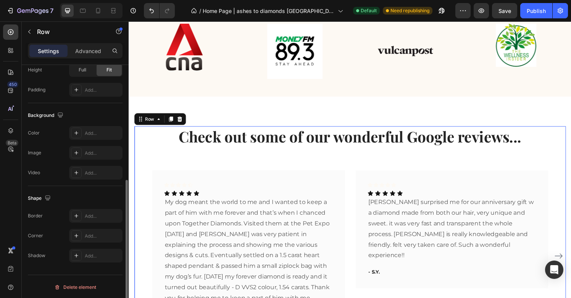
scroll to position [211, 0]
click at [27, 28] on button "button" at bounding box center [29, 32] width 12 height 12
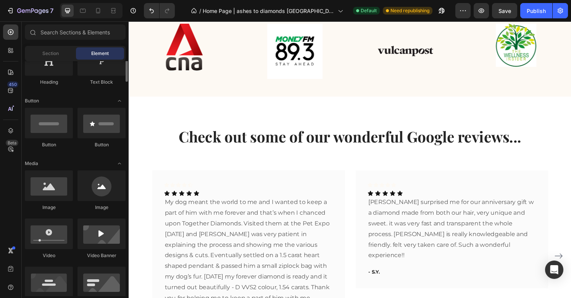
scroll to position [127, 0]
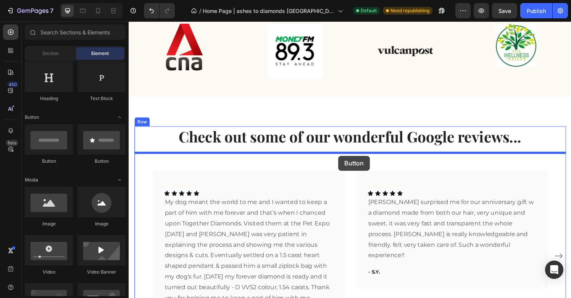
drag, startPoint x: 178, startPoint y: 161, endPoint x: 346, endPoint y: 160, distance: 167.6
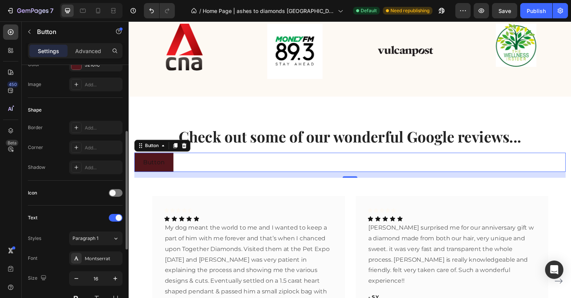
scroll to position [97, 0]
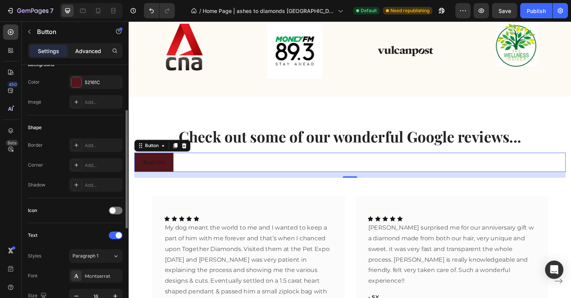
click at [88, 52] on p "Advanced" at bounding box center [88, 51] width 26 height 8
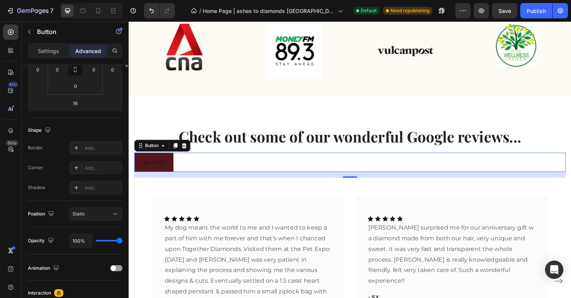
scroll to position [165, 0]
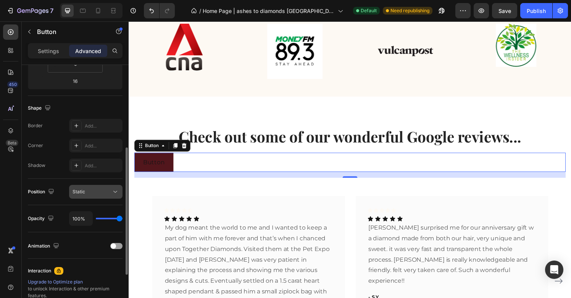
click at [100, 192] on div "Static" at bounding box center [92, 191] width 39 height 7
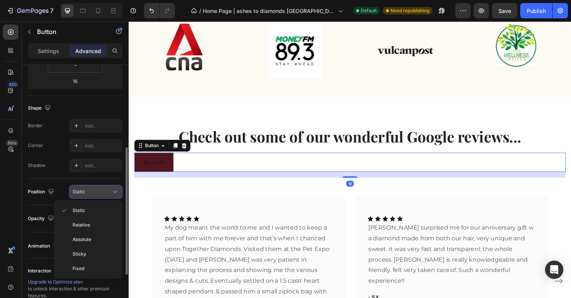
click at [100, 192] on div "Static" at bounding box center [92, 191] width 39 height 7
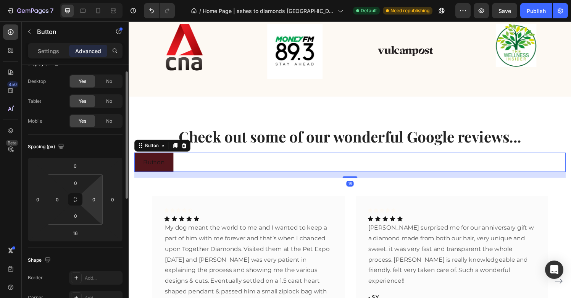
scroll to position [0, 0]
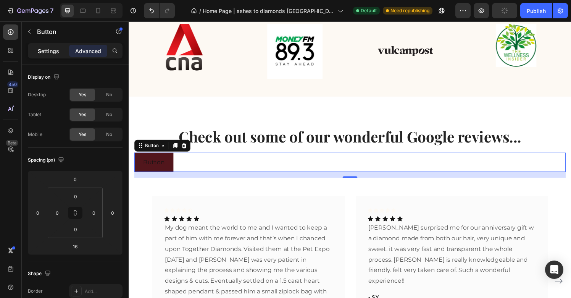
click at [43, 50] on p "Settings" at bounding box center [48, 51] width 21 height 8
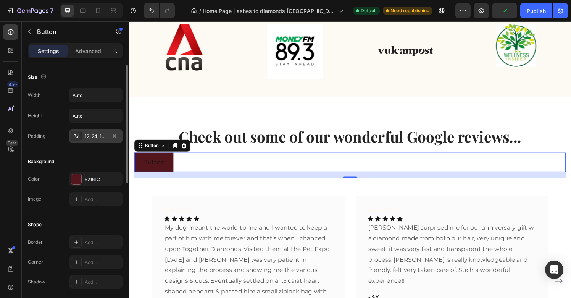
click at [96, 139] on div "12, 24, 12, 24" at bounding box center [96, 136] width 22 height 7
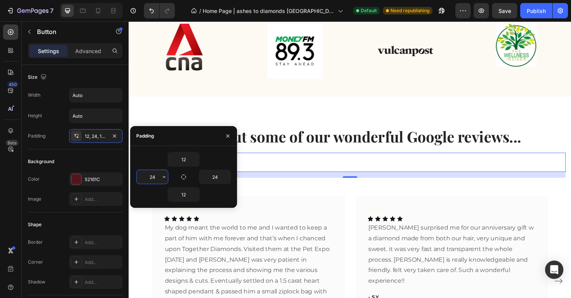
click at [154, 178] on input "24" at bounding box center [152, 177] width 31 height 14
type input "5"
type input "24"
click at [221, 179] on input "24" at bounding box center [214, 177] width 31 height 14
type input "5"
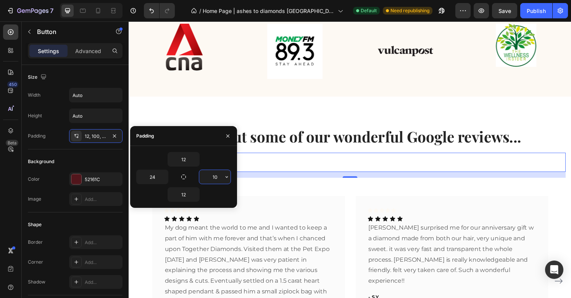
type input "1"
type input "0"
click at [156, 180] on input "24" at bounding box center [152, 177] width 31 height 14
type input "100"
click at [231, 139] on button "button" at bounding box center [228, 136] width 12 height 12
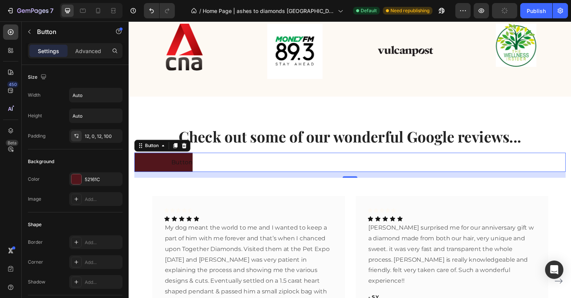
click at [213, 171] on div "Button Button 16" at bounding box center [357, 167] width 447 height 20
click at [181, 167] on p "Button" at bounding box center [184, 167] width 22 height 11
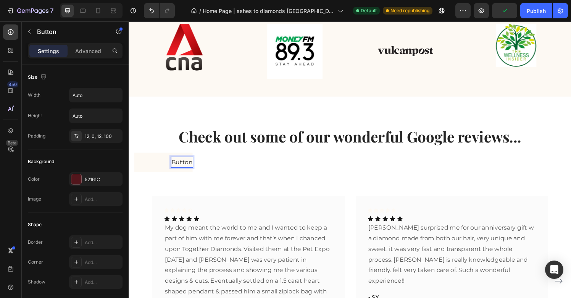
click at [154, 175] on button "Button" at bounding box center [164, 167] width 60 height 20
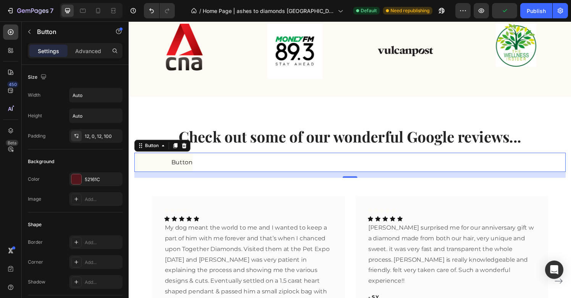
click at [158, 170] on button "Button" at bounding box center [164, 167] width 60 height 20
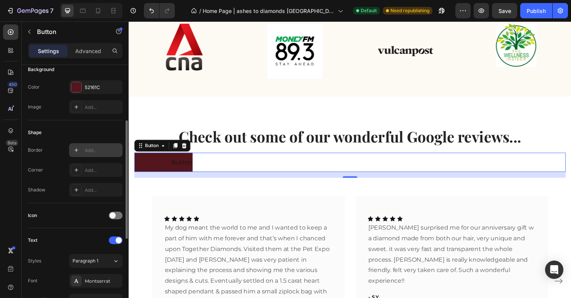
scroll to position [90, 0]
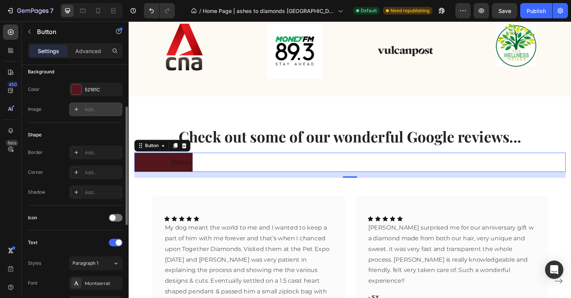
click at [76, 112] on icon at bounding box center [76, 109] width 6 height 6
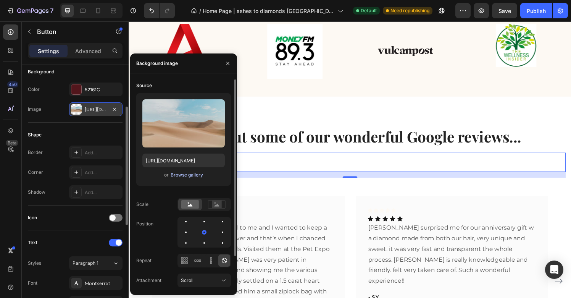
click at [179, 176] on div "Browse gallery" at bounding box center [187, 174] width 32 height 7
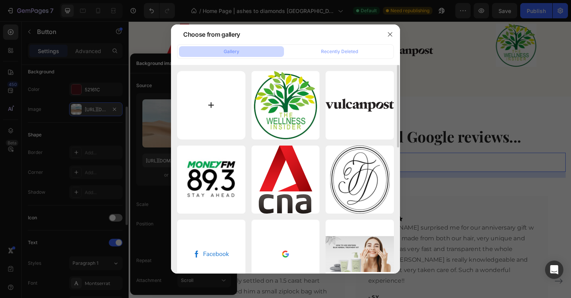
click at [200, 108] on input "file" at bounding box center [211, 105] width 68 height 68
type input "C:\fakepath\google-high-resolution-flat-logo-701751694791459t6wvlq2hos.png"
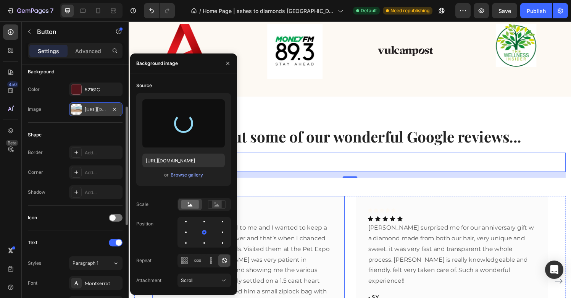
type input "https://cdn.shopify.com/s/files/1/0634/1774/5578/files/gempages_549427825606656…"
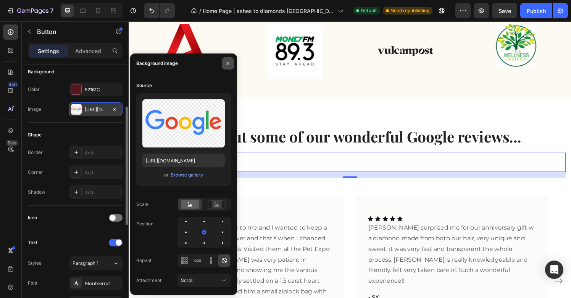
click at [228, 63] on icon "button" at bounding box center [227, 62] width 3 height 3
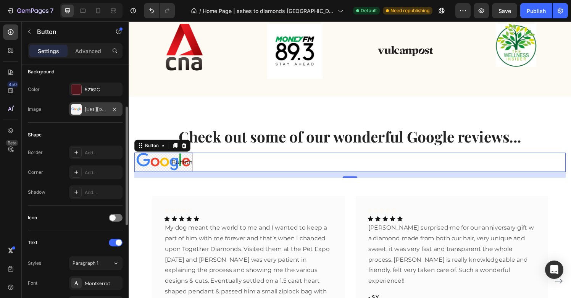
click at [211, 166] on div "Button Button 16" at bounding box center [357, 167] width 447 height 20
click at [162, 172] on button "Button" at bounding box center [164, 167] width 60 height 20
click at [74, 112] on icon at bounding box center [76, 109] width 6 height 6
type input "https://cdn.shopify.com/s/files/1/2005/9307/files/background_settings.jpg"
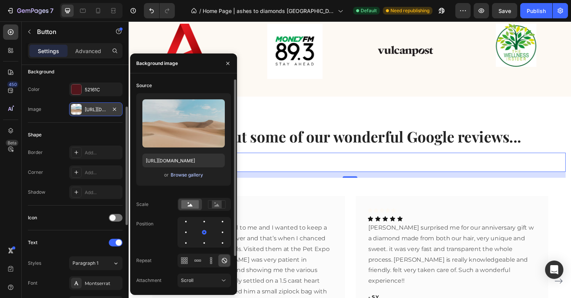
click at [176, 177] on div "Browse gallery" at bounding box center [187, 174] width 32 height 7
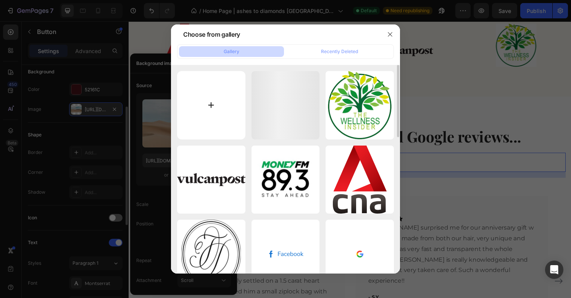
click at [213, 111] on input "file" at bounding box center [211, 105] width 68 height 68
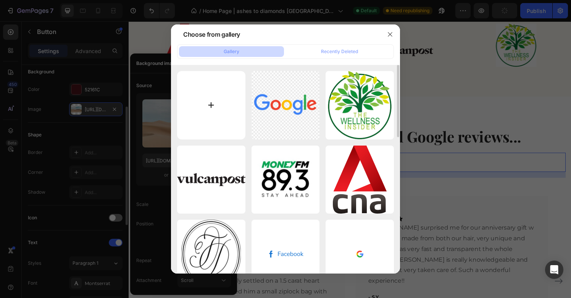
type input "C:\fakepath\Google_2015_logo.svg.webp"
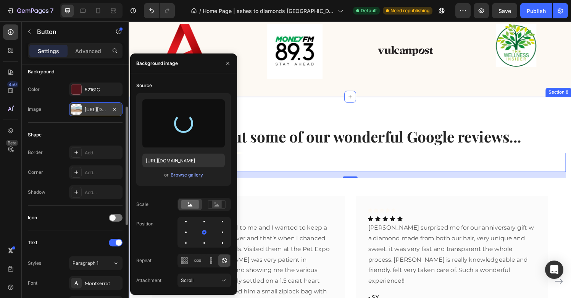
type input "https://cdn.shopify.com/s/files/1/0634/1774/5578/files/gempages_549427825606656…"
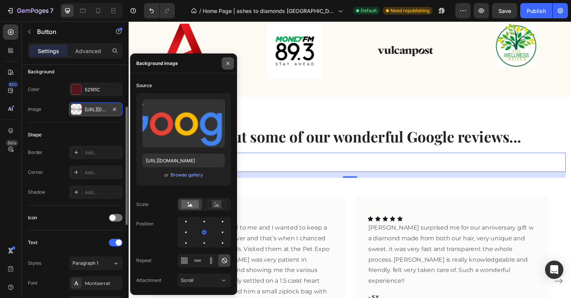
click at [225, 63] on icon "button" at bounding box center [228, 63] width 6 height 6
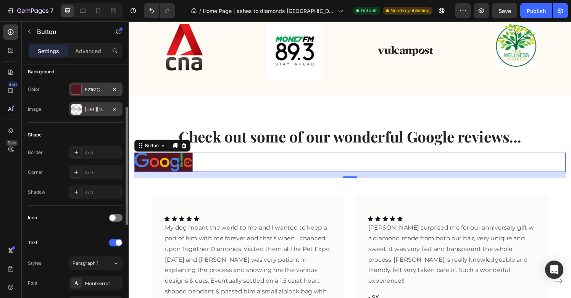
click at [73, 89] on div at bounding box center [76, 89] width 10 height 10
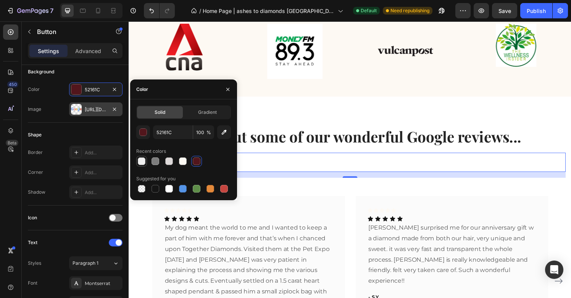
click at [145, 163] on div at bounding box center [142, 161] width 8 height 8
type input "EEEEEE"
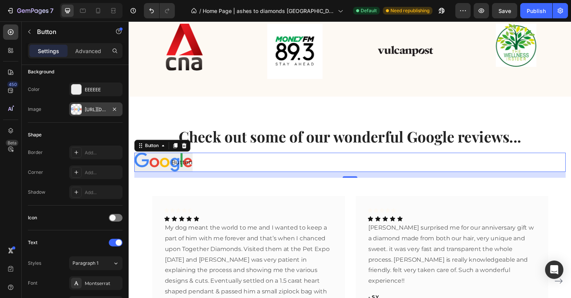
click at [278, 171] on div "Button Button 16" at bounding box center [357, 167] width 447 height 20
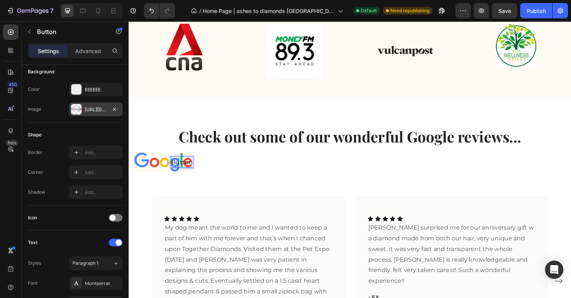
click at [185, 168] on p "Button" at bounding box center [184, 167] width 22 height 11
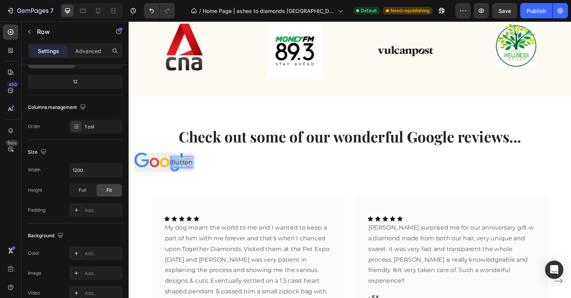
click at [260, 182] on div "Button Button 16" at bounding box center [357, 170] width 447 height 26
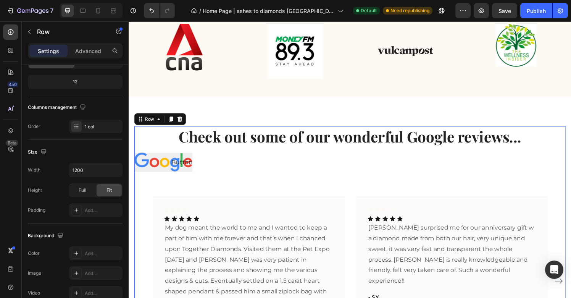
scroll to position [0, 0]
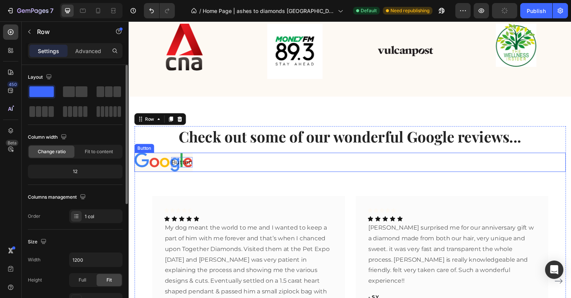
click at [181, 168] on p "Button" at bounding box center [184, 167] width 22 height 11
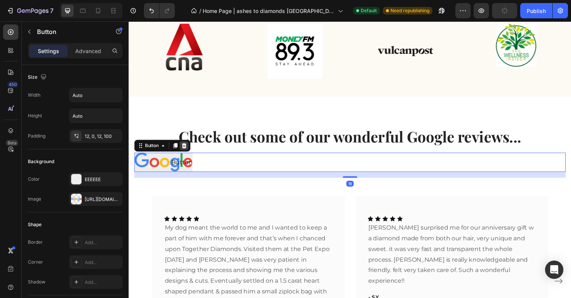
click at [186, 150] on icon at bounding box center [186, 149] width 5 height 5
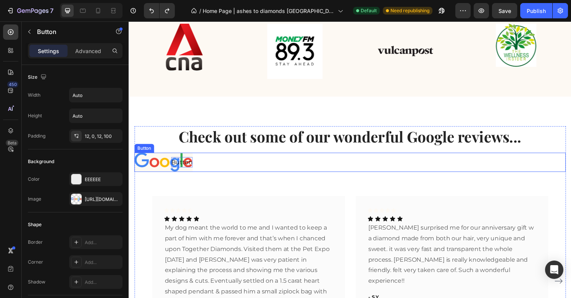
click at [186, 169] on p "Button" at bounding box center [184, 167] width 22 height 11
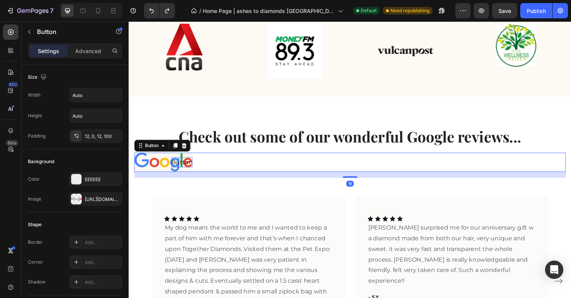
click at [190, 170] on p "Button" at bounding box center [184, 167] width 22 height 11
click at [196, 172] on div "Button Button 16" at bounding box center [357, 167] width 447 height 20
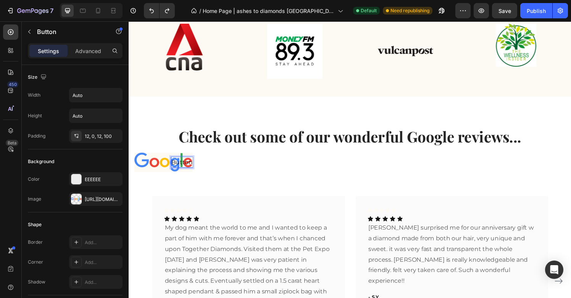
click at [190, 169] on p "Button" at bounding box center [184, 167] width 22 height 11
click at [175, 166] on p "Button" at bounding box center [184, 167] width 22 height 11
click at [171, 166] on button "Button" at bounding box center [164, 167] width 60 height 20
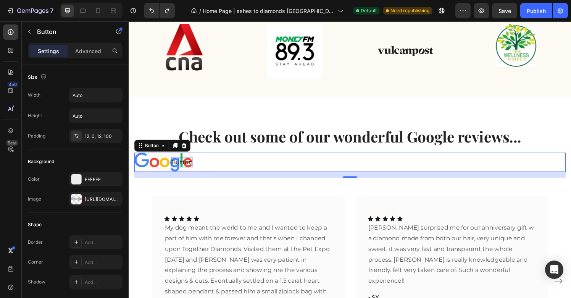
click at [182, 168] on p "Button" at bounding box center [184, 167] width 22 height 11
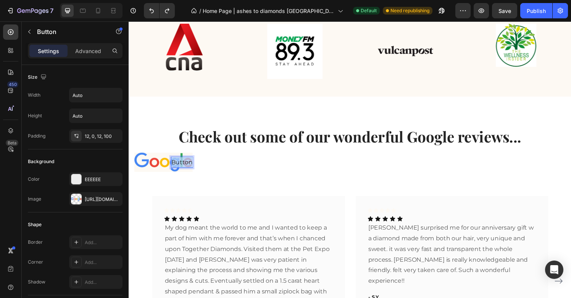
click at [182, 168] on p "Button" at bounding box center [184, 167] width 22 height 11
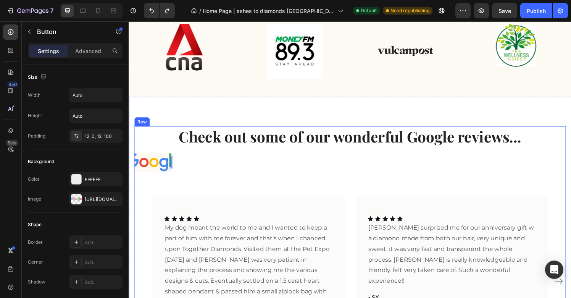
click at [185, 181] on div "Check out some of our wonderful Google reviews... Heading Button 16 Text Block …" at bounding box center [357, 260] width 447 height 260
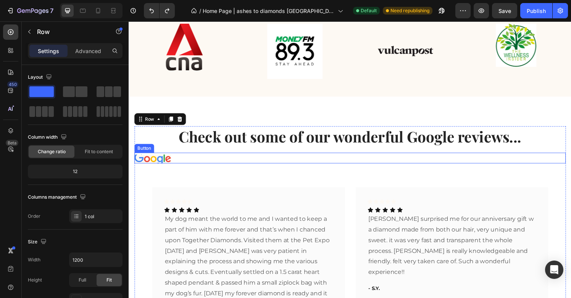
click at [164, 164] on button at bounding box center [153, 163] width 38 height 9
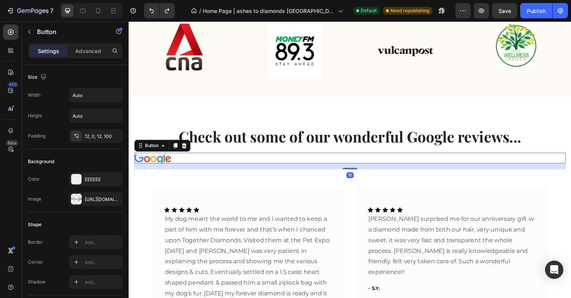
click at [182, 162] on div "Button 16" at bounding box center [357, 162] width 447 height 11
click at [161, 162] on button at bounding box center [153, 163] width 38 height 9
click at [183, 164] on div "Button 16" at bounding box center [357, 162] width 447 height 11
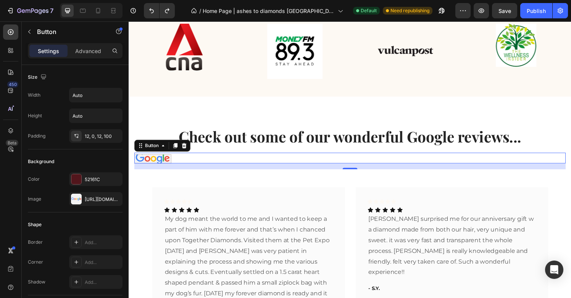
click at [183, 164] on div "Button 16" at bounding box center [357, 162] width 447 height 11
drag, startPoint x: 185, startPoint y: 168, endPoint x: 185, endPoint y: 186, distance: 18.3
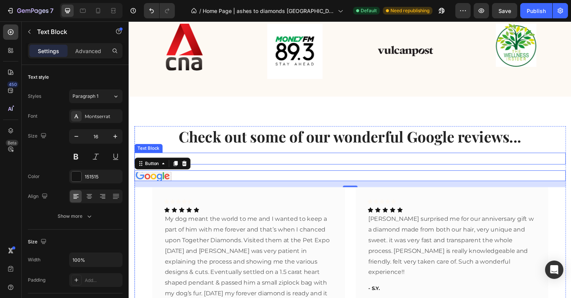
click at [360, 165] on p "Rich Text Editor. Editing area: main" at bounding box center [357, 163] width 445 height 11
click at [224, 168] on div "Button" at bounding box center [357, 162] width 447 height 11
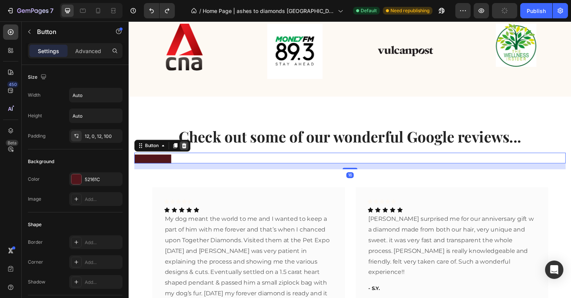
click at [185, 152] on icon at bounding box center [186, 149] width 5 height 5
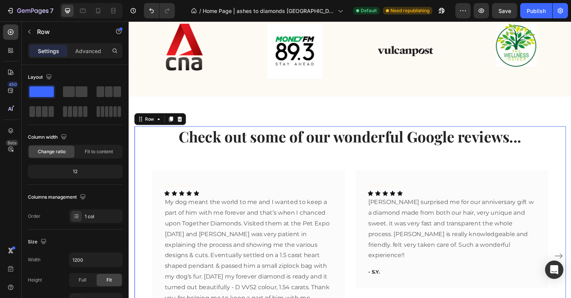
click at [191, 171] on div "Check out some of our wonderful Google reviews... Heading Text Block Icon Icon …" at bounding box center [357, 246] width 447 height 233
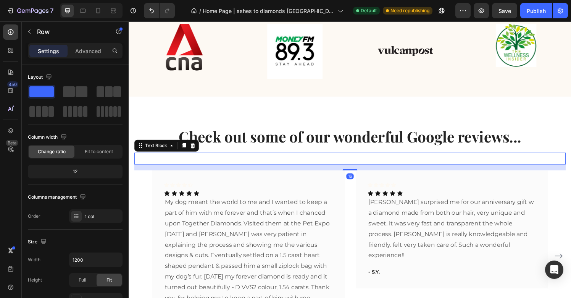
click at [191, 165] on p "Rich Text Editor. Editing area: main" at bounding box center [357, 163] width 445 height 11
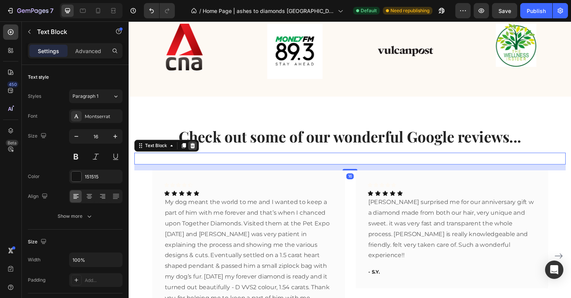
click at [195, 147] on icon at bounding box center [195, 150] width 6 height 6
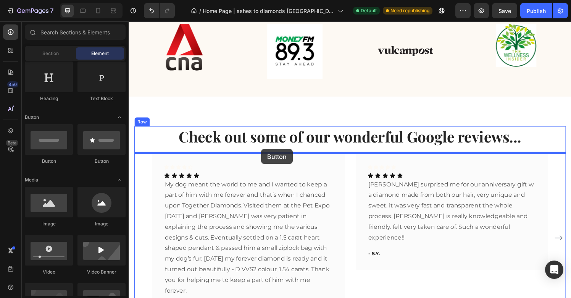
drag, startPoint x: 232, startPoint y: 165, endPoint x: 266, endPoint y: 154, distance: 35.9
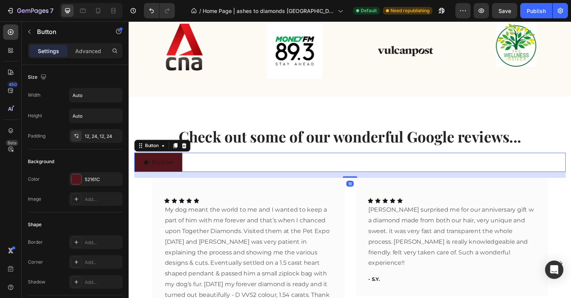
click at [244, 163] on div "Button Button 16" at bounding box center [357, 167] width 447 height 20
click at [227, 171] on div "Button Button 16" at bounding box center [357, 167] width 447 height 20
click at [27, 28] on button "button" at bounding box center [29, 32] width 12 height 12
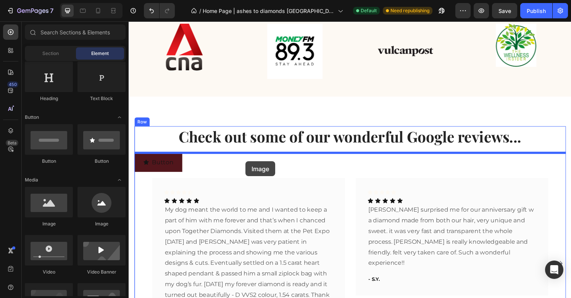
drag, startPoint x: 225, startPoint y: 223, endPoint x: 250, endPoint y: 166, distance: 62.4
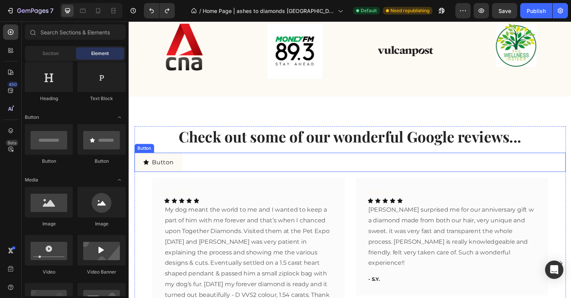
click at [140, 172] on button "Button" at bounding box center [159, 167] width 50 height 20
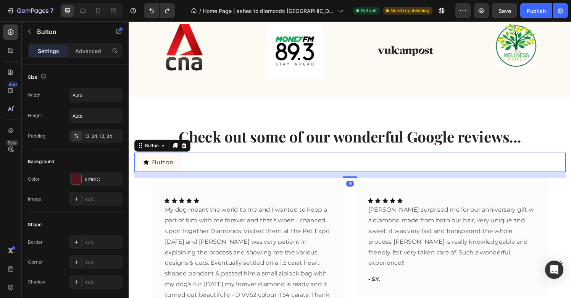
click at [139, 173] on button "Button" at bounding box center [159, 167] width 50 height 20
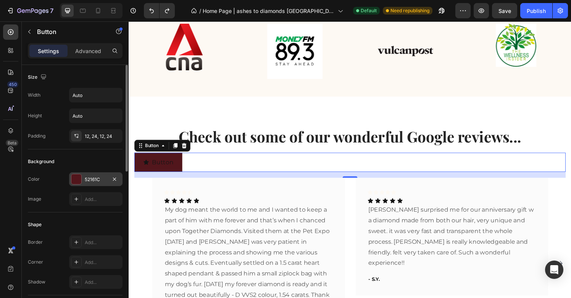
click at [76, 180] on div at bounding box center [76, 179] width 10 height 10
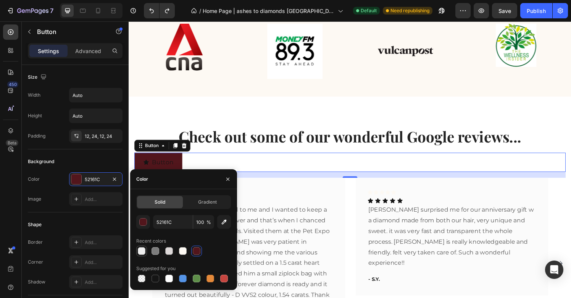
click at [138, 249] on div at bounding box center [142, 251] width 8 height 8
click at [140, 278] on div at bounding box center [142, 279] width 8 height 8
type input "000000"
type input "0"
click at [229, 179] on icon "button" at bounding box center [227, 178] width 3 height 3
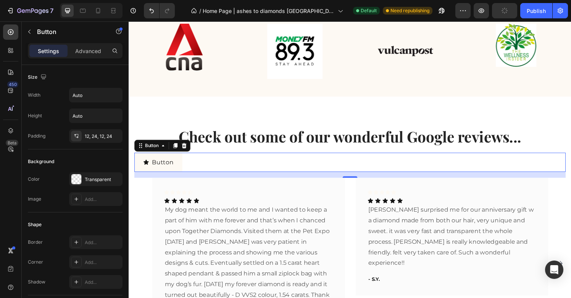
click at [147, 173] on button "Button" at bounding box center [159, 167] width 50 height 20
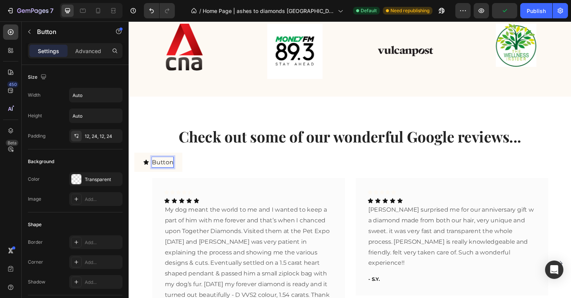
click at [168, 168] on p "Button" at bounding box center [164, 167] width 22 height 11
click at [162, 168] on p "Button" at bounding box center [164, 167] width 22 height 11
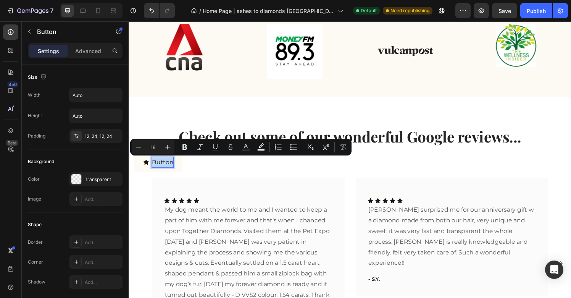
click at [162, 168] on p "Button" at bounding box center [164, 167] width 22 height 11
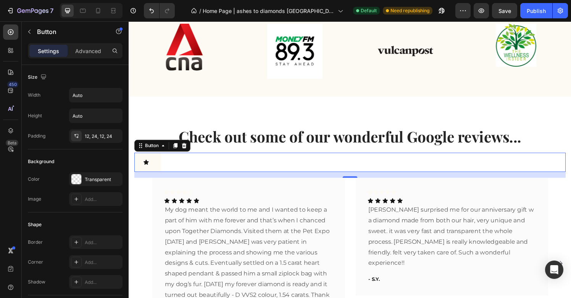
click at [162, 170] on div "Button 16" at bounding box center [357, 167] width 447 height 20
click at [146, 168] on icon at bounding box center [146, 167] width 5 height 5
click at [90, 201] on div "Add..." at bounding box center [103, 199] width 36 height 7
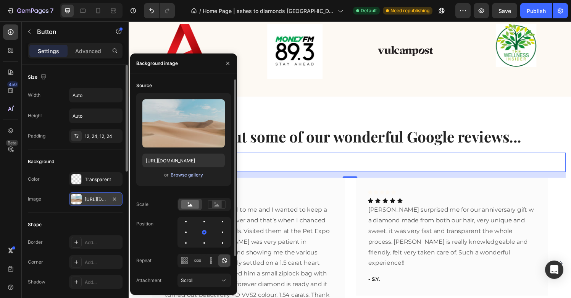
click at [190, 176] on div "Browse gallery" at bounding box center [187, 174] width 32 height 7
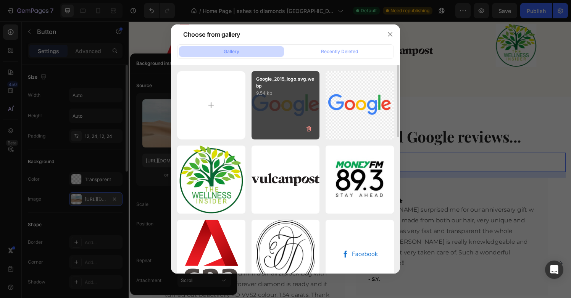
click at [292, 117] on div "Google_2015_logo.svg.webp 9.54 kb" at bounding box center [286, 105] width 68 height 68
type input "https://cdn.shopify.com/s/files/1/0634/1774/5578/files/gempages_549427825606656…"
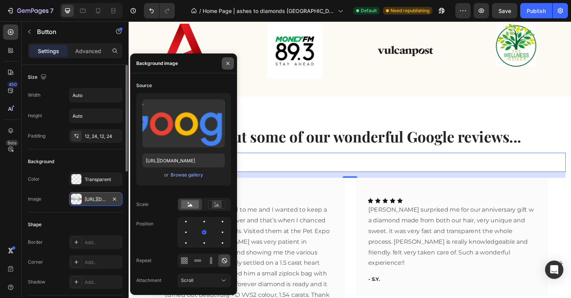
click at [230, 63] on icon "button" at bounding box center [228, 63] width 6 height 6
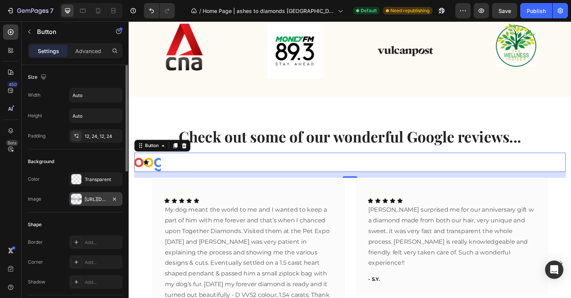
click at [157, 173] on button at bounding box center [147, 167] width 27 height 20
click at [76, 135] on icon at bounding box center [76, 136] width 6 height 6
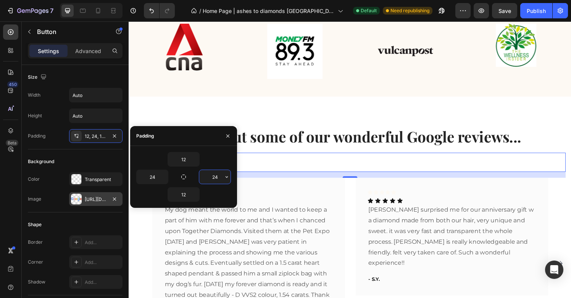
click at [217, 175] on input "24" at bounding box center [214, 177] width 31 height 14
click at [154, 176] on input "24" at bounding box center [152, 177] width 31 height 14
click at [203, 136] on div "Padding" at bounding box center [183, 136] width 107 height 20
click at [230, 136] on icon "button" at bounding box center [228, 136] width 6 height 6
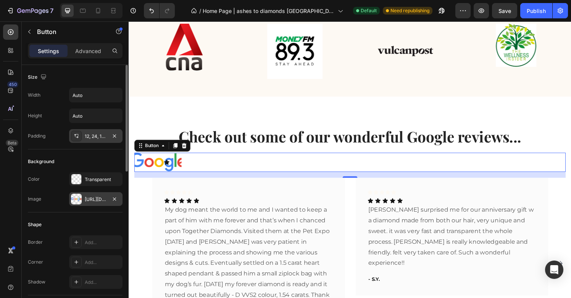
click at [95, 137] on div "12, 24, 12, 80" at bounding box center [96, 136] width 22 height 7
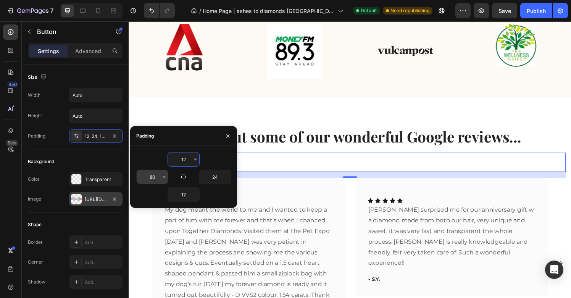
click at [152, 178] on input "80" at bounding box center [152, 177] width 31 height 14
click at [178, 181] on div at bounding box center [183, 176] width 11 height 11
drag, startPoint x: 182, startPoint y: 179, endPoint x: 172, endPoint y: 179, distance: 10.3
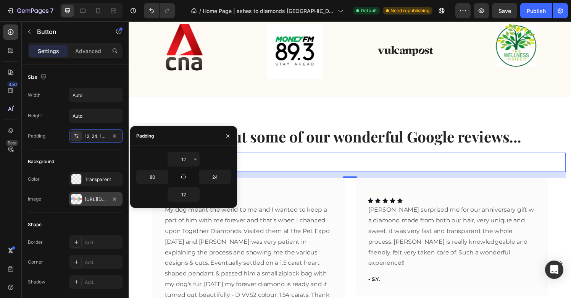
click at [172, 179] on div "12 80 24 12" at bounding box center [183, 177] width 95 height 50
click at [183, 176] on icon "button" at bounding box center [184, 177] width 6 height 6
type input "12"
click at [183, 176] on icon "button" at bounding box center [184, 177] width 6 height 6
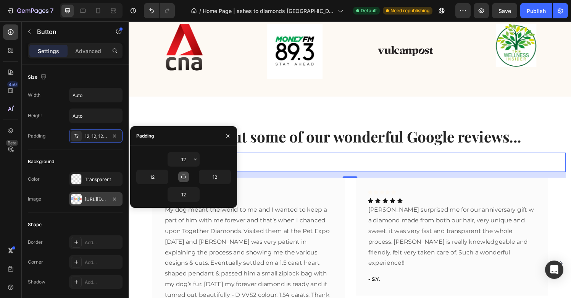
click at [183, 178] on icon "button" at bounding box center [184, 177] width 6 height 6
click at [228, 137] on icon "button" at bounding box center [228, 136] width 6 height 6
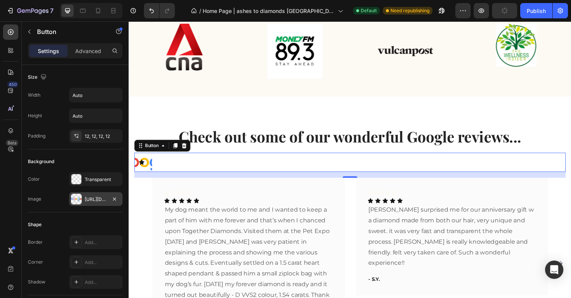
click at [200, 170] on div "Button 16" at bounding box center [357, 167] width 447 height 20
click at [145, 173] on button at bounding box center [143, 167] width 18 height 20
click at [154, 169] on div "Button 16" at bounding box center [357, 167] width 447 height 20
click at [148, 183] on div "Icon Icon Icon Icon Icon Row Icon Icon Icon Icon Icon Icon List My dog meant th…" at bounding box center [357, 276] width 447 height 187
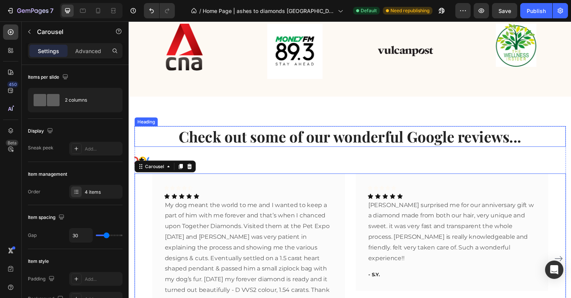
click at [155, 135] on p "Check out some of our wonderful Google reviews..." at bounding box center [357, 141] width 445 height 20
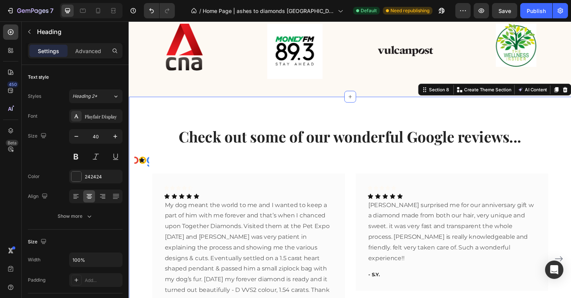
click at [171, 110] on div "Check out some of our wonderful Google reviews... Heading Button Icon Icon Icon…" at bounding box center [358, 247] width 458 height 297
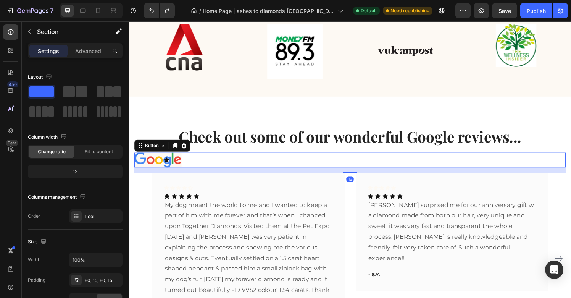
click at [177, 165] on button at bounding box center [158, 164] width 49 height 15
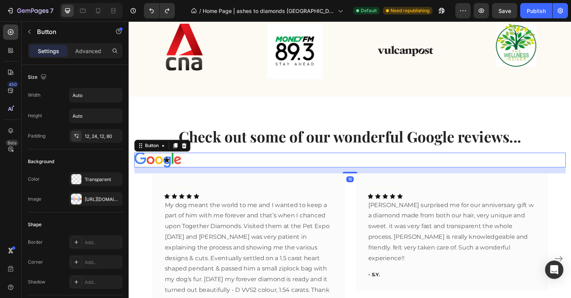
click at [147, 166] on button at bounding box center [158, 164] width 49 height 15
click at [184, 152] on icon at bounding box center [186, 149] width 5 height 5
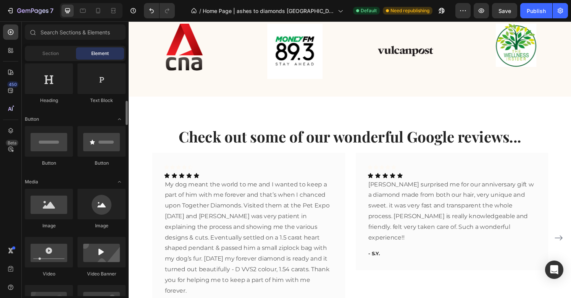
scroll to position [72, 0]
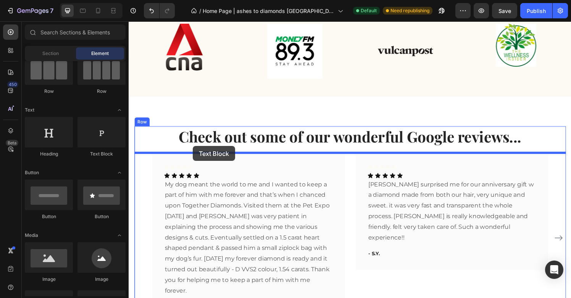
drag, startPoint x: 226, startPoint y: 149, endPoint x: 195, endPoint y: 150, distance: 31.3
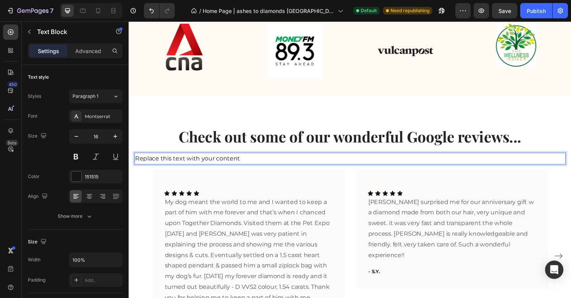
click at [219, 165] on div "Replace this text with your content" at bounding box center [357, 163] width 447 height 13
click at [219, 165] on p "Replace this text with your content" at bounding box center [357, 163] width 445 height 11
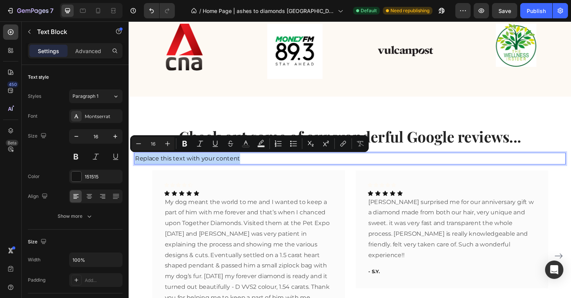
click at [250, 165] on p "Replace this text with your content" at bounding box center [357, 163] width 445 height 11
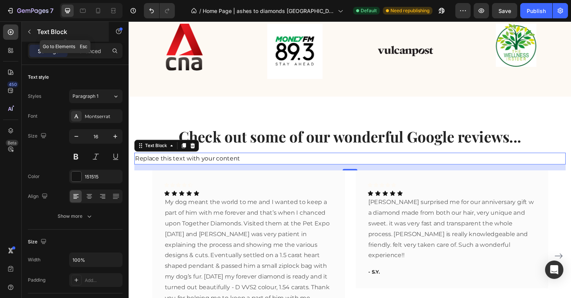
click at [31, 31] on icon "button" at bounding box center [29, 32] width 6 height 6
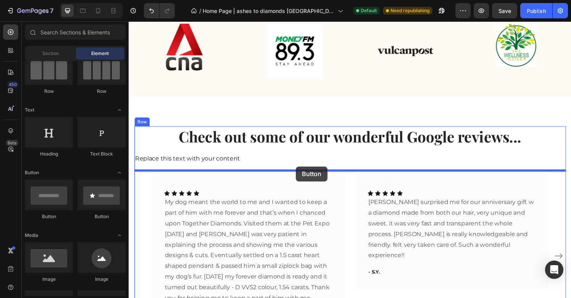
drag, startPoint x: 177, startPoint y: 217, endPoint x: 302, endPoint y: 171, distance: 133.4
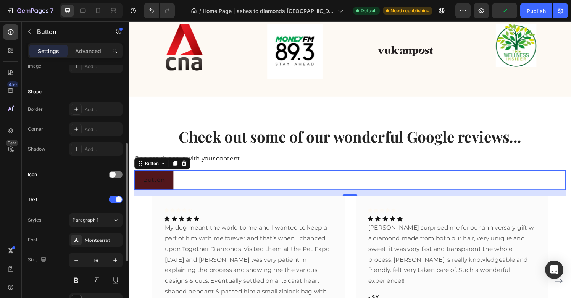
scroll to position [178, 0]
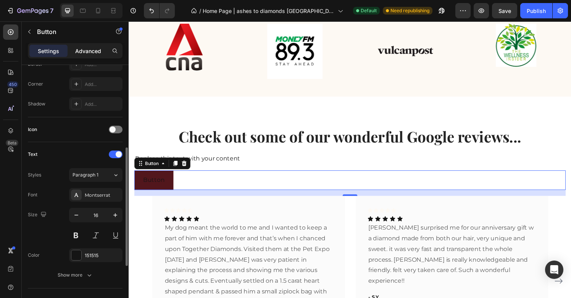
click at [94, 56] on div "Advanced" at bounding box center [88, 51] width 38 height 12
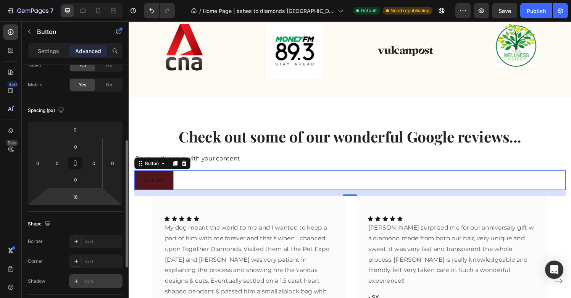
scroll to position [0, 0]
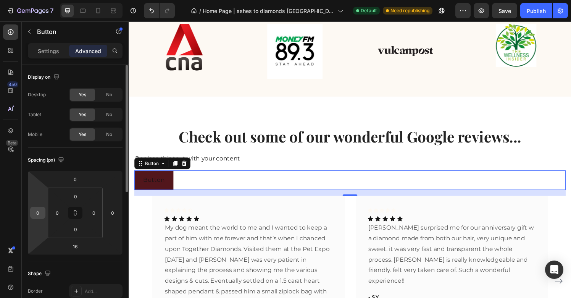
click at [42, 216] on input "0" at bounding box center [37, 212] width 11 height 11
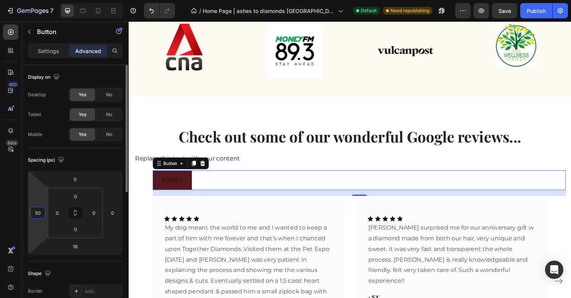
type input "5"
type input "1"
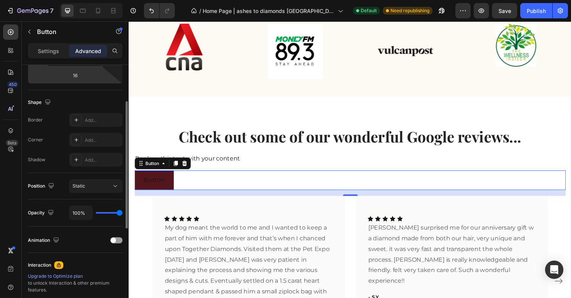
scroll to position [198, 0]
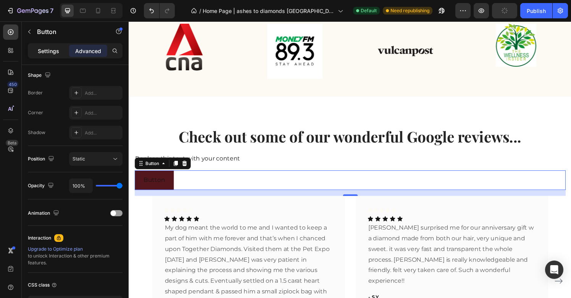
type input "0"
click at [54, 52] on p "Settings" at bounding box center [48, 51] width 21 height 8
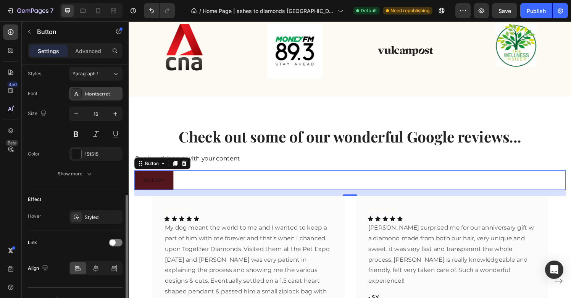
scroll to position [293, 0]
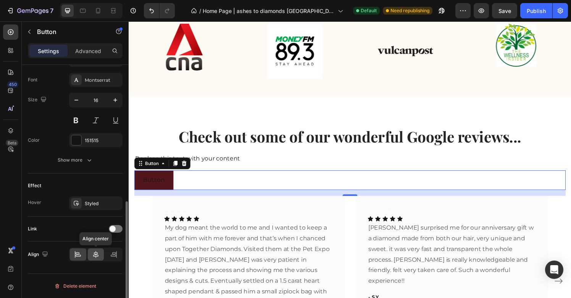
click at [96, 257] on icon at bounding box center [96, 254] width 8 height 8
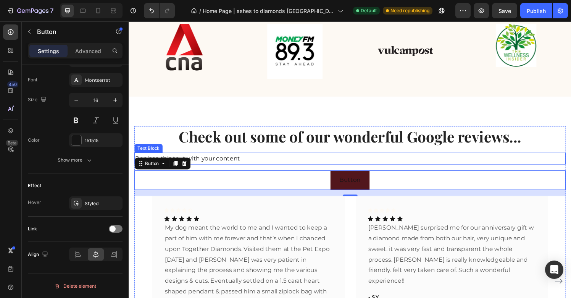
click at [225, 165] on p "Replace this text with your content" at bounding box center [357, 163] width 445 height 11
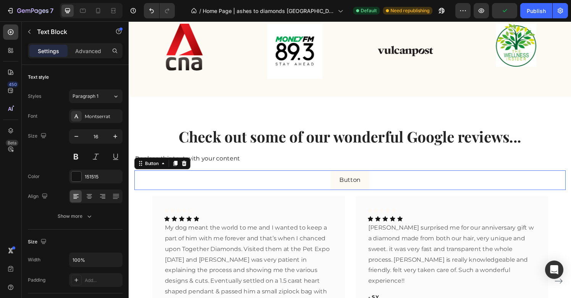
click at [343, 191] on button "Button" at bounding box center [358, 186] width 40 height 20
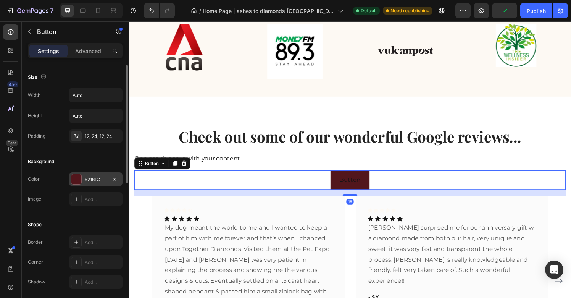
click at [74, 180] on div at bounding box center [76, 179] width 10 height 10
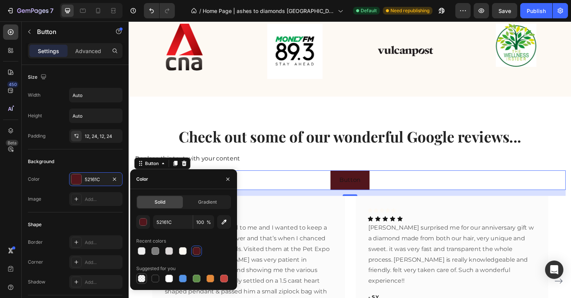
click at [144, 274] on div at bounding box center [141, 278] width 9 height 9
type input "000000"
type input "0"
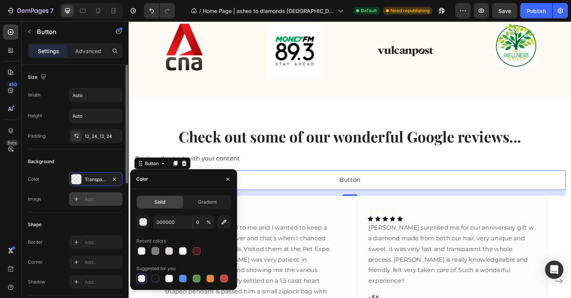
click at [77, 199] on icon at bounding box center [76, 199] width 6 height 6
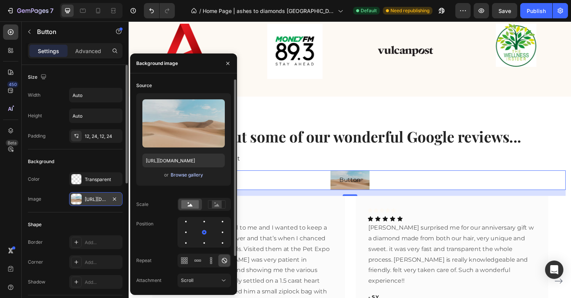
click at [179, 175] on div "Browse gallery" at bounding box center [187, 174] width 32 height 7
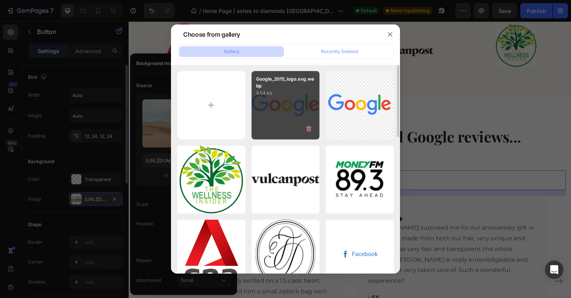
click at [286, 108] on div "Google_2015_logo.svg.webp 9.54 kb" at bounding box center [286, 105] width 68 height 68
type input "https://cdn.shopify.com/s/files/1/0634/1774/5578/files/gempages_549427825606656…"
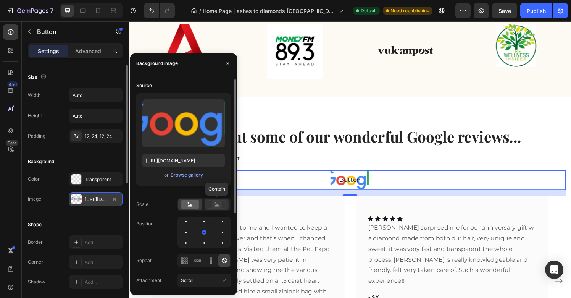
click at [216, 205] on icon at bounding box center [217, 205] width 5 height 3
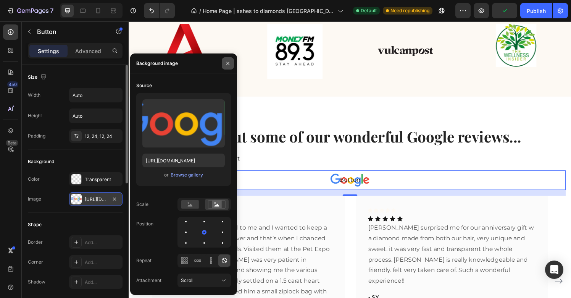
click at [229, 66] on icon "button" at bounding box center [228, 63] width 6 height 6
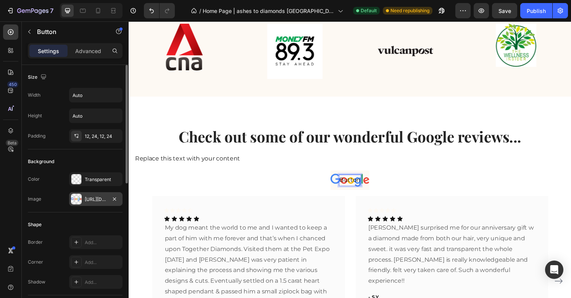
click at [358, 186] on p "Button" at bounding box center [358, 185] width 22 height 11
click at [352, 191] on button "Button" at bounding box center [358, 186] width 40 height 20
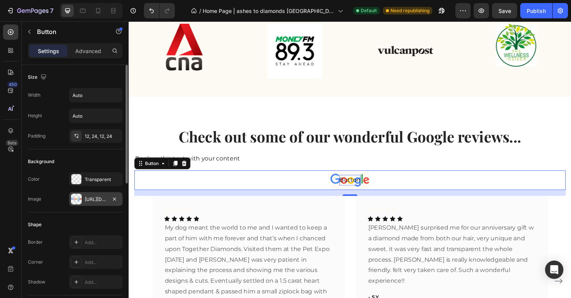
click at [355, 188] on p "Button" at bounding box center [358, 185] width 22 height 11
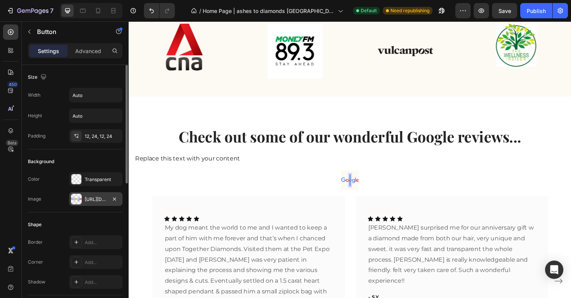
click at [399, 188] on div "Button 16" at bounding box center [357, 186] width 447 height 20
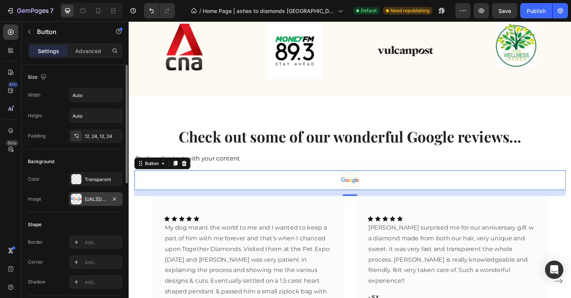
click at [356, 186] on button at bounding box center [358, 186] width 18 height 20
click at [353, 189] on button at bounding box center [358, 186] width 18 height 20
click at [354, 183] on button at bounding box center [358, 186] width 18 height 20
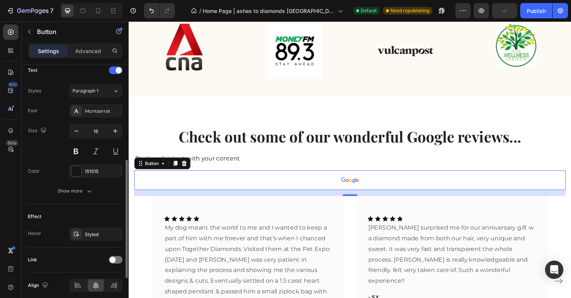
scroll to position [228, 0]
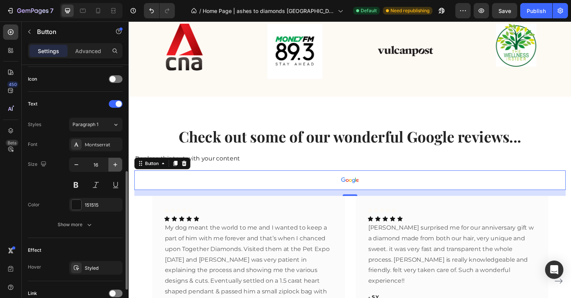
click at [112, 166] on icon "button" at bounding box center [115, 165] width 8 height 8
click at [73, 164] on icon "button" at bounding box center [77, 165] width 8 height 8
type input "16"
click at [167, 181] on div "Button 16" at bounding box center [357, 186] width 447 height 20
click at [163, 187] on div "Button 16" at bounding box center [357, 186] width 447 height 20
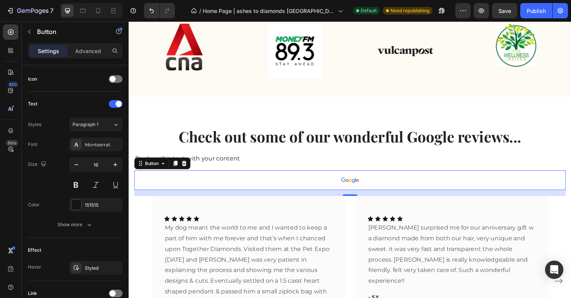
click at [163, 187] on div "Button 16" at bounding box center [357, 186] width 447 height 20
click at [179, 186] on div "Button 16" at bounding box center [357, 186] width 447 height 20
click at [207, 181] on div "Button 16" at bounding box center [357, 186] width 447 height 20
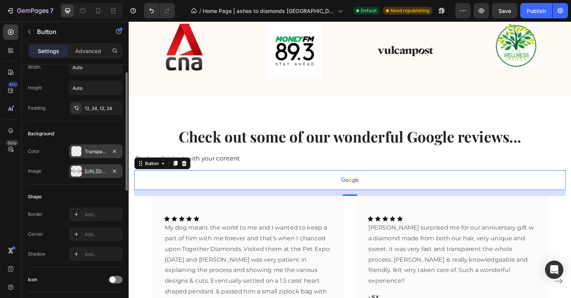
scroll to position [0, 0]
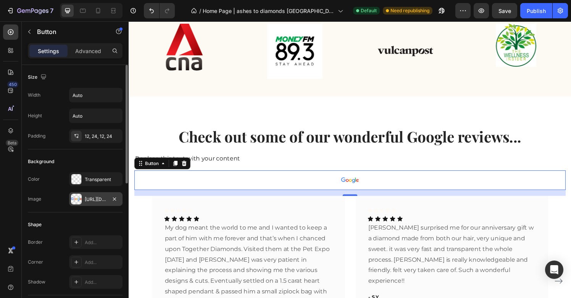
click at [306, 177] on div "Button 16" at bounding box center [357, 186] width 447 height 20
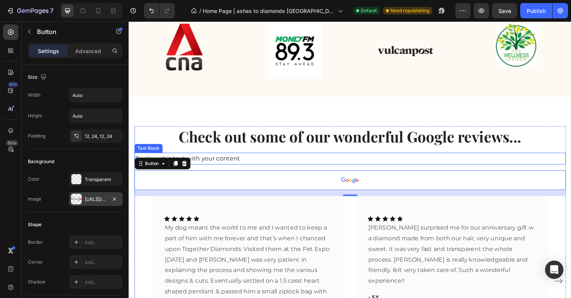
click at [294, 163] on p "Replace this text with your content" at bounding box center [357, 163] width 445 height 11
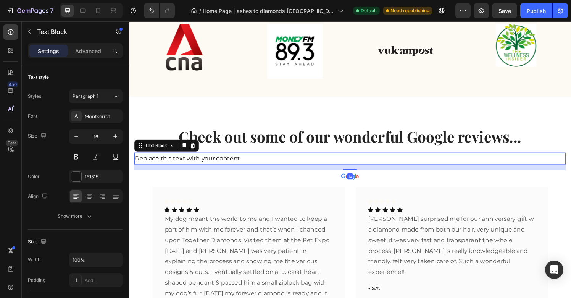
click at [273, 175] on div "16" at bounding box center [357, 173] width 447 height 6
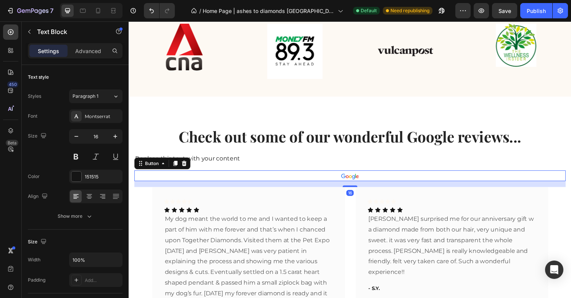
click at [305, 181] on div "Button 16" at bounding box center [357, 181] width 447 height 11
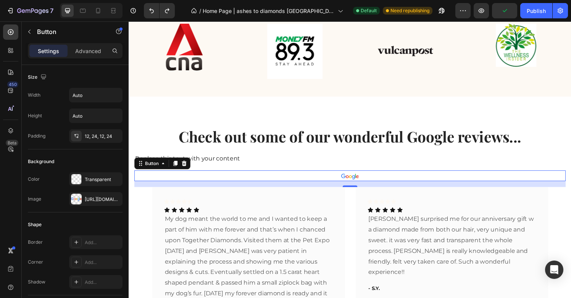
click at [323, 183] on div "Button 16" at bounding box center [357, 181] width 447 height 11
click at [186, 170] on icon at bounding box center [186, 168] width 5 height 5
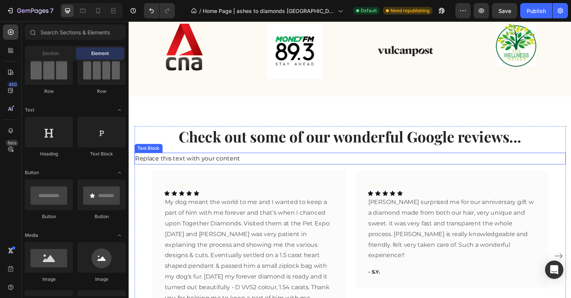
click at [215, 164] on p "Replace this text with your content" at bounding box center [357, 163] width 445 height 11
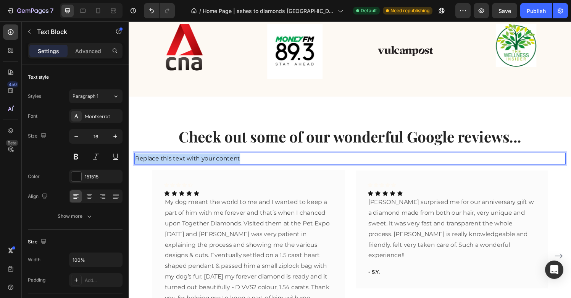
click at [215, 164] on p "Replace this text with your content" at bounding box center [357, 163] width 445 height 11
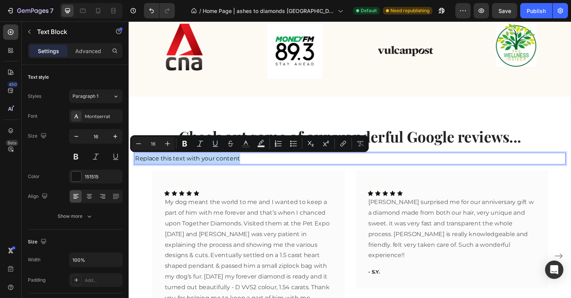
click at [245, 164] on p "Replace this text with your content" at bounding box center [357, 163] width 445 height 11
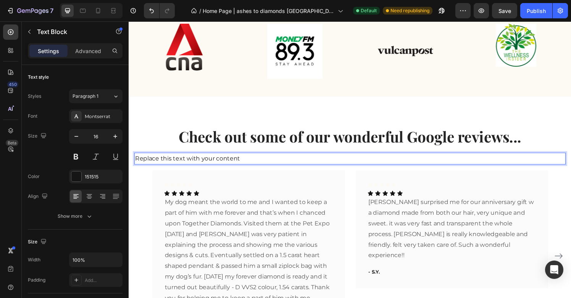
click at [238, 165] on p "Replace this text with your content" at bounding box center [357, 163] width 445 height 11
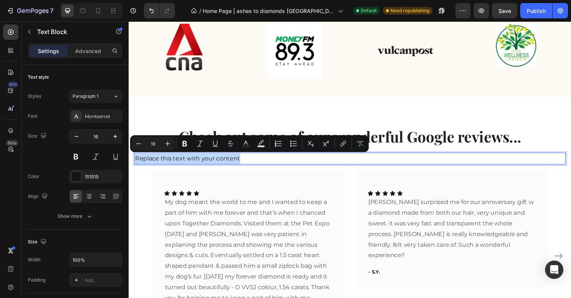
click at [254, 162] on p "Replace this text with your content" at bounding box center [357, 163] width 445 height 11
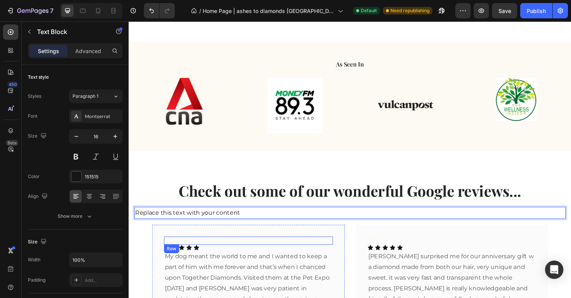
scroll to position [1126, 0]
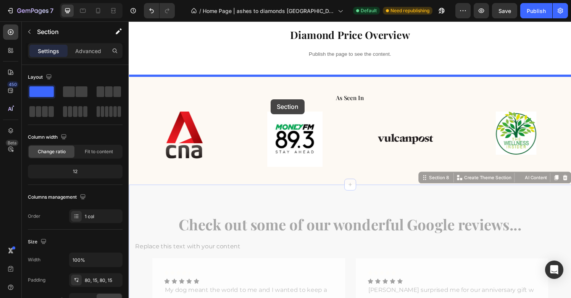
drag, startPoint x: 271, startPoint y: 210, endPoint x: 276, endPoint y: 102, distance: 108.2
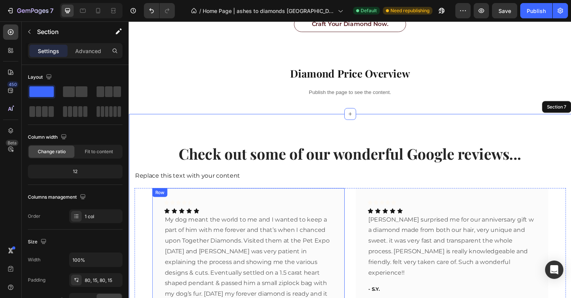
scroll to position [1078, 0]
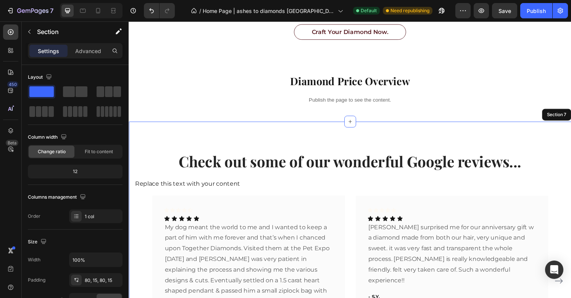
click at [160, 142] on div "Check out some of our wonderful Google reviews... Heading Replace this text wit…" at bounding box center [358, 272] width 458 height 294
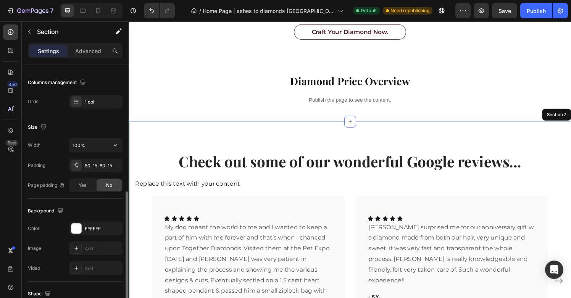
scroll to position [156, 0]
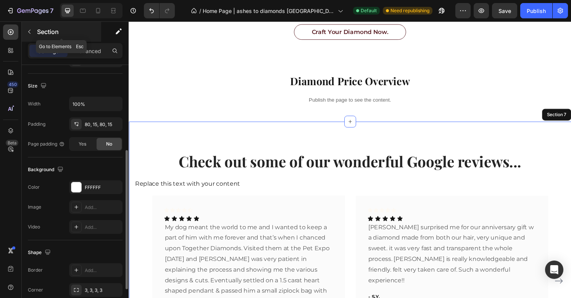
click at [29, 30] on icon "button" at bounding box center [29, 32] width 6 height 6
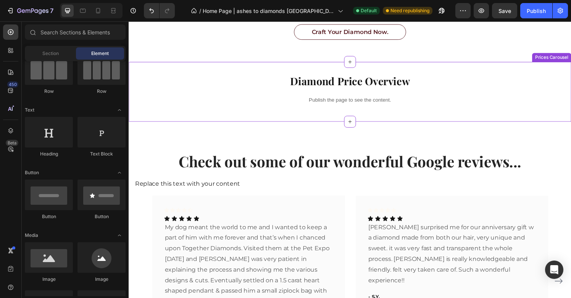
click at [187, 89] on h2 "Diamond Price Overview" at bounding box center [358, 83] width 458 height 15
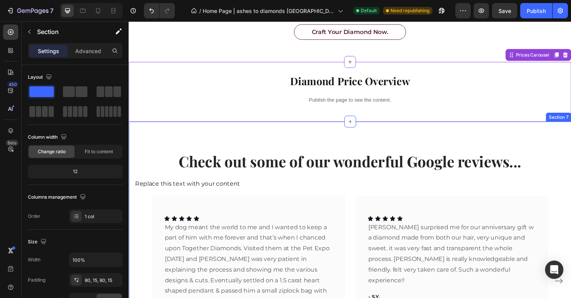
click at [154, 150] on div "Check out some of our wonderful Google reviews... Heading Replace this text wit…" at bounding box center [358, 272] width 458 height 294
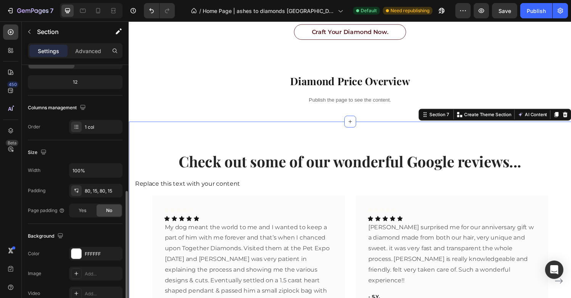
scroll to position [139, 0]
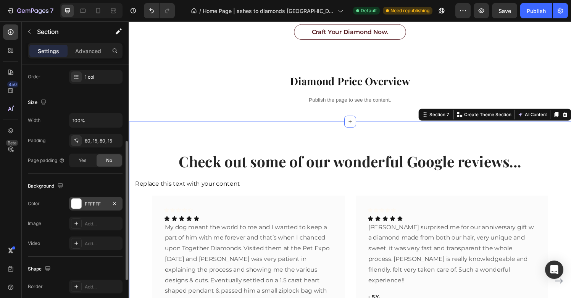
click at [78, 208] on div at bounding box center [76, 204] width 10 height 10
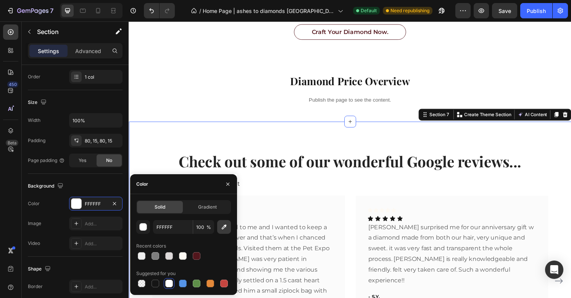
click at [227, 227] on icon "button" at bounding box center [224, 227] width 8 height 8
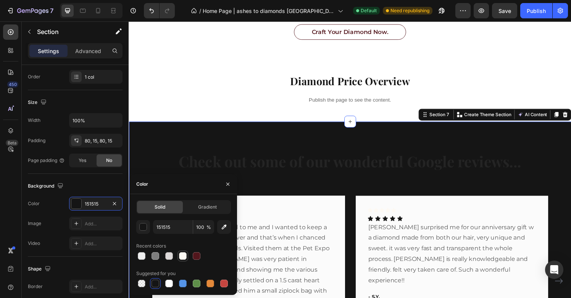
click at [183, 259] on div at bounding box center [183, 256] width 8 height 8
type input "FDF9F3"
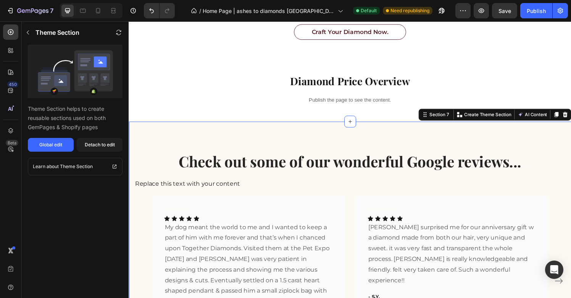
click at [270, 110] on div "Publish the page to see the content." at bounding box center [358, 103] width 458 height 20
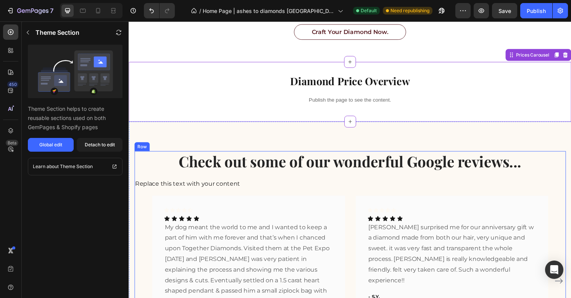
scroll to position [1223, 0]
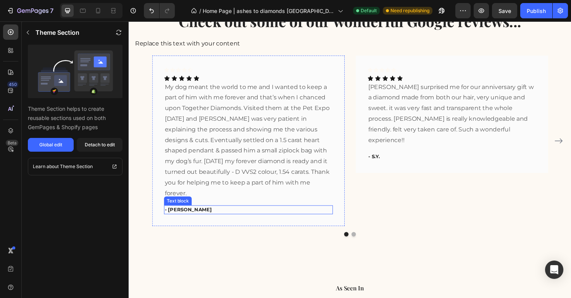
click at [282, 220] on div "- [PERSON_NAME]" at bounding box center [252, 216] width 175 height 9
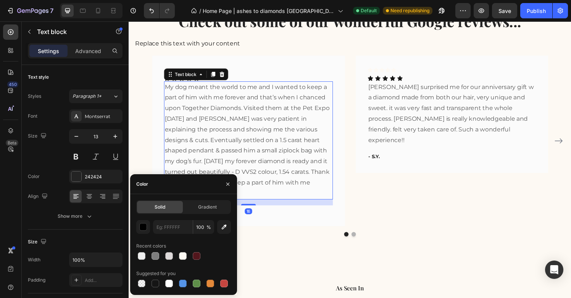
click at [292, 205] on div "My dog meant the world to me and I wanted to keep a part of him with me forever…" at bounding box center [252, 145] width 175 height 123
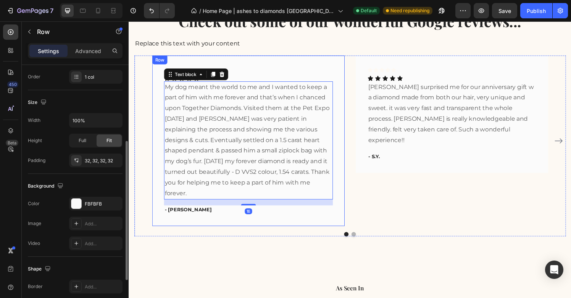
click at [301, 228] on div "Icon Icon Icon Icon Icon Row Icon Icon Icon Icon Icon Icon List My dog meant th…" at bounding box center [252, 145] width 199 height 176
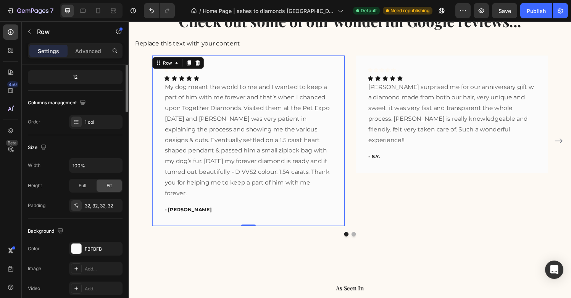
scroll to position [141, 0]
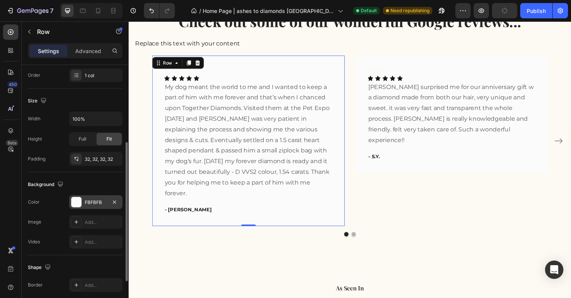
click at [74, 203] on div at bounding box center [76, 202] width 10 height 10
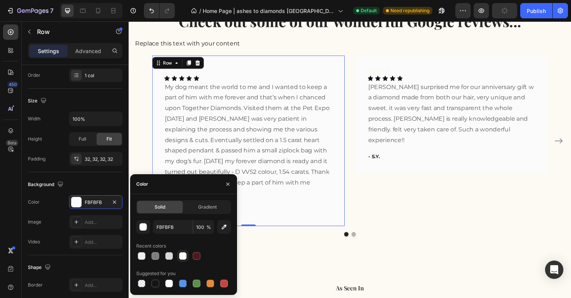
click at [182, 258] on div at bounding box center [183, 256] width 8 height 8
type input "FDF9F3"
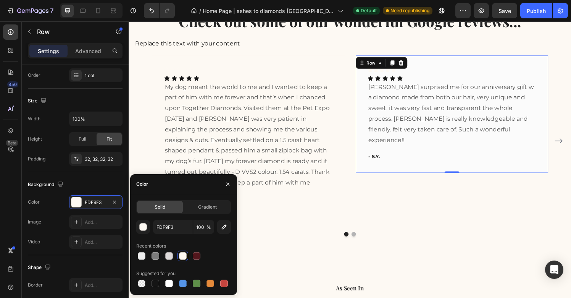
click at [411, 157] on div "Icon Icon Icon Icon Icon Row Icon Icon Icon Icon Icon Icon List hubby surprised…" at bounding box center [463, 117] width 199 height 121
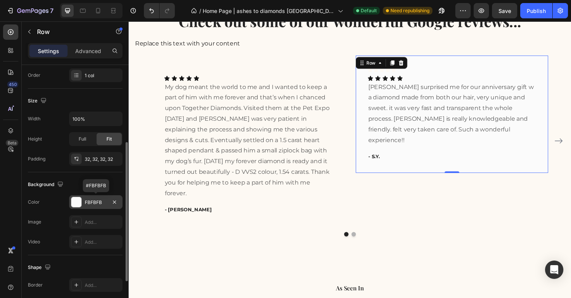
click at [76, 202] on div at bounding box center [76, 202] width 10 height 10
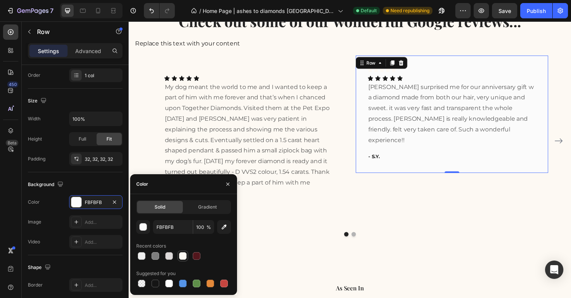
click at [186, 257] on div at bounding box center [183, 256] width 8 height 8
type input "FDF9F3"
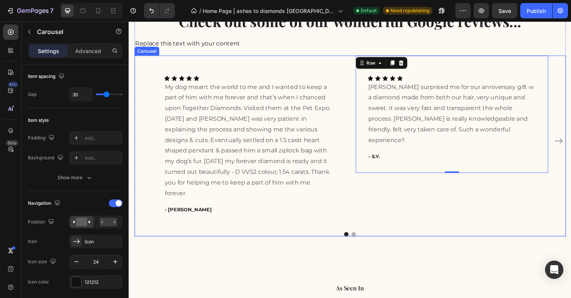
click at [504, 189] on div "Icon Icon Icon Icon Icon Row Icon Icon Icon Icon Icon Icon List hubby surprised…" at bounding box center [463, 145] width 199 height 176
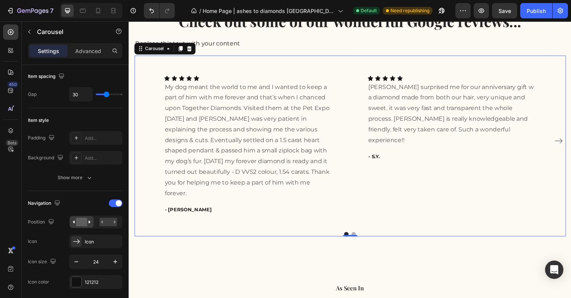
scroll to position [0, 0]
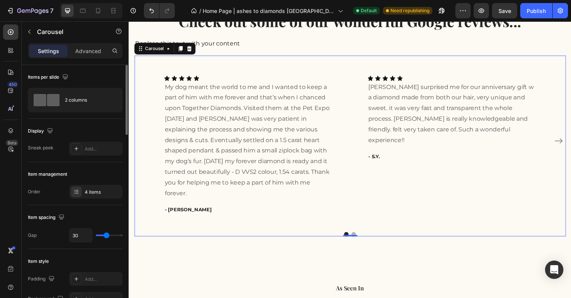
click at [571, 145] on icon "Carousel Next Arrow" at bounding box center [573, 145] width 9 height 9
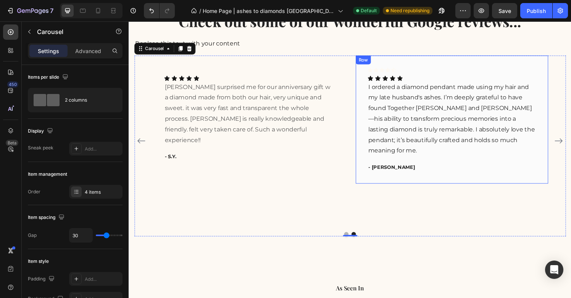
click at [437, 172] on div "Icon Icon Icon Icon Icon Row Icon Icon Icon Icon Icon Icon List I ordered a dia…" at bounding box center [463, 123] width 199 height 133
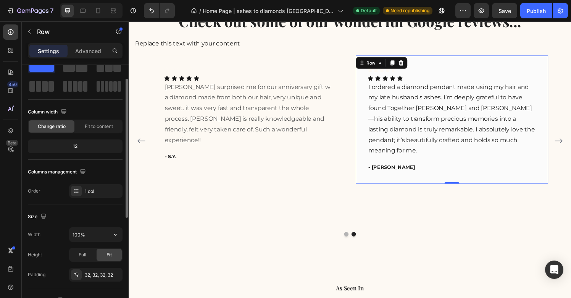
scroll to position [200, 0]
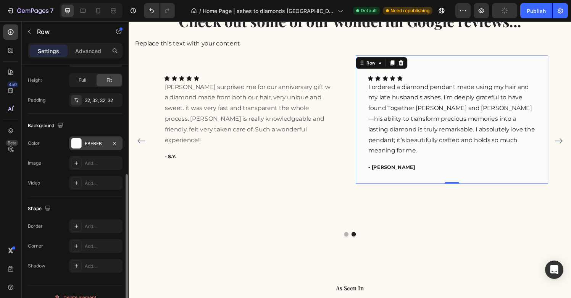
click at [73, 145] on div at bounding box center [76, 143] width 10 height 10
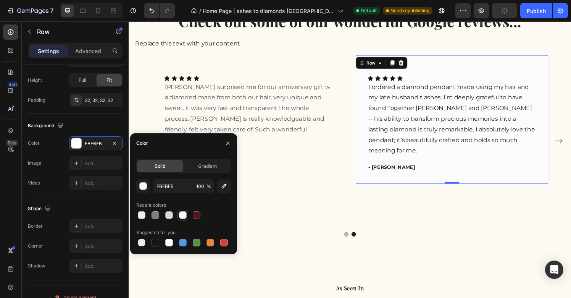
click at [182, 217] on div at bounding box center [183, 215] width 8 height 8
type input "FDF9F3"
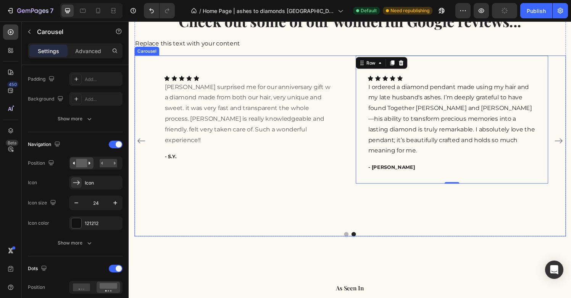
click at [319, 195] on div "Icon Icon Icon Icon Icon Row Icon Icon Icon Icon Icon Icon List hubby surprised…" at bounding box center [252, 145] width 199 height 176
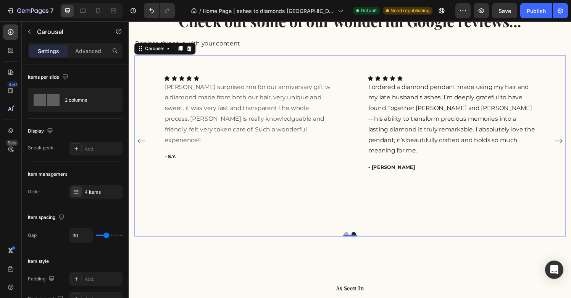
click at [143, 141] on icon "Carousel Back Arrow" at bounding box center [141, 145] width 9 height 9
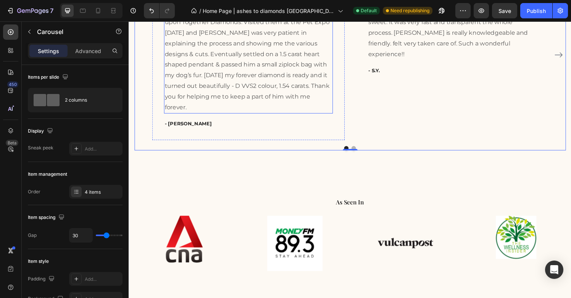
scroll to position [1347, 0]
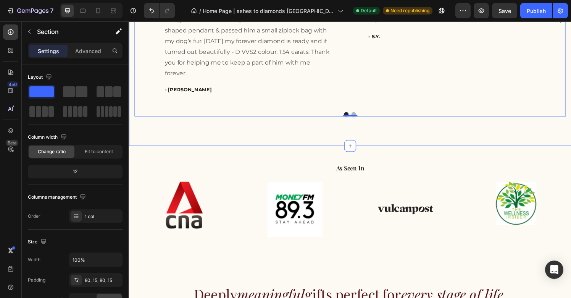
click at [249, 148] on div "Check out some of our wonderful Google reviews... Heading Replace this text wit…" at bounding box center [358, 3] width 458 height 294
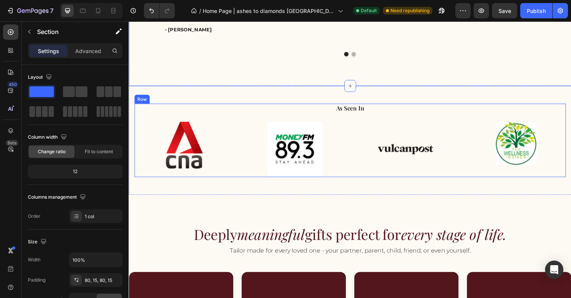
scroll to position [1419, 0]
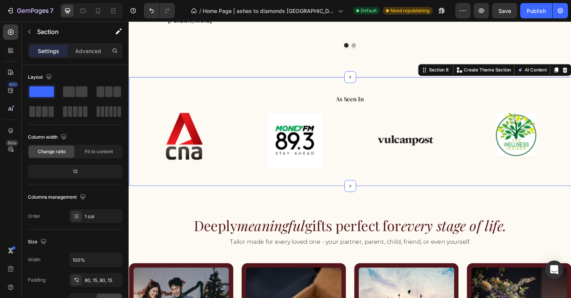
click at [137, 90] on div "As Seen In Heading Image Hero Banner Image Hero Banner Image Hero Banner Image …" at bounding box center [358, 135] width 458 height 113
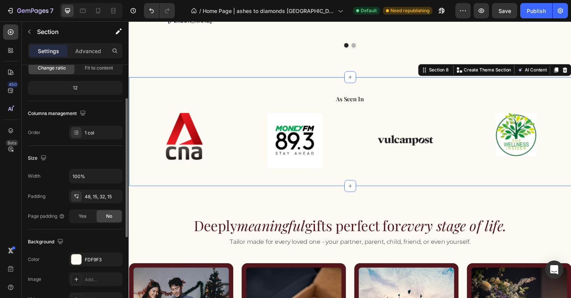
scroll to position [166, 0]
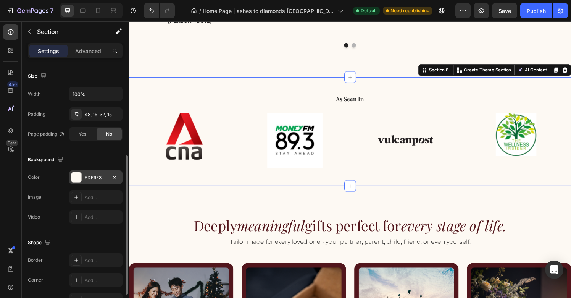
click at [77, 181] on div at bounding box center [76, 177] width 10 height 10
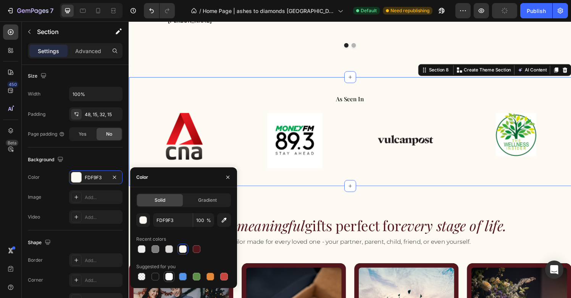
click at [171, 277] on div at bounding box center [169, 277] width 8 height 8
type input "FFFFFF"
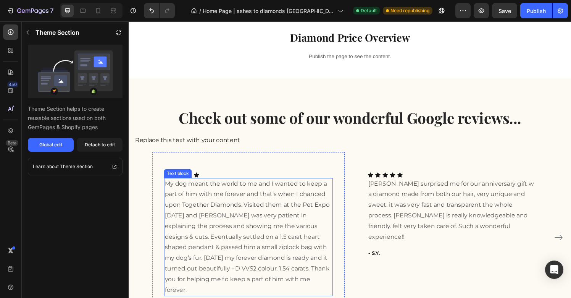
scroll to position [1116, 0]
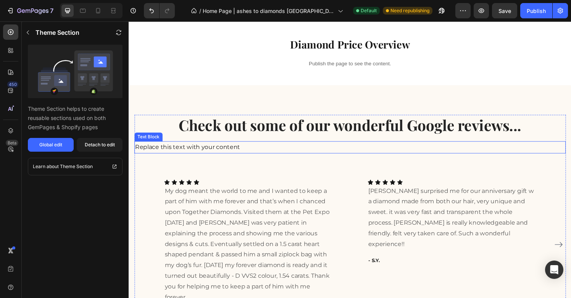
click at [221, 149] on div "Replace this text with your content" at bounding box center [357, 151] width 447 height 13
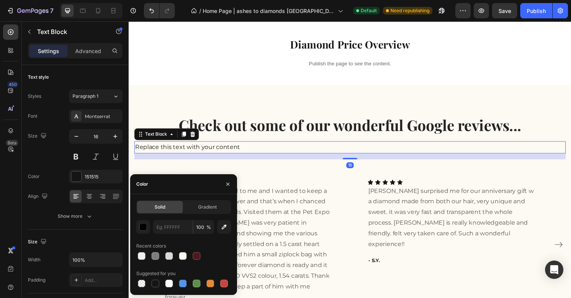
click at [221, 149] on div "Replace this text with your content" at bounding box center [357, 151] width 447 height 13
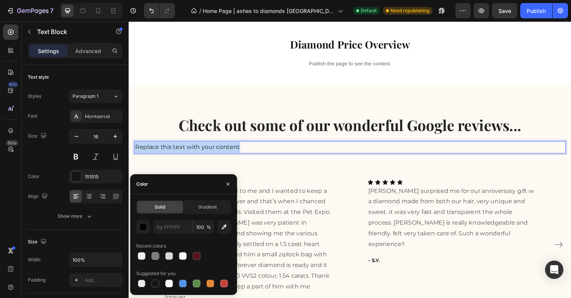
click at [221, 149] on p "Replace this text with your content" at bounding box center [357, 151] width 445 height 11
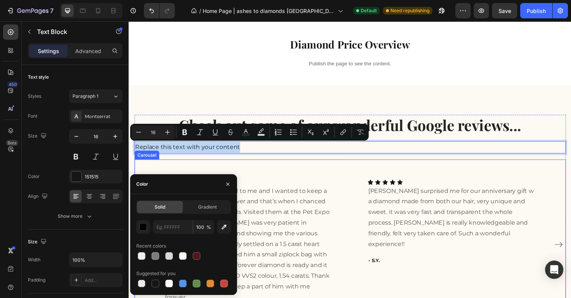
click at [348, 187] on div "Icon Icon Icon Icon Icon Row Icon Icon Icon Icon Icon Icon List My dog meant th…" at bounding box center [252, 252] width 199 height 176
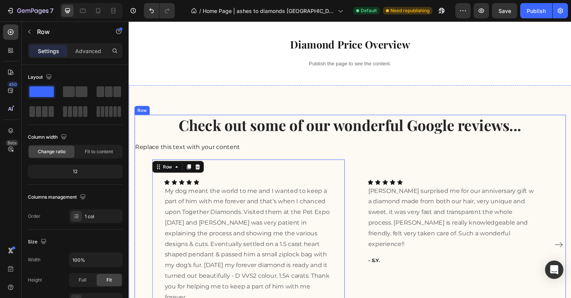
click at [199, 150] on p "Replace this text with your content" at bounding box center [357, 151] width 445 height 11
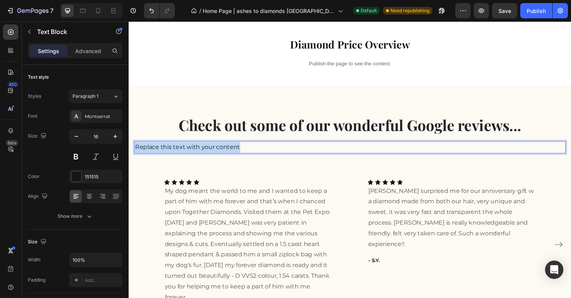
click at [199, 150] on p "Replace this text with your content" at bounding box center [357, 151] width 445 height 11
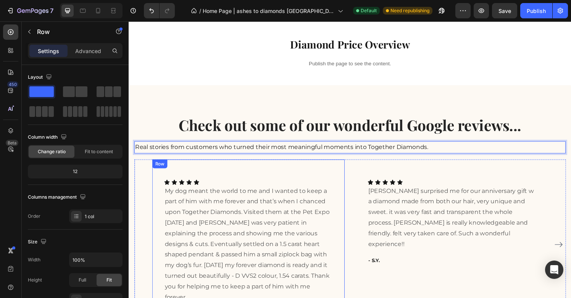
click at [306, 175] on div "Icon Icon Icon Icon Icon Row Icon Icon Icon Icon Icon Icon List My dog meant th…" at bounding box center [252, 252] width 199 height 176
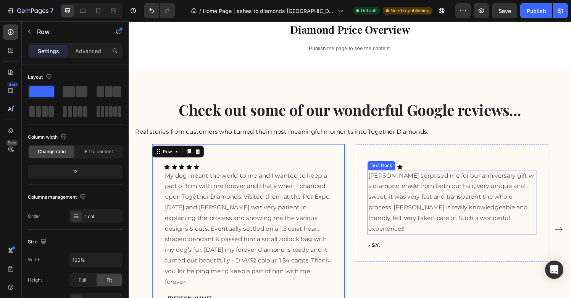
scroll to position [1138, 0]
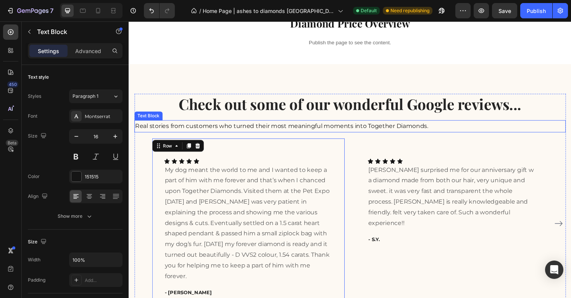
click at [360, 132] on p "Real stories from customers who turned their most meaningful moments into Toget…" at bounding box center [357, 129] width 445 height 11
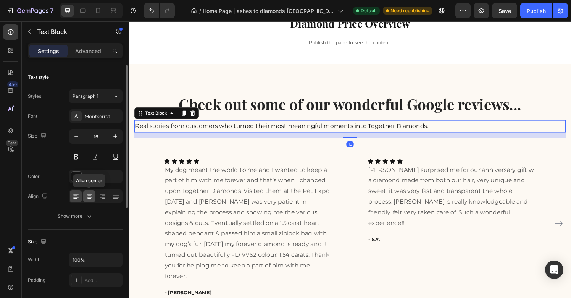
click at [92, 196] on icon at bounding box center [90, 196] width 8 height 8
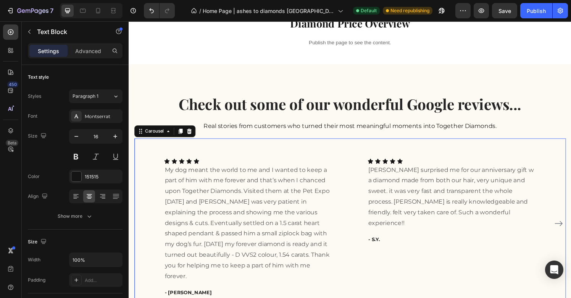
click at [362, 185] on div "Icon Icon Icon Icon Icon Row Icon Icon Icon Icon Icon Icon List My dog meant th…" at bounding box center [358, 230] width 410 height 176
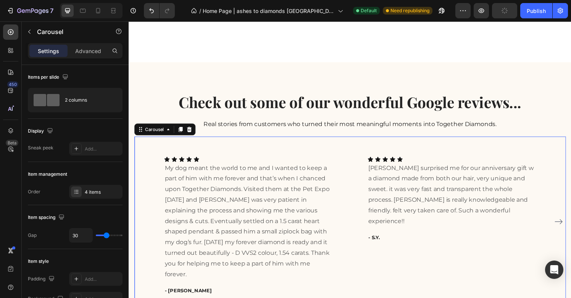
scroll to position [1086, 0]
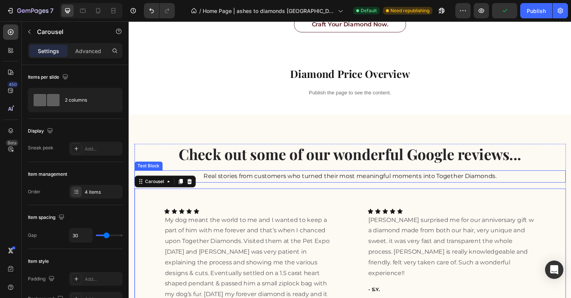
click at [344, 183] on p "Real stories from customers who turned their most meaningful moments into Toget…" at bounding box center [357, 181] width 445 height 11
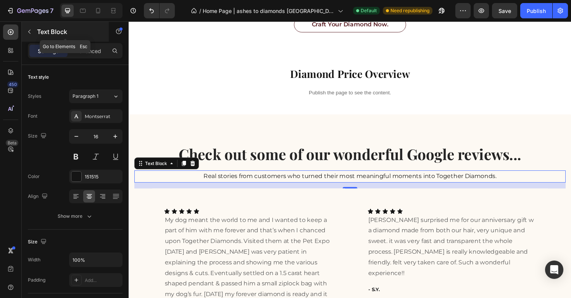
click at [23, 31] on div "Text Block" at bounding box center [65, 32] width 87 height 20
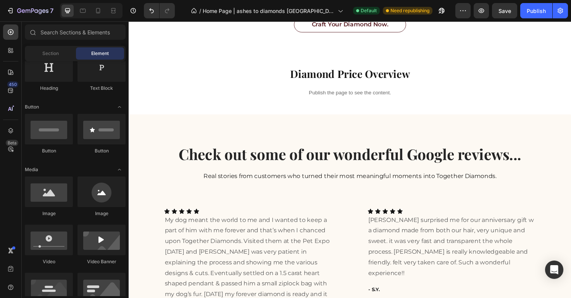
scroll to position [155, 0]
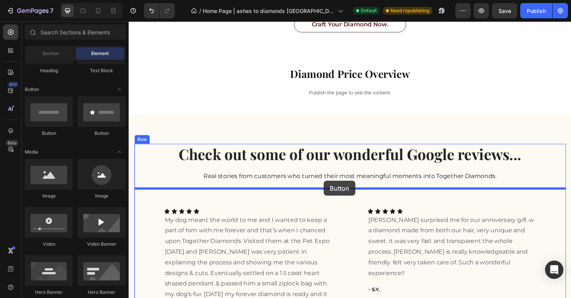
drag, startPoint x: 229, startPoint y: 141, endPoint x: 331, endPoint y: 186, distance: 111.6
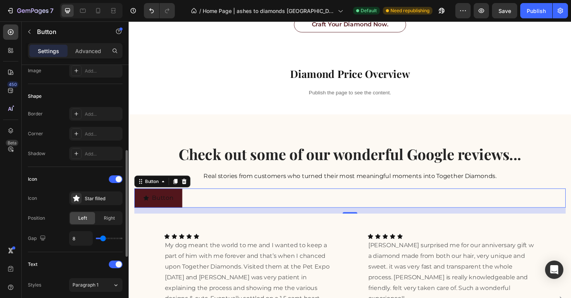
scroll to position [158, 0]
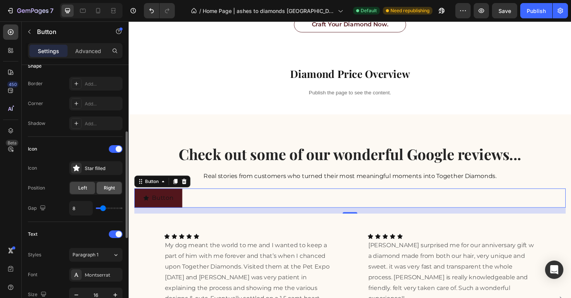
click at [109, 187] on span "Right" at bounding box center [109, 187] width 11 height 7
click at [81, 190] on span "Left" at bounding box center [82, 187] width 9 height 7
click at [99, 189] on div "Right" at bounding box center [109, 188] width 25 height 12
click at [82, 190] on span "Left" at bounding box center [82, 187] width 9 height 7
click at [76, 165] on icon at bounding box center [76, 168] width 6 height 6
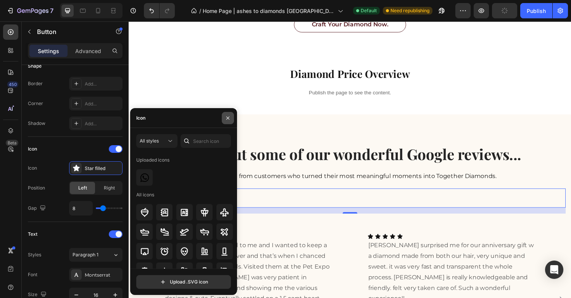
click at [229, 116] on icon "button" at bounding box center [228, 118] width 6 height 6
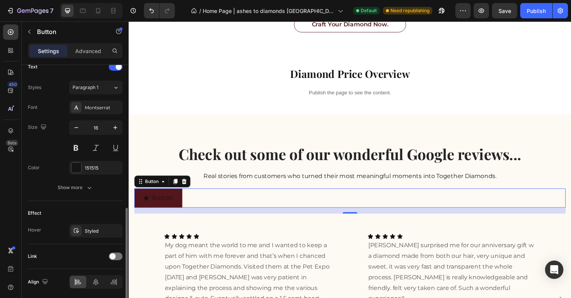
scroll to position [353, 0]
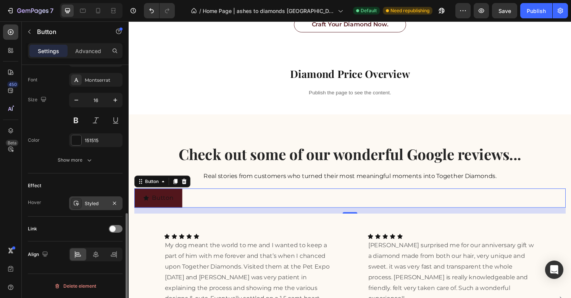
click at [78, 204] on icon at bounding box center [76, 203] width 5 height 5
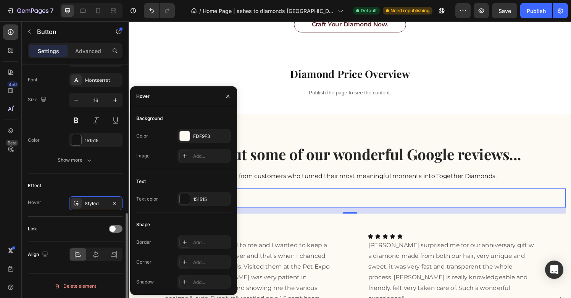
click at [88, 177] on div "Effect Hover Styled" at bounding box center [75, 194] width 95 height 43
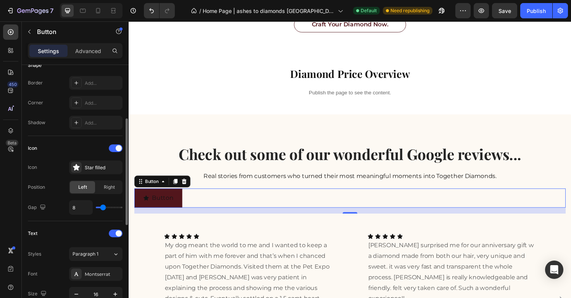
scroll to position [148, 0]
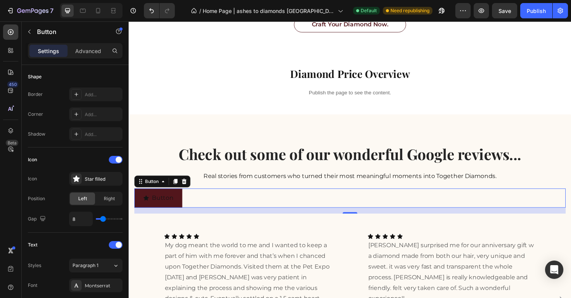
click at [206, 204] on div "Button Button 16" at bounding box center [357, 204] width 447 height 20
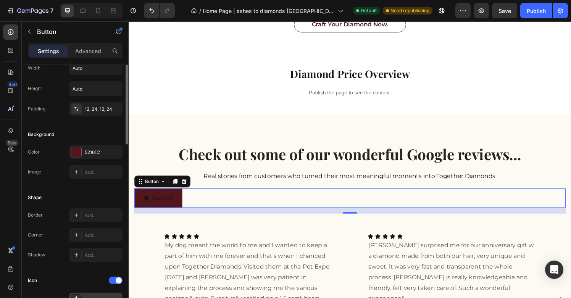
scroll to position [0, 0]
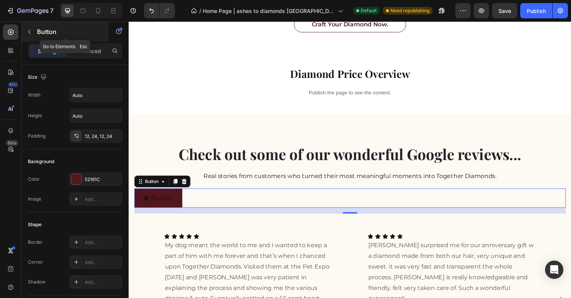
click at [31, 34] on icon "button" at bounding box center [29, 32] width 6 height 6
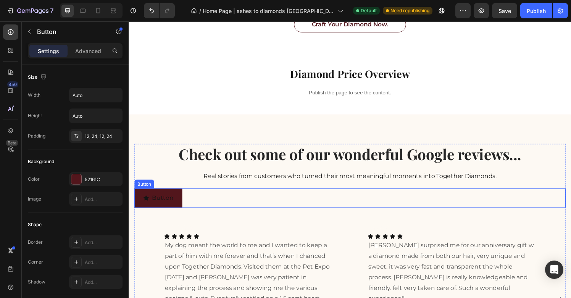
click at [214, 205] on div "Button Button" at bounding box center [357, 204] width 447 height 20
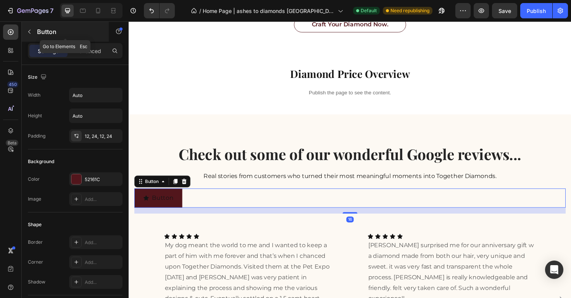
click at [33, 36] on button "button" at bounding box center [29, 32] width 12 height 12
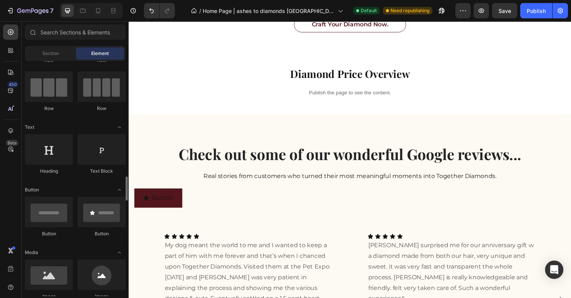
scroll to position [10, 0]
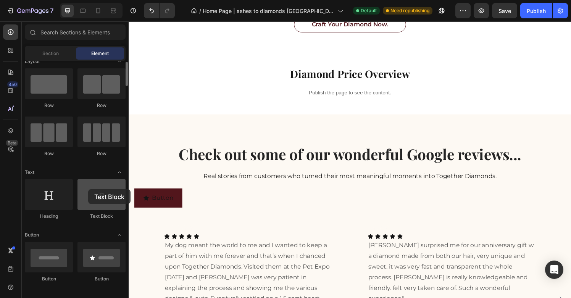
drag, startPoint x: 103, startPoint y: 193, endPoint x: 90, endPoint y: 191, distance: 13.2
click at [90, 191] on div at bounding box center [102, 194] width 48 height 31
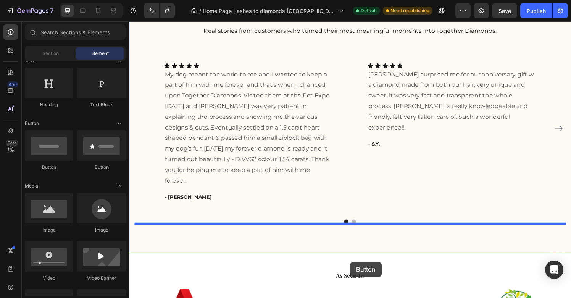
scroll to position [1259, 0]
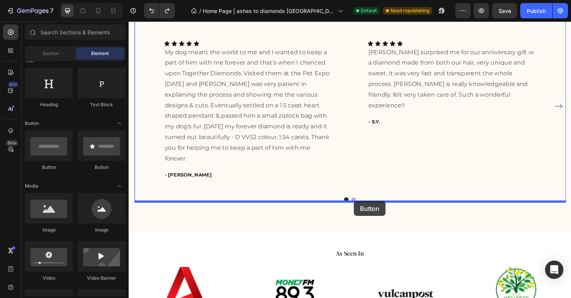
drag, startPoint x: 178, startPoint y: 172, endPoint x: 362, endPoint y: 207, distance: 187.0
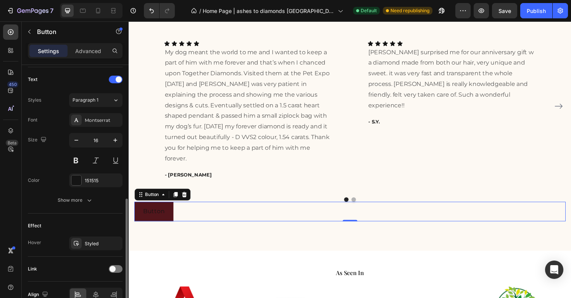
scroll to position [293, 0]
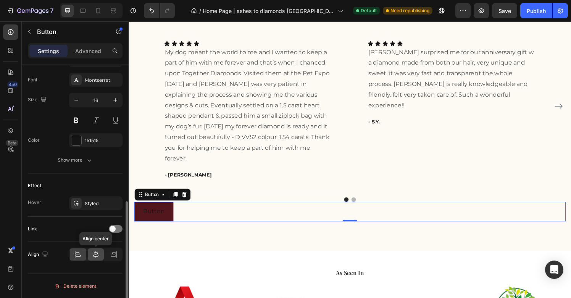
click at [95, 255] on icon at bounding box center [96, 254] width 8 height 8
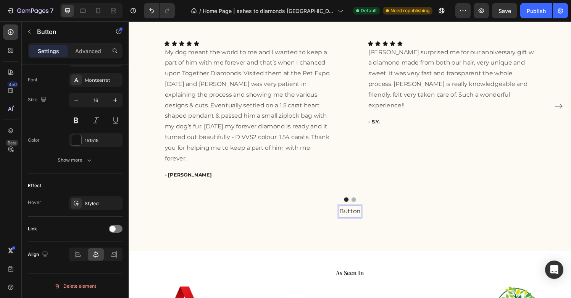
click at [353, 218] on p "Button" at bounding box center [358, 218] width 22 height 11
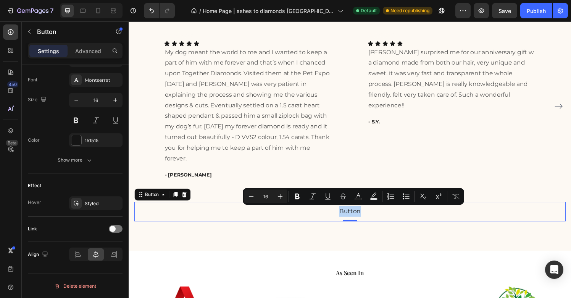
click at [348, 225] on button "Button" at bounding box center [358, 218] width 40 height 20
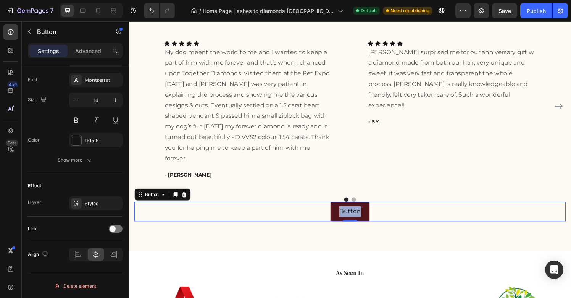
click at [338, 222] on div "Button Button 0" at bounding box center [357, 218] width 447 height 20
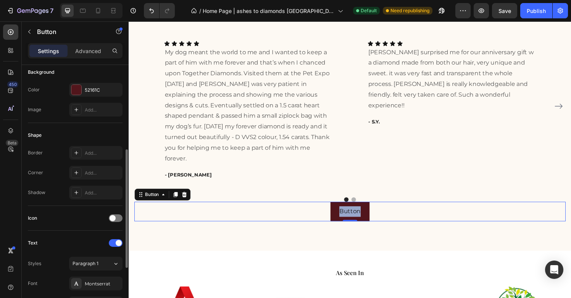
scroll to position [0, 0]
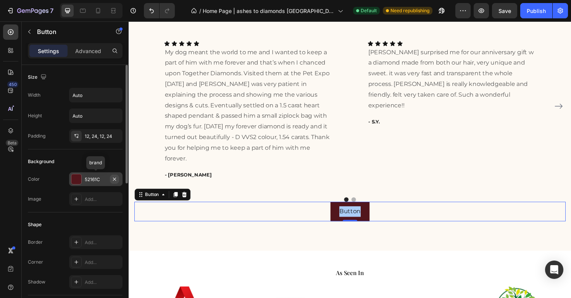
click at [116, 180] on icon "button" at bounding box center [114, 179] width 6 height 6
click at [106, 217] on div "Shape Border Add... Corner Add... Shadow Add..." at bounding box center [75, 253] width 95 height 83
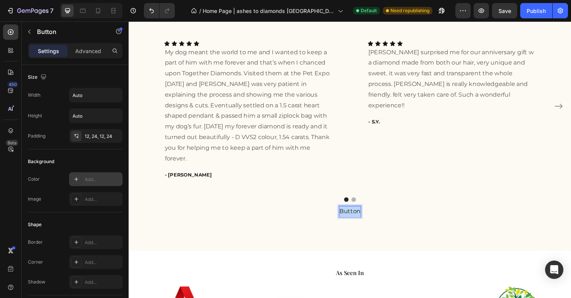
click at [358, 221] on p "Button" at bounding box center [358, 218] width 22 height 11
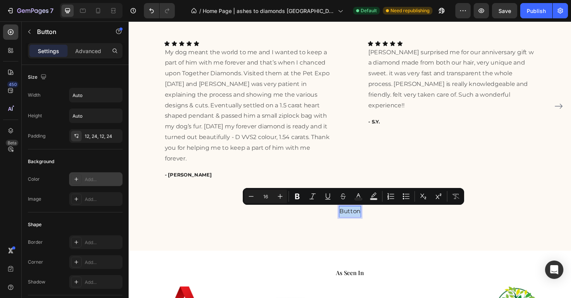
click at [358, 221] on p "Button" at bounding box center [358, 218] width 22 height 11
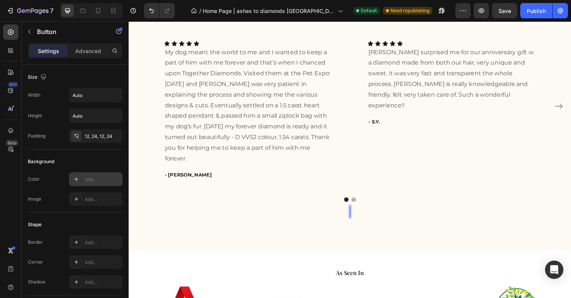
click at [68, 202] on div "Image Add..." at bounding box center [75, 199] width 95 height 14
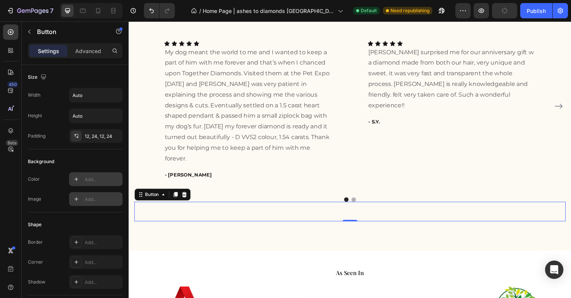
click at [76, 200] on icon at bounding box center [76, 199] width 4 height 4
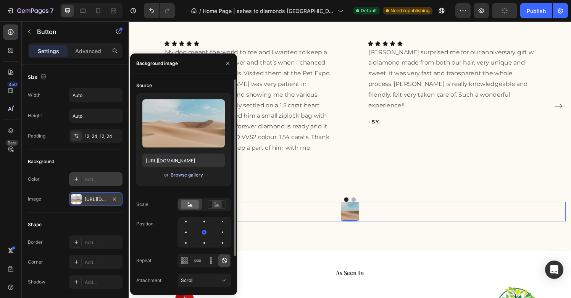
click at [177, 172] on div "Browse gallery" at bounding box center [187, 174] width 32 height 7
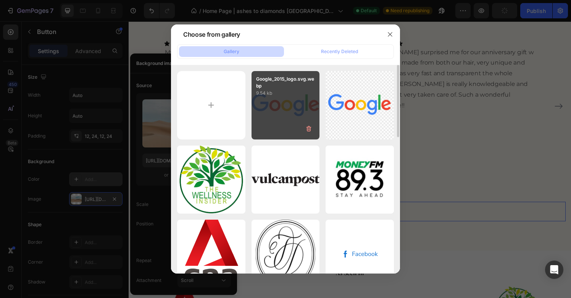
click at [286, 114] on div "Google_2015_logo.svg.webp 9.54 kb" at bounding box center [286, 105] width 68 height 68
type input "https://cdn.shopify.com/s/files/1/0634/1774/5578/files/gempages_549427825606656…"
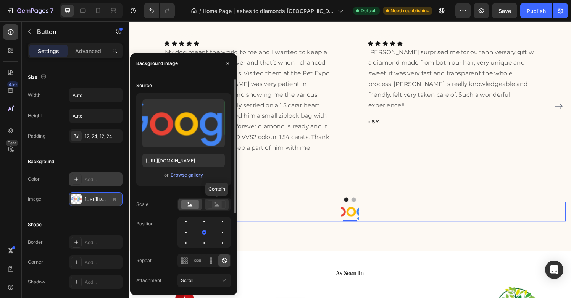
click at [218, 207] on rect at bounding box center [217, 204] width 10 height 8
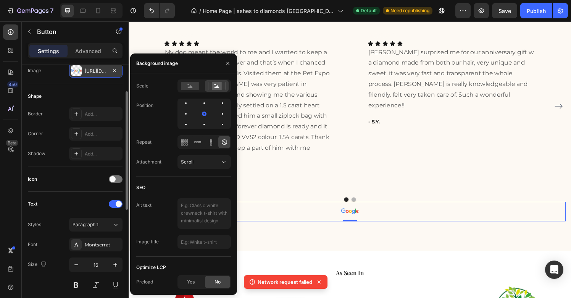
scroll to position [143, 0]
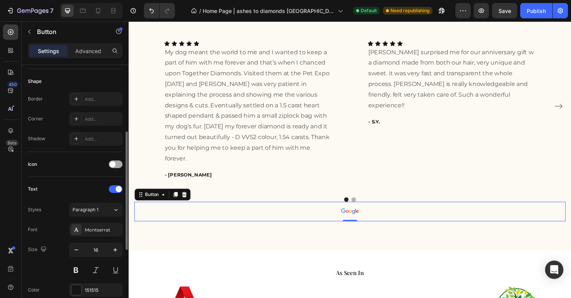
click at [113, 163] on span at bounding box center [113, 164] width 6 height 6
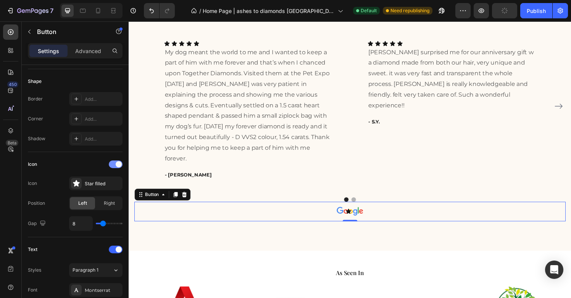
click at [113, 163] on div at bounding box center [116, 164] width 14 height 8
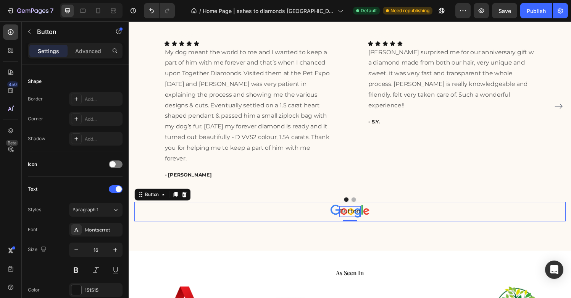
click at [363, 218] on div "Button" at bounding box center [358, 218] width 22 height 11
click at [363, 218] on p "Button" at bounding box center [358, 218] width 22 height 11
click at [327, 208] on div "Button 0" at bounding box center [357, 218] width 447 height 20
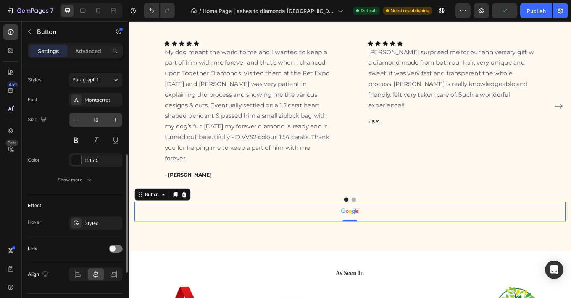
scroll to position [293, 0]
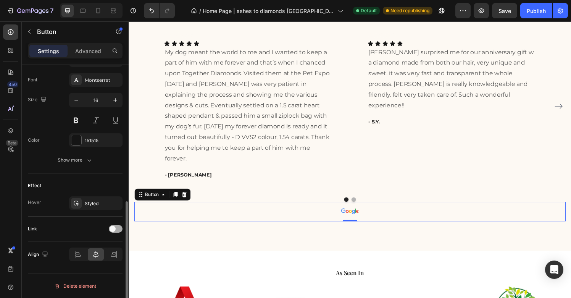
click at [113, 229] on span at bounding box center [113, 229] width 6 height 6
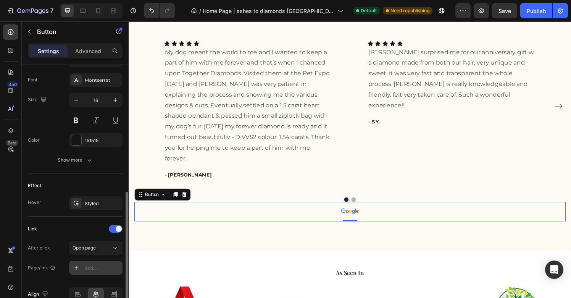
click at [99, 270] on div "Add..." at bounding box center [103, 268] width 36 height 7
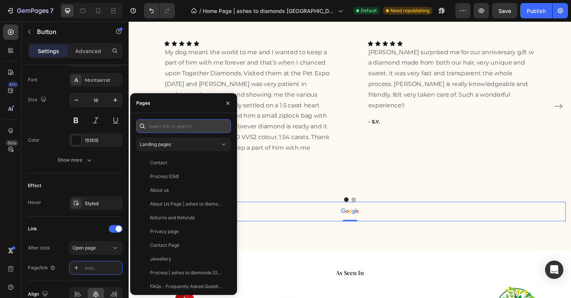
click at [181, 125] on input "text" at bounding box center [183, 126] width 95 height 14
paste input "https://share.google/GY9ZGQQdtUJciEVl6"
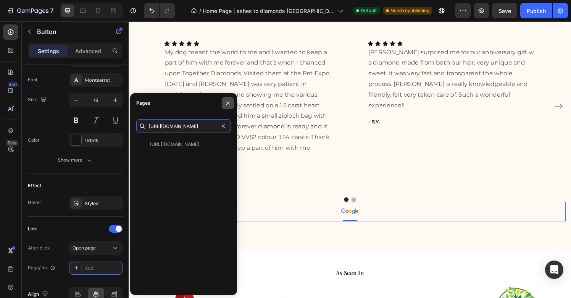
type input "https://share.google/GY9ZGQQdtUJciEVl6"
click at [228, 107] on button "button" at bounding box center [228, 103] width 12 height 12
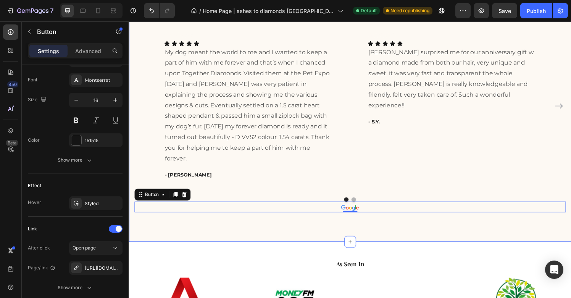
click at [325, 239] on div "Check out some of our wonderful Google reviews... Heading Real stories from cus…" at bounding box center [358, 96] width 458 height 305
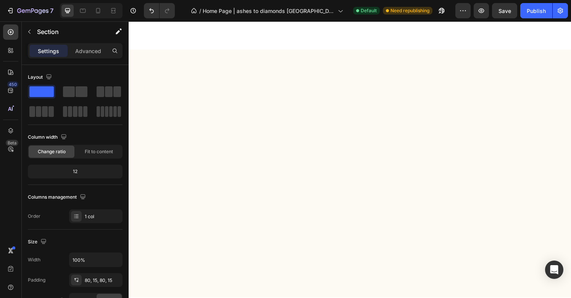
scroll to position [2235, 0]
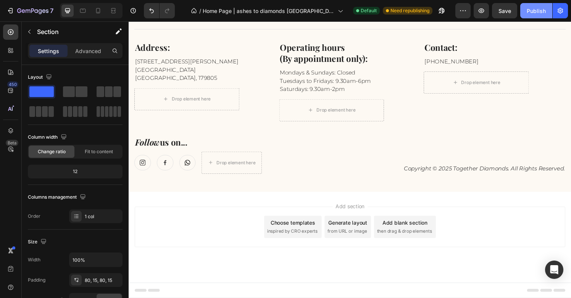
click at [532, 14] on div "Publish" at bounding box center [536, 11] width 19 height 8
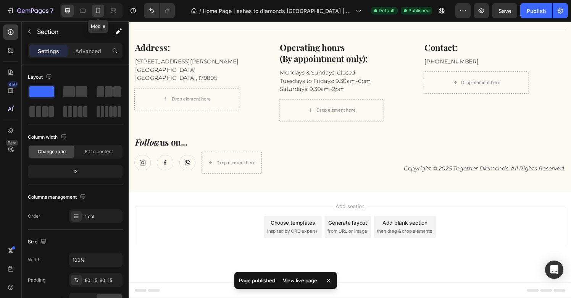
click at [97, 14] on icon at bounding box center [98, 11] width 8 height 8
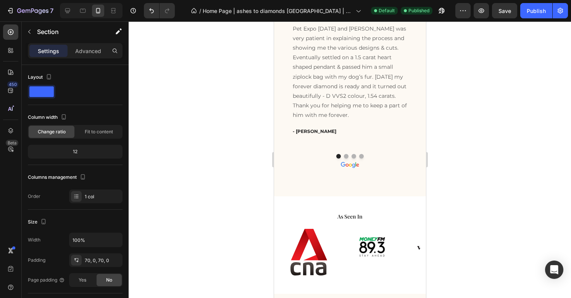
scroll to position [1480, 0]
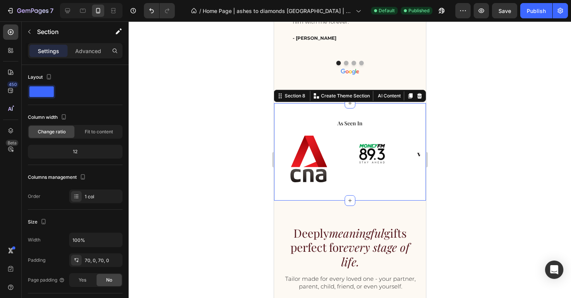
click at [395, 191] on div "As Seen In Heading Image Hero Banner Image Hero Banner Image Hero Banner Image …" at bounding box center [350, 151] width 152 height 97
click at [68, 12] on icon at bounding box center [67, 10] width 5 height 5
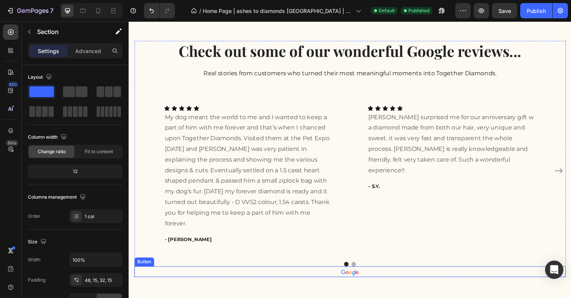
scroll to position [1190, 0]
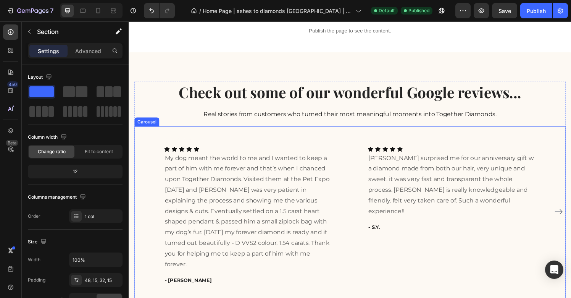
click at [571, 222] on icon "Carousel Next Arrow" at bounding box center [573, 218] width 9 height 9
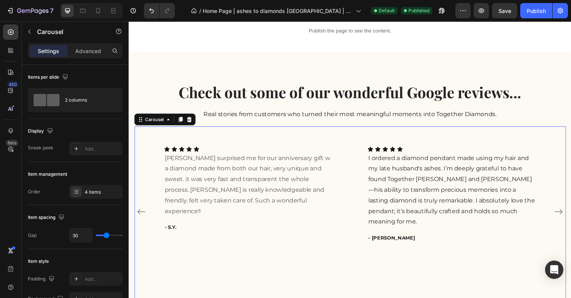
click at [571, 220] on icon "Carousel Next Arrow" at bounding box center [573, 218] width 9 height 9
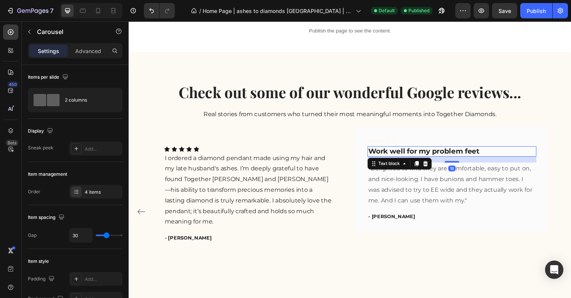
click at [407, 155] on p "Work well for my problem feet" at bounding box center [463, 157] width 173 height 10
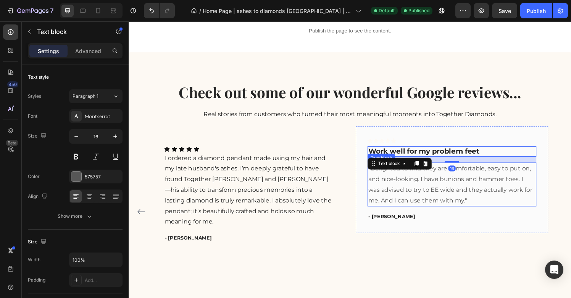
click at [418, 202] on p ""Delighted to find they are comfortable, easy to put on, and nice-looking. I ha…" at bounding box center [463, 190] width 173 height 44
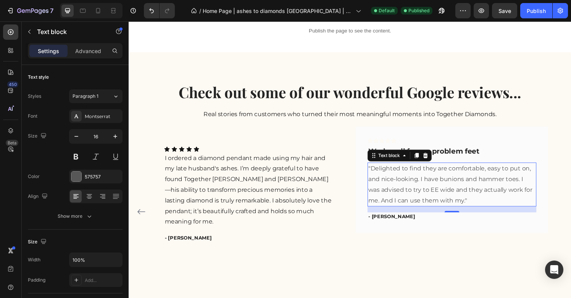
click at [415, 196] on p ""Delighted to find they are comfortable, easy to put on, and nice-looking. I ha…" at bounding box center [463, 190] width 173 height 44
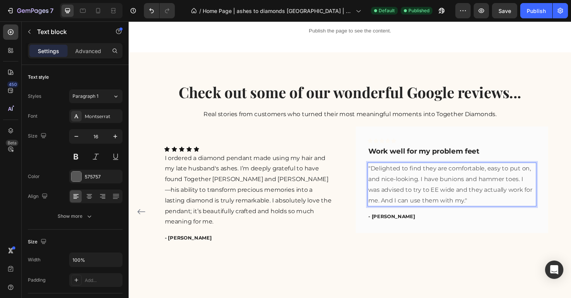
click at [433, 195] on p ""Delighted to find they are comfortable, easy to put on, and nice-looking. I ha…" at bounding box center [463, 190] width 173 height 44
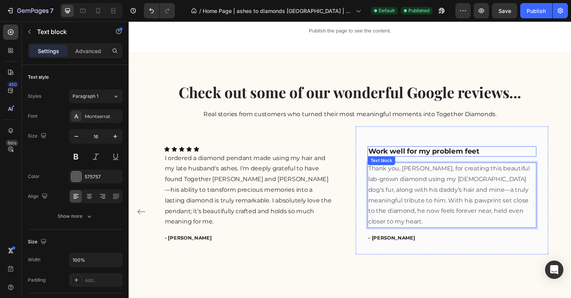
click at [503, 156] on p "Work well for my problem feet" at bounding box center [463, 157] width 173 height 10
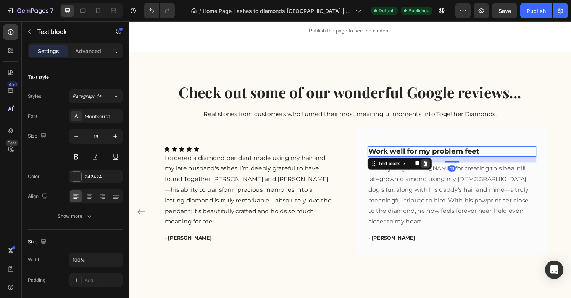
click at [435, 168] on icon at bounding box center [436, 169] width 6 height 6
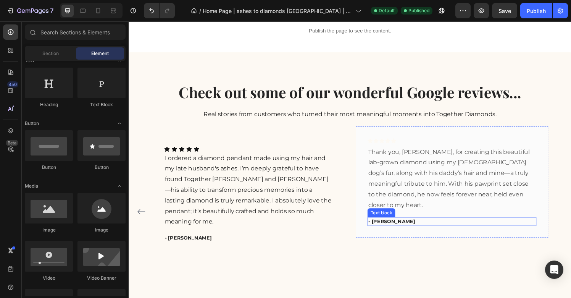
click at [388, 225] on p "- [PERSON_NAME]" at bounding box center [463, 229] width 173 height 8
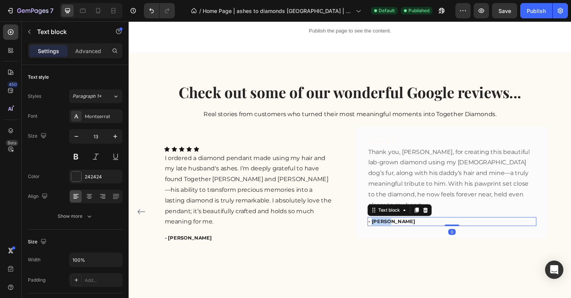
click at [388, 225] on p "- [PERSON_NAME]" at bounding box center [463, 229] width 173 height 8
drag, startPoint x: 400, startPoint y: 217, endPoint x: 380, endPoint y: 218, distance: 20.2
click at [380, 225] on p "- [PERSON_NAME]" at bounding box center [463, 229] width 173 height 8
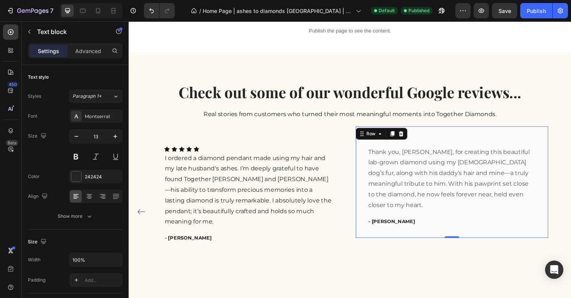
click at [368, 163] on div "Icon Icon Icon Icon Icon Row Thank you, Andrew, for creating this beautiful lab…" at bounding box center [463, 187] width 199 height 115
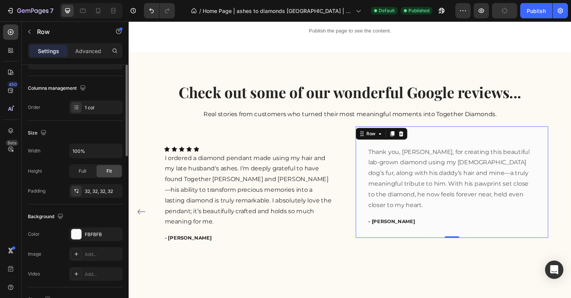
scroll to position [162, 0]
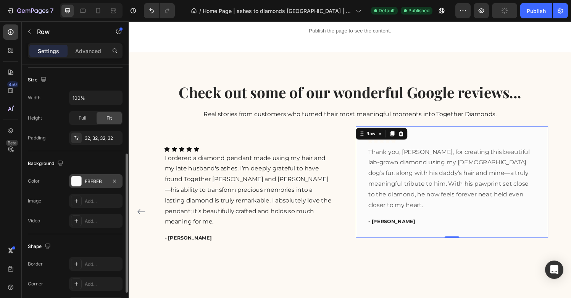
click at [79, 184] on div at bounding box center [76, 181] width 10 height 10
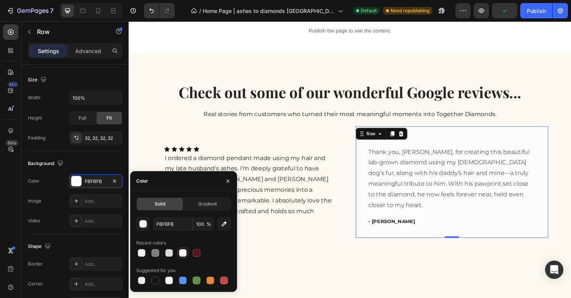
click at [182, 254] on div at bounding box center [183, 253] width 8 height 8
type input "FDF9F3"
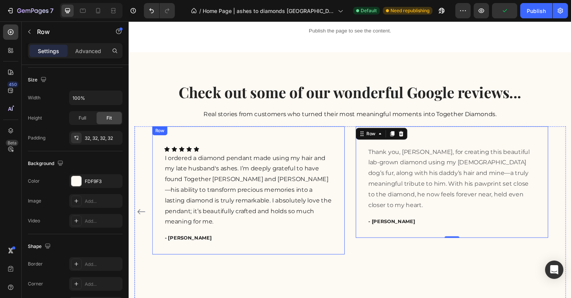
click at [343, 250] on div "Icon Icon Icon Icon Icon Row Icon Icon Icon Icon Icon Icon List I ordered a dia…" at bounding box center [252, 196] width 199 height 133
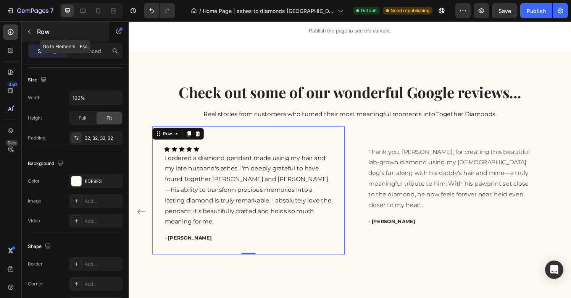
click at [35, 27] on button "button" at bounding box center [29, 32] width 12 height 12
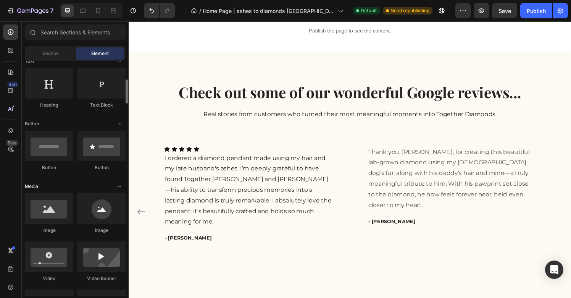
scroll to position [131, 0]
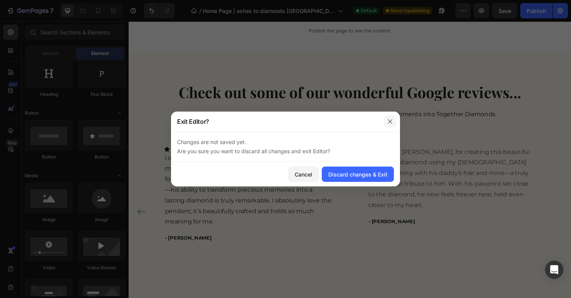
click at [393, 121] on icon "button" at bounding box center [390, 121] width 6 height 6
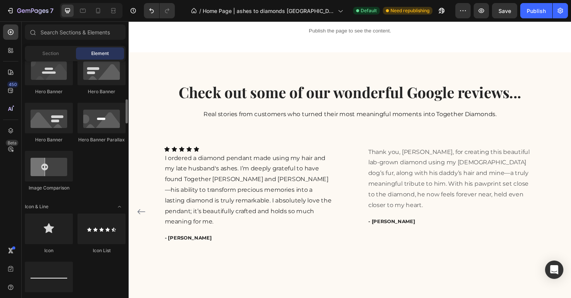
scroll to position [364, 0]
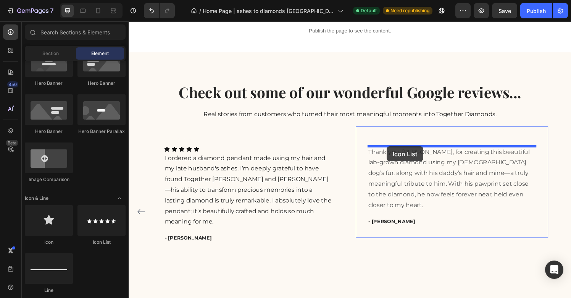
drag, startPoint x: 228, startPoint y: 236, endPoint x: 396, endPoint y: 151, distance: 188.7
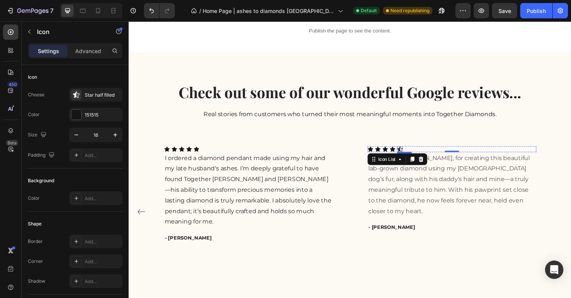
click at [410, 154] on div "Icon" at bounding box center [409, 154] width 6 height 6
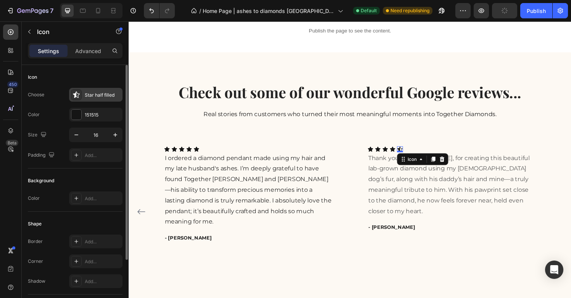
click at [79, 94] on icon at bounding box center [76, 94] width 6 height 6
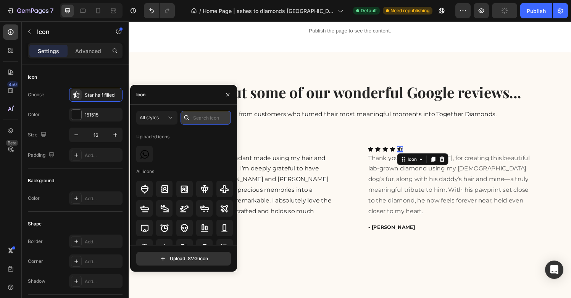
click at [198, 116] on input "text" at bounding box center [206, 118] width 50 height 14
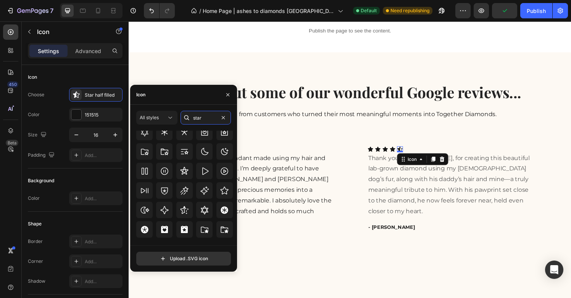
scroll to position [232, 0]
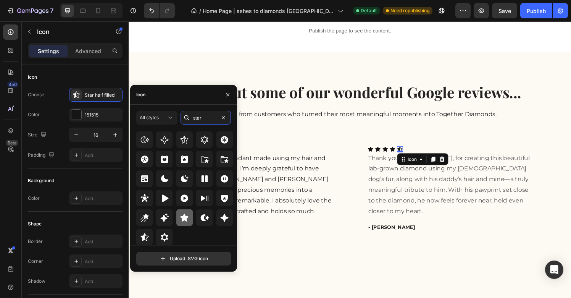
type input "star"
click at [184, 219] on icon at bounding box center [185, 217] width 8 height 8
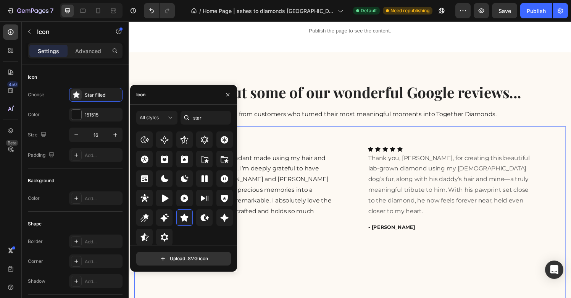
click at [399, 246] on div "Icon Icon Icon Icon Icon Row Icon Icon Icon Icon Icon Icon List Thank you, Andr…" at bounding box center [463, 218] width 199 height 176
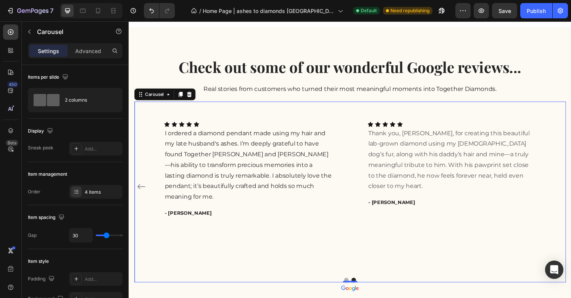
scroll to position [1315, 0]
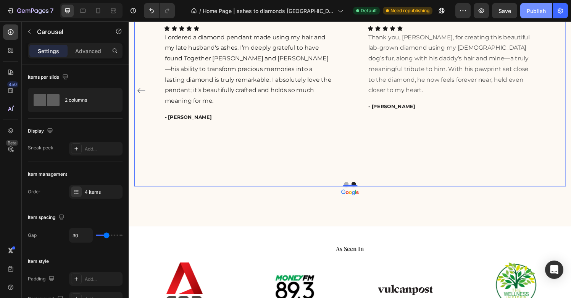
click at [534, 10] on div "Publish" at bounding box center [536, 11] width 19 height 8
click at [536, 10] on div "Publish" at bounding box center [536, 11] width 19 height 8
